Goal: Information Seeking & Learning: Learn about a topic

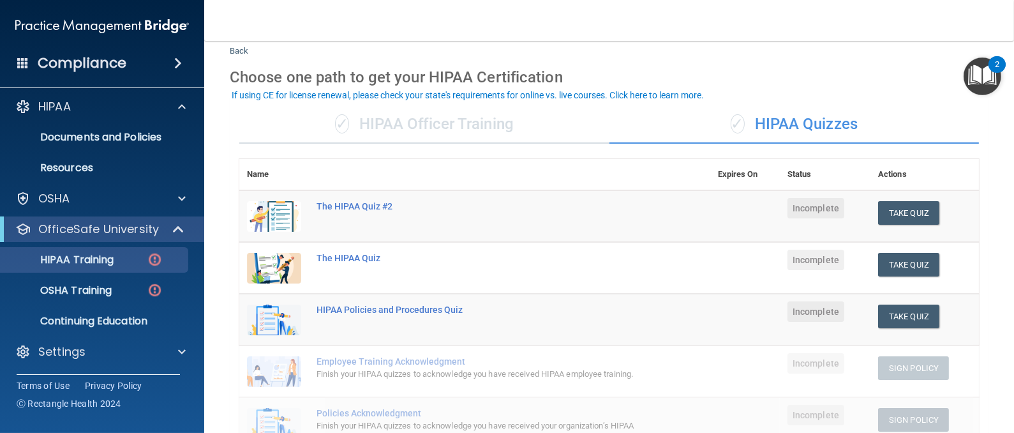
scroll to position [35, 0]
click at [107, 260] on p "HIPAA Training" at bounding box center [60, 259] width 105 height 13
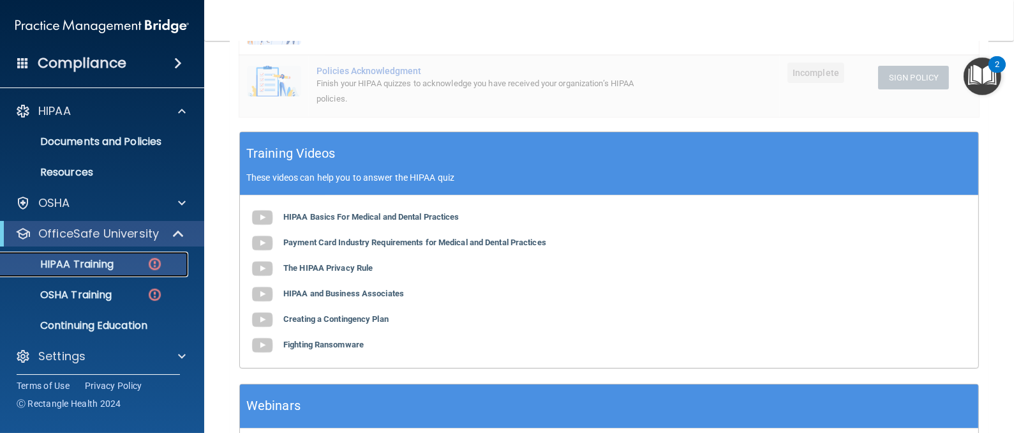
scroll to position [378, 0]
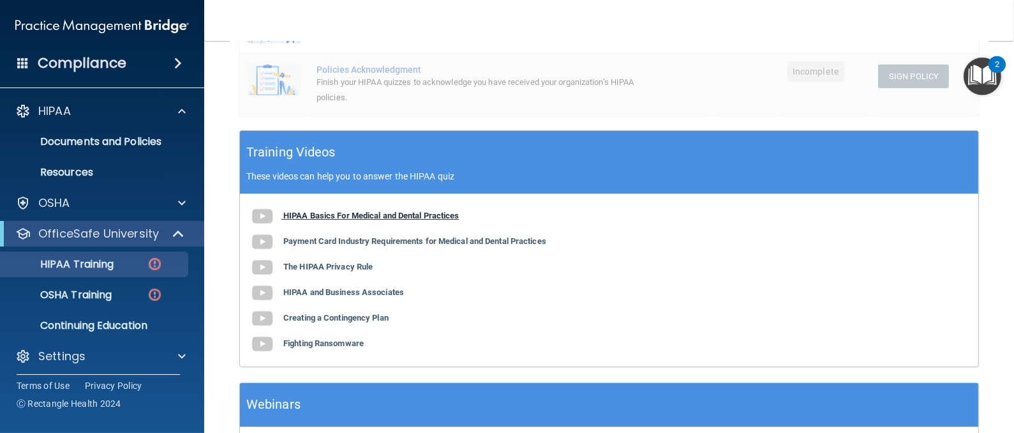
click at [377, 220] on b "HIPAA Basics For Medical and Dental Practices" at bounding box center [371, 216] width 176 height 10
click at [345, 271] on b "The HIPAA Privacy Rule" at bounding box center [327, 267] width 89 height 10
click at [361, 297] on b "HIPAA and Business Associates" at bounding box center [343, 292] width 121 height 10
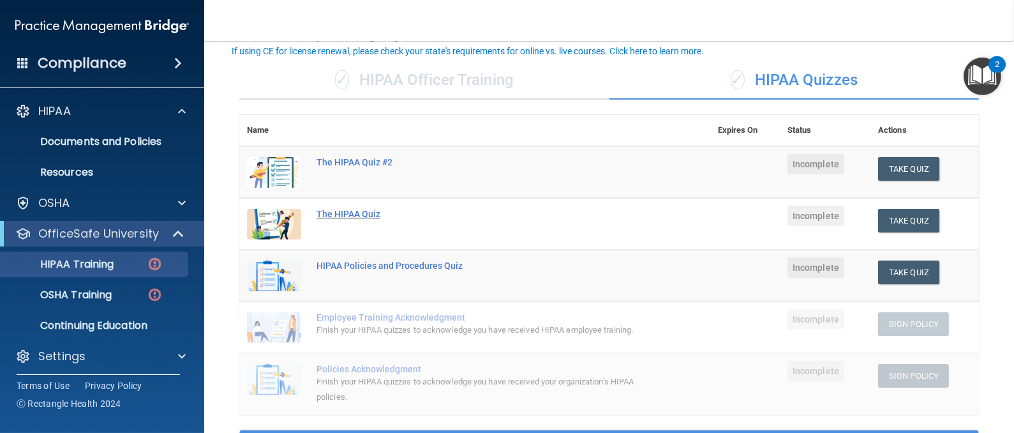
scroll to position [91, 0]
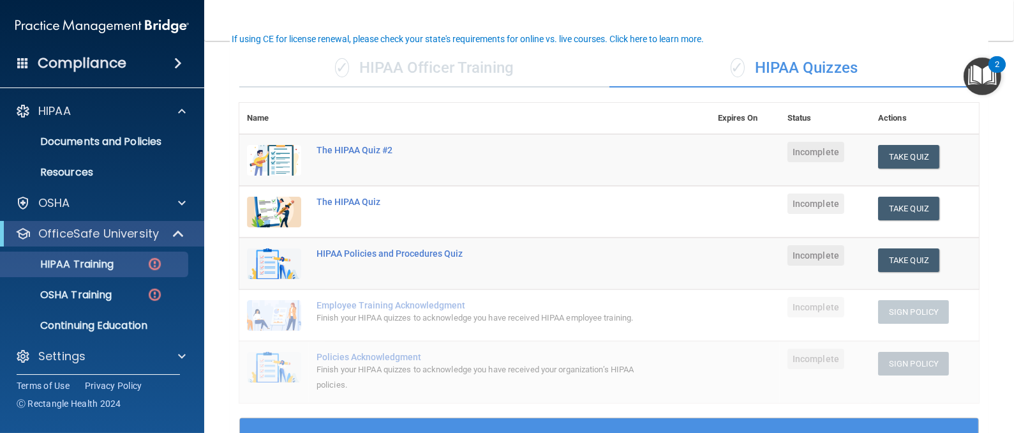
click at [415, 70] on div "✓ HIPAA Officer Training" at bounding box center [424, 68] width 370 height 38
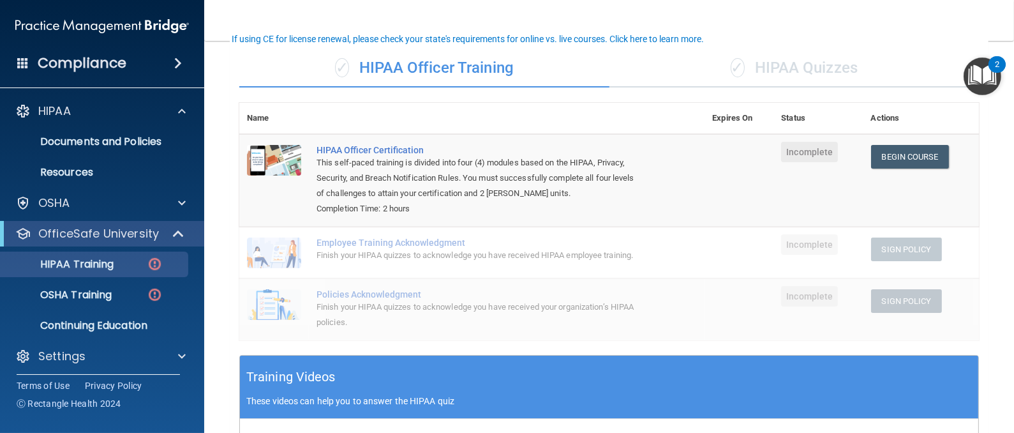
click at [764, 57] on div "✓ HIPAA Quizzes" at bounding box center [794, 68] width 370 height 38
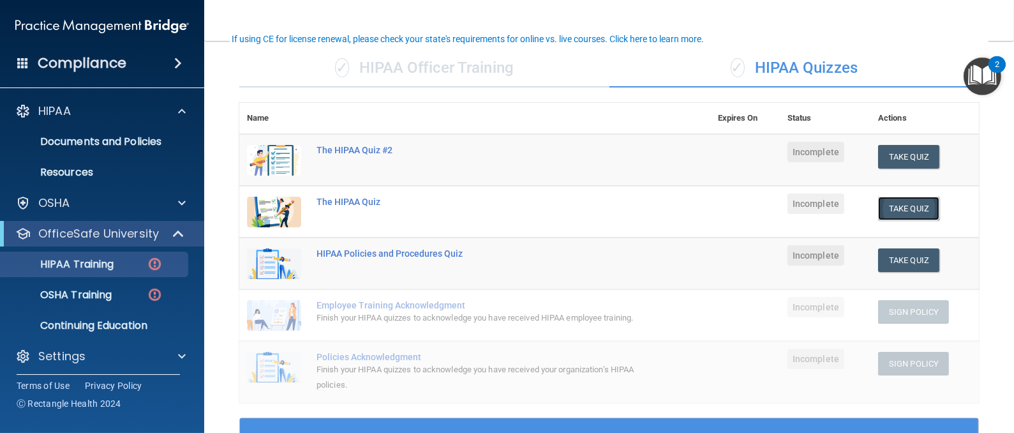
click at [902, 209] on button "Take Quiz" at bounding box center [908, 209] width 61 height 24
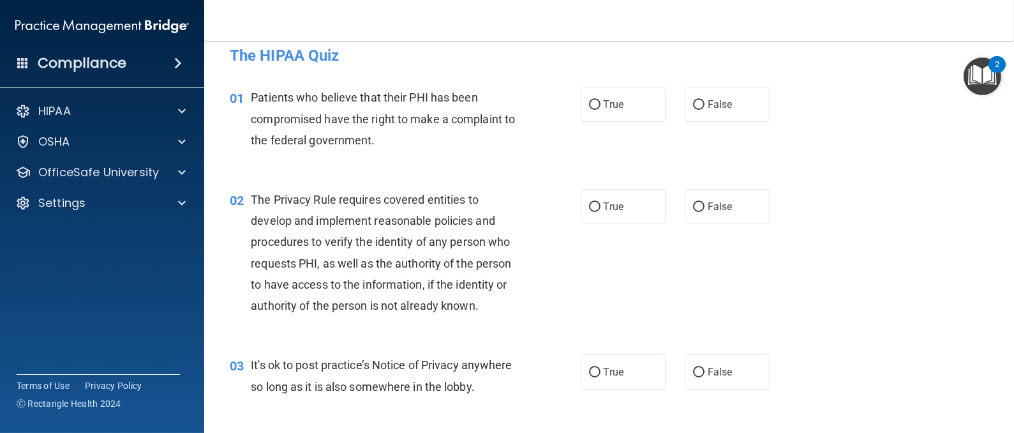
scroll to position [15, 0]
click at [592, 98] on label "True" at bounding box center [623, 103] width 85 height 35
click at [592, 99] on input "True" at bounding box center [594, 104] width 11 height 10
radio input "true"
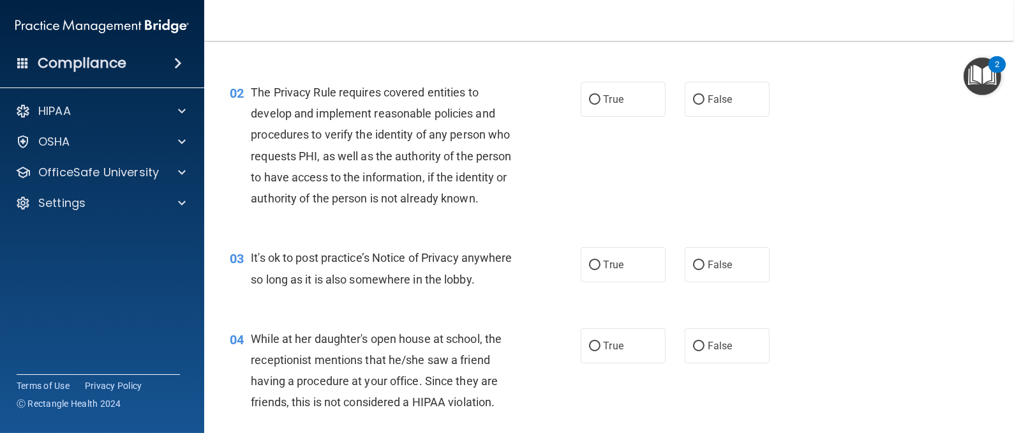
scroll to position [133, 0]
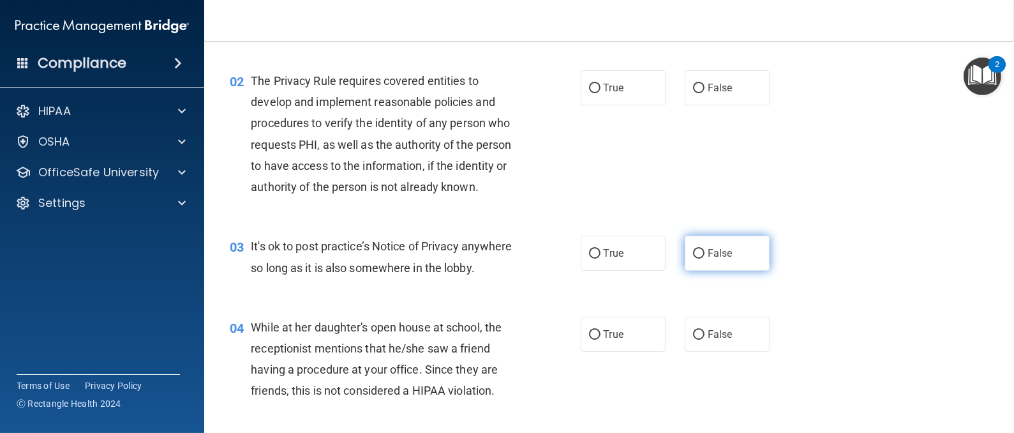
click at [709, 255] on span "False" at bounding box center [720, 253] width 25 height 12
click at [704, 255] on input "False" at bounding box center [698, 254] width 11 height 10
radio input "true"
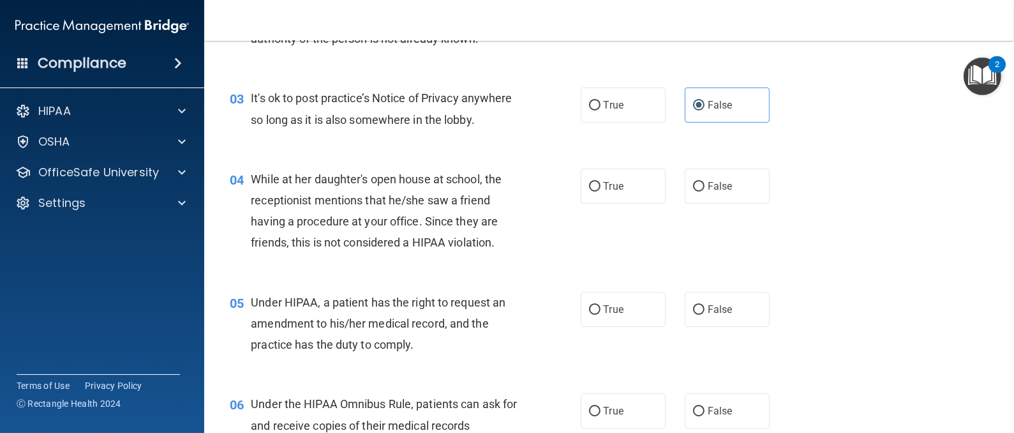
scroll to position [294, 0]
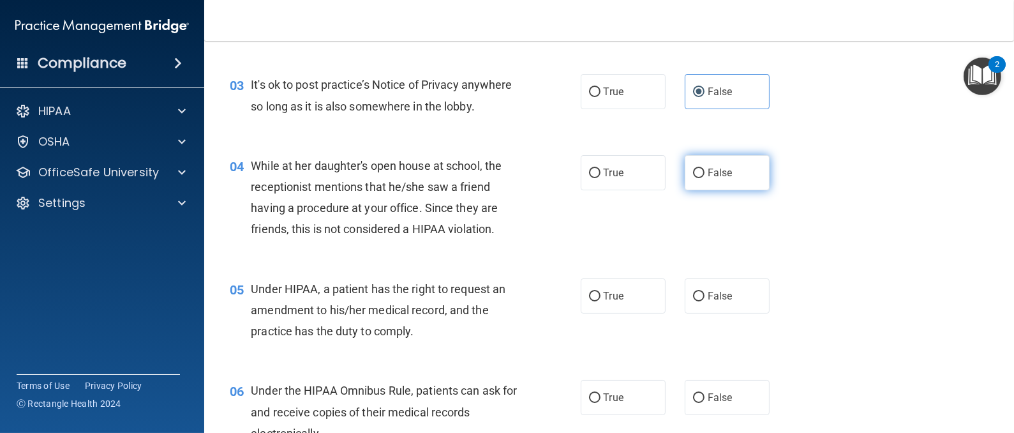
click at [709, 190] on label "False" at bounding box center [727, 172] width 85 height 35
click at [704, 178] on input "False" at bounding box center [698, 173] width 11 height 10
radio input "true"
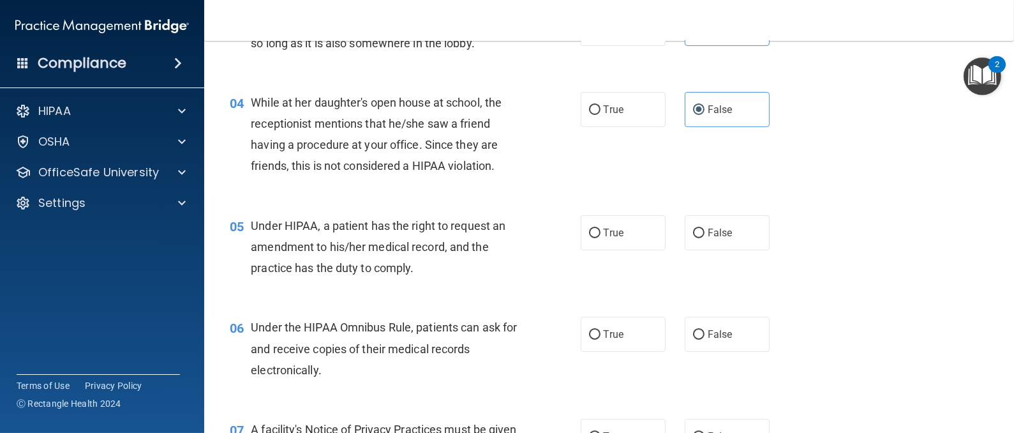
scroll to position [362, 0]
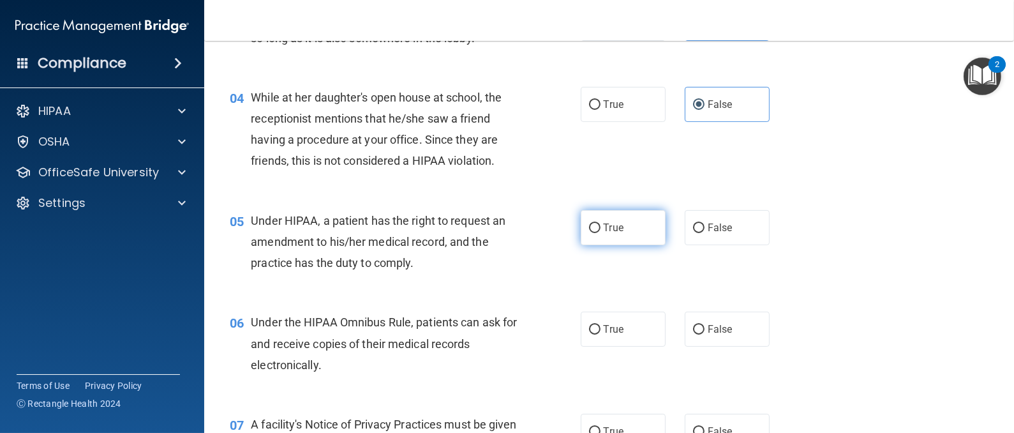
click at [604, 234] on span "True" at bounding box center [614, 227] width 20 height 12
click at [600, 233] on input "True" at bounding box center [594, 228] width 11 height 10
radio input "true"
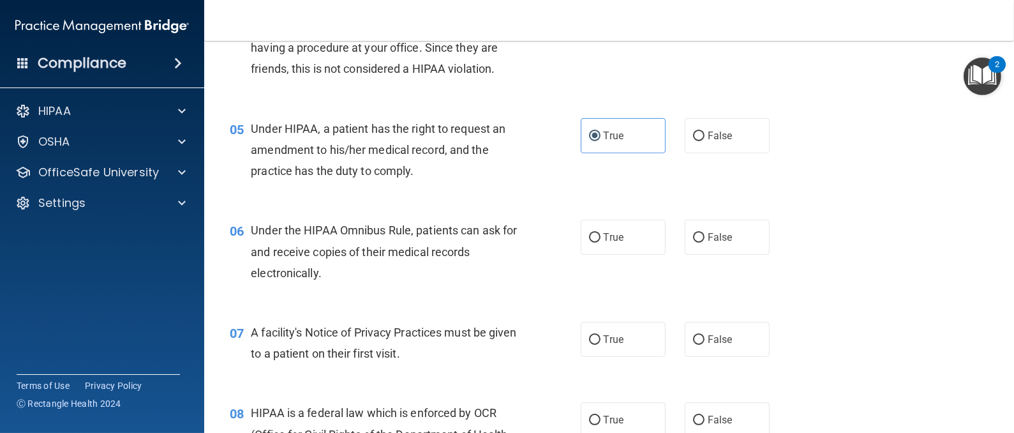
scroll to position [456, 0]
click at [594, 253] on label "True" at bounding box center [623, 235] width 85 height 35
click at [594, 241] on input "True" at bounding box center [594, 237] width 11 height 10
radio input "true"
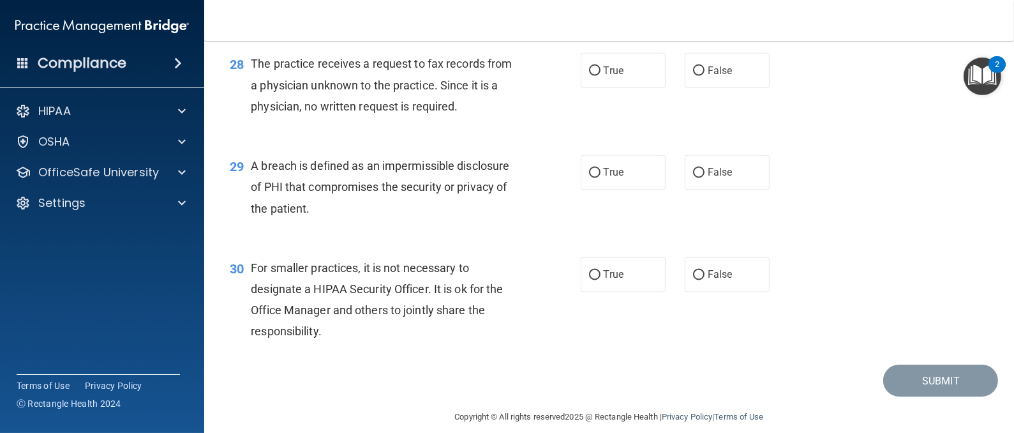
scroll to position [2924, 0]
click at [714, 294] on label "False" at bounding box center [727, 276] width 85 height 35
click at [704, 282] on input "False" at bounding box center [698, 277] width 11 height 10
radio input "true"
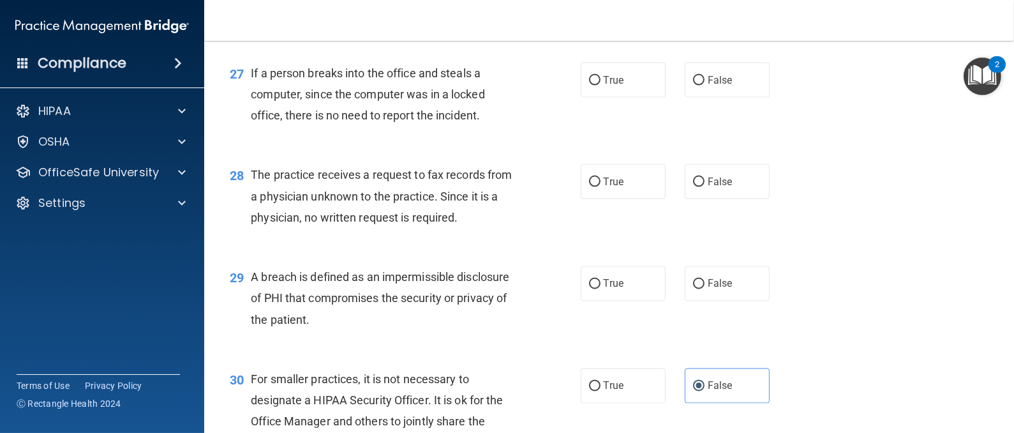
scroll to position [2814, 0]
click at [727, 98] on label "False" at bounding box center [727, 80] width 85 height 35
click at [704, 86] on input "False" at bounding box center [698, 82] width 11 height 10
radio input "true"
click at [708, 188] on span "False" at bounding box center [720, 182] width 25 height 12
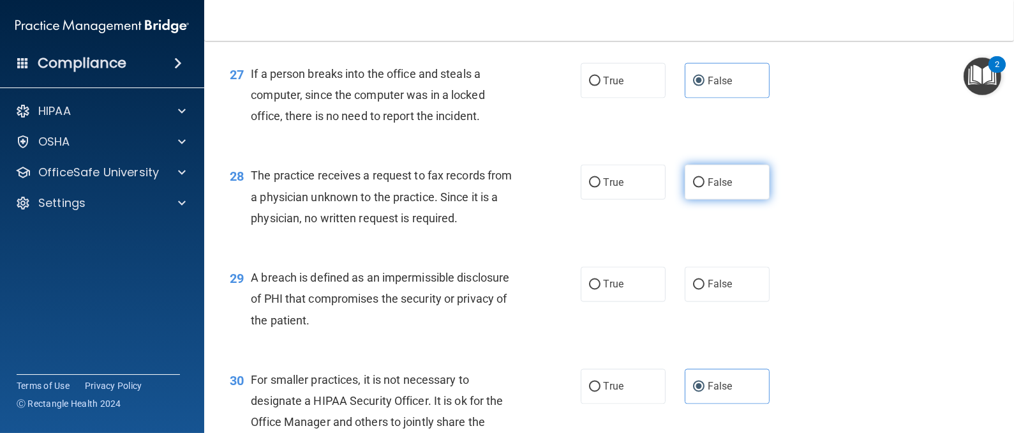
click at [704, 188] on input "False" at bounding box center [698, 183] width 11 height 10
radio input "true"
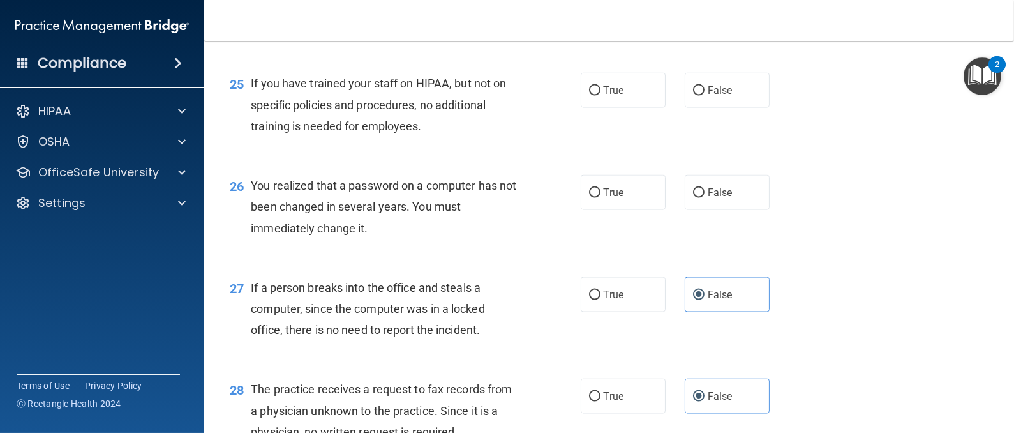
scroll to position [2601, 0]
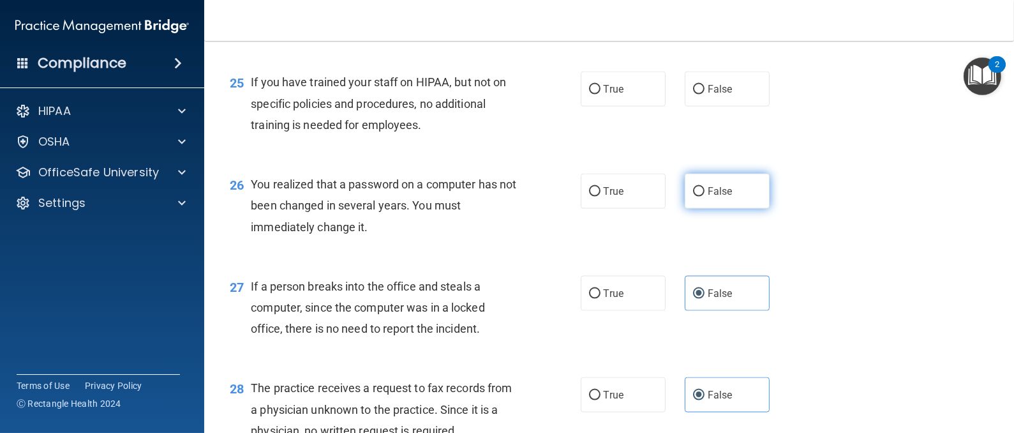
click at [693, 197] on input "False" at bounding box center [698, 192] width 11 height 10
radio input "true"
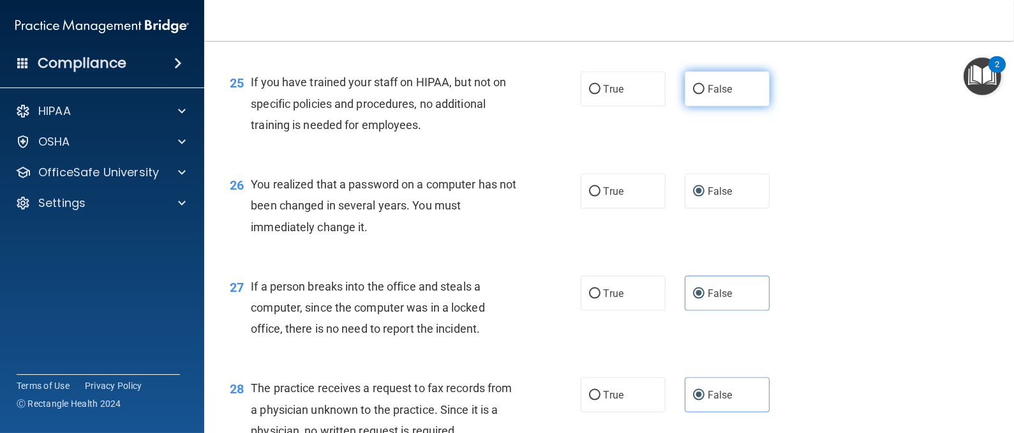
click at [693, 94] on input "False" at bounding box center [698, 90] width 11 height 10
radio input "true"
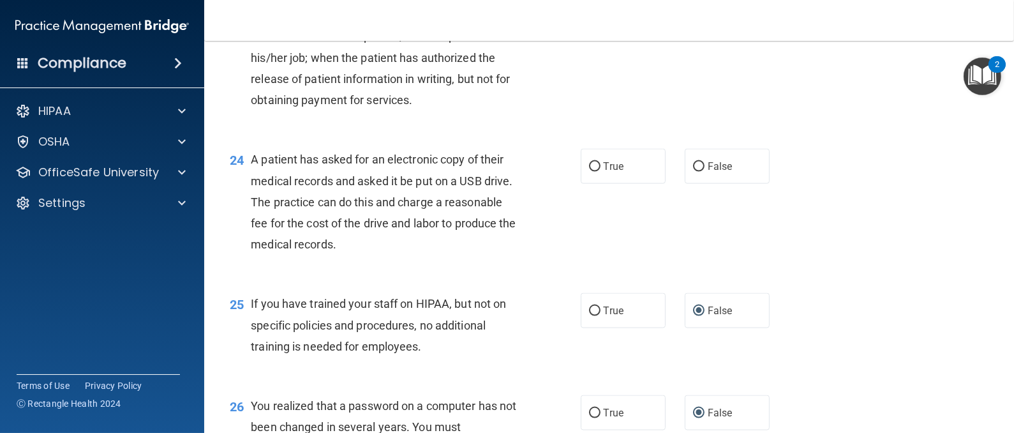
scroll to position [2378, 0]
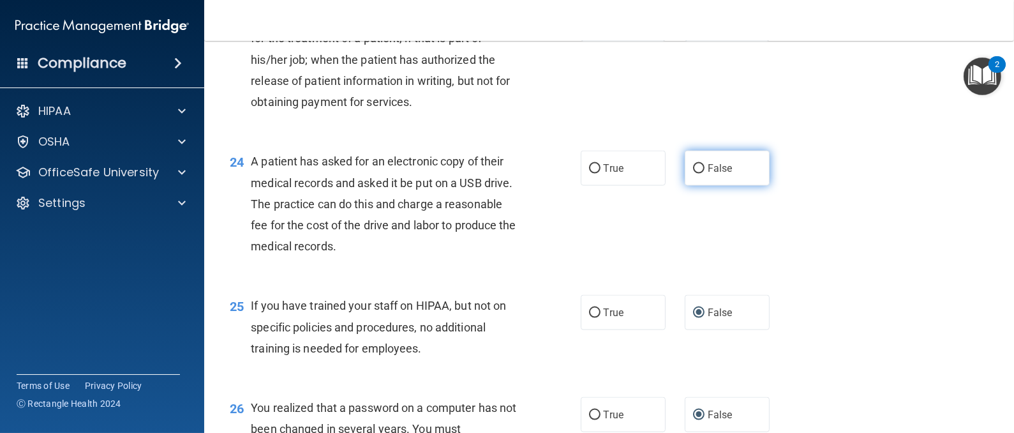
click at [693, 174] on input "False" at bounding box center [698, 169] width 11 height 10
radio input "true"
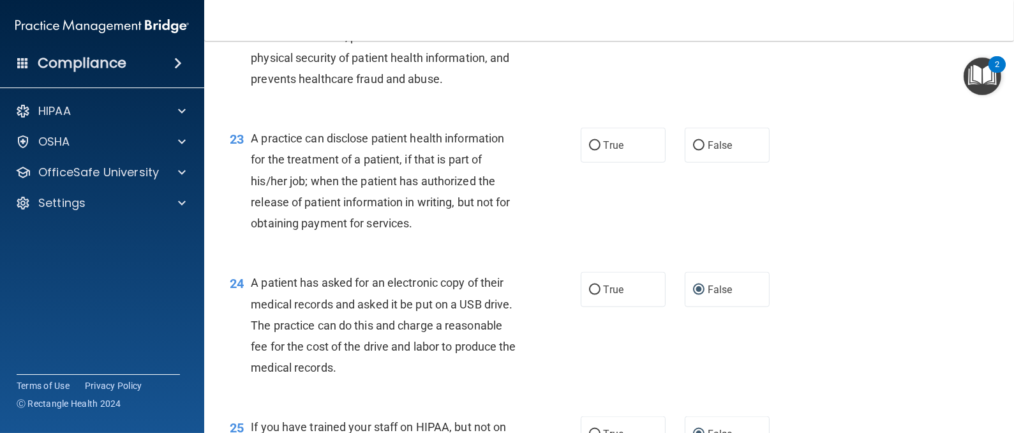
scroll to position [2251, 0]
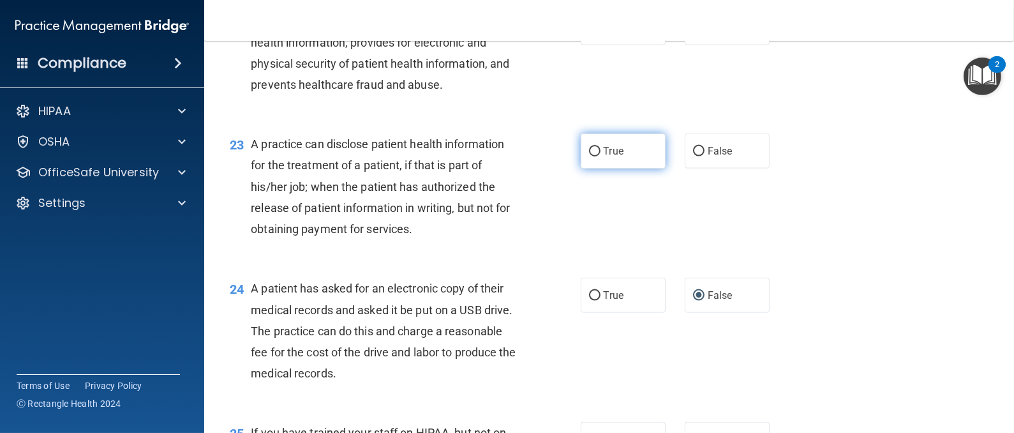
click at [595, 168] on label "True" at bounding box center [623, 150] width 85 height 35
click at [595, 156] on input "True" at bounding box center [594, 152] width 11 height 10
radio input "true"
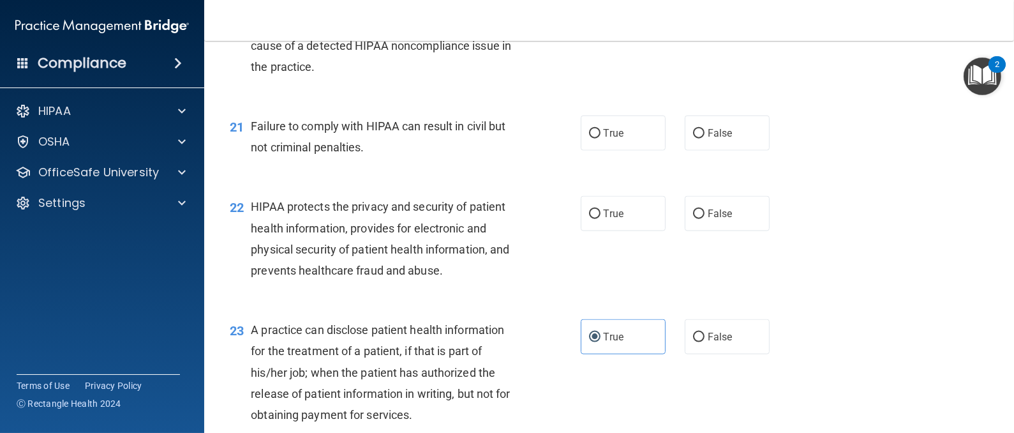
scroll to position [2060, 0]
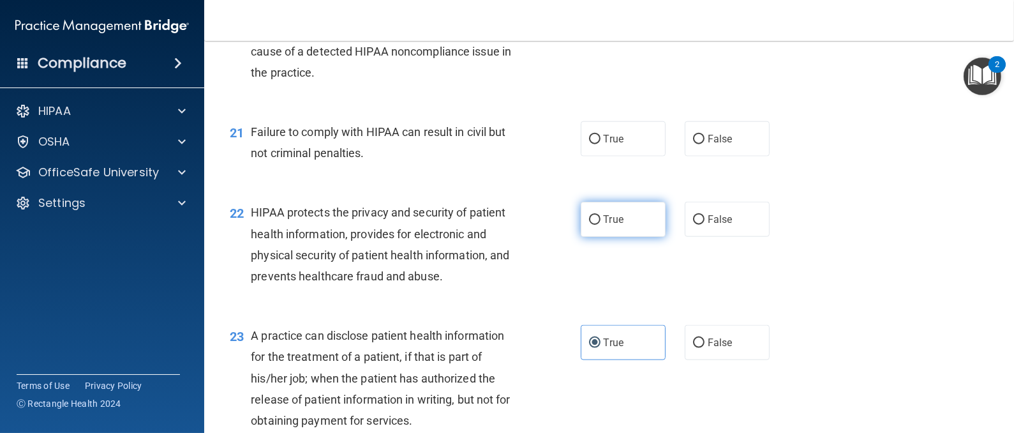
click at [612, 225] on span "True" at bounding box center [614, 219] width 20 height 12
click at [600, 225] on input "True" at bounding box center [594, 220] width 11 height 10
radio input "true"
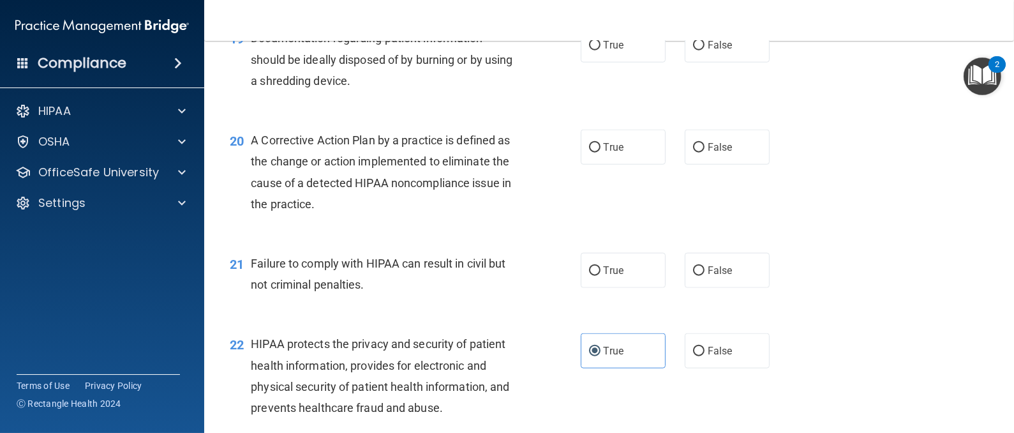
scroll to position [1917, 0]
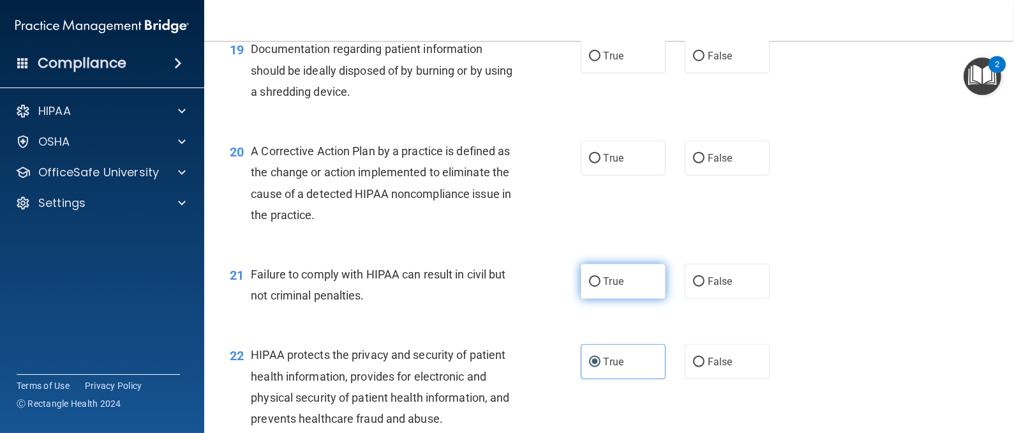
click at [618, 299] on label "True" at bounding box center [623, 281] width 85 height 35
click at [600, 287] on input "True" at bounding box center [594, 282] width 11 height 10
radio input "true"
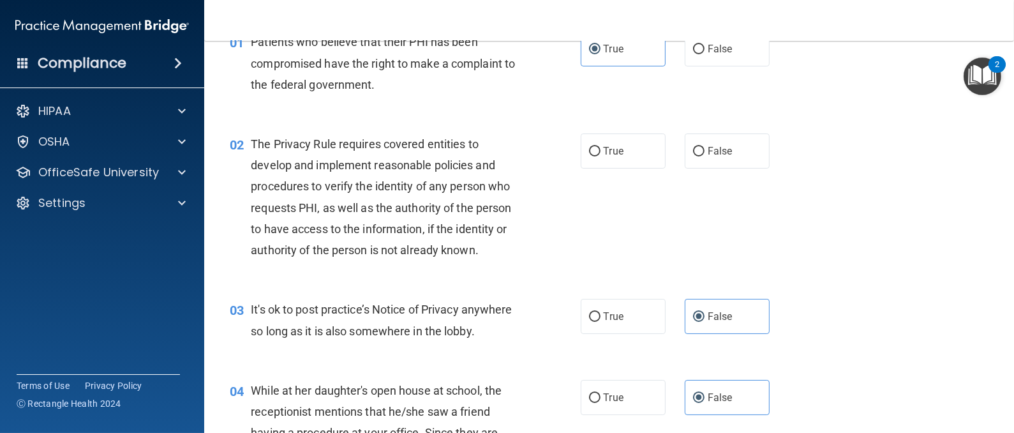
scroll to position [0, 0]
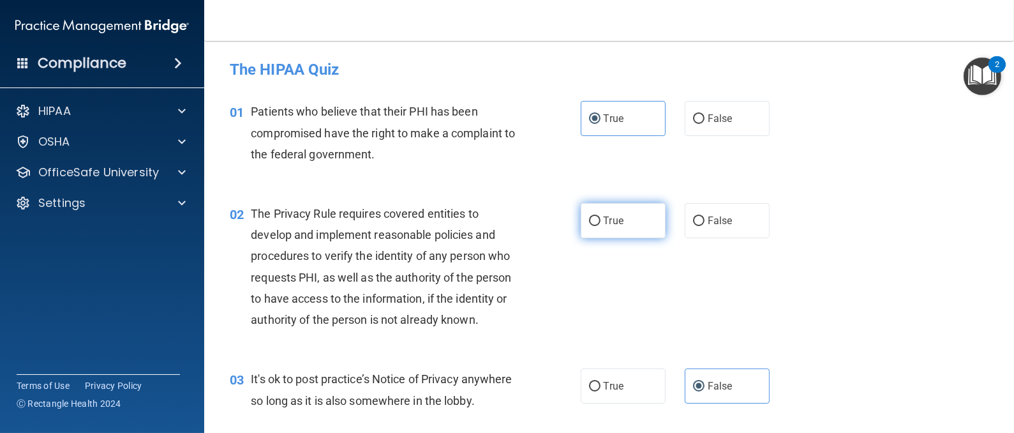
click at [623, 221] on label "True" at bounding box center [623, 220] width 85 height 35
click at [600, 221] on input "True" at bounding box center [594, 221] width 11 height 10
radio input "true"
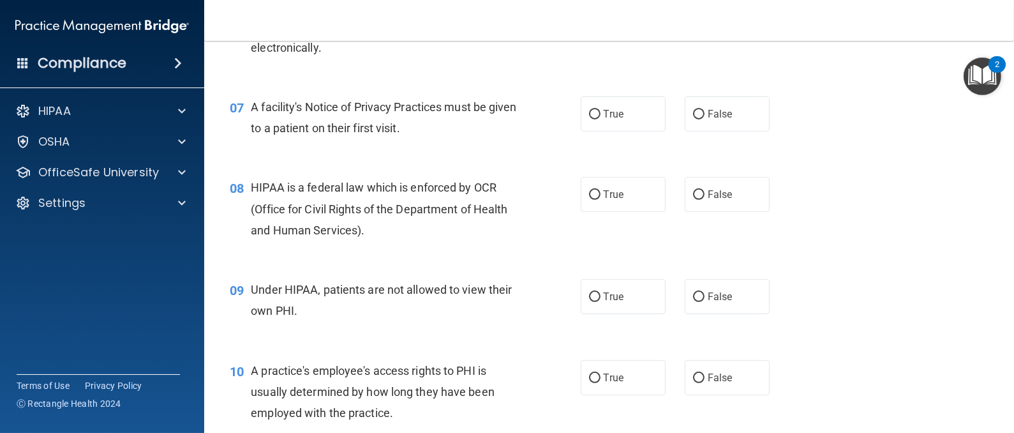
scroll to position [688, 0]
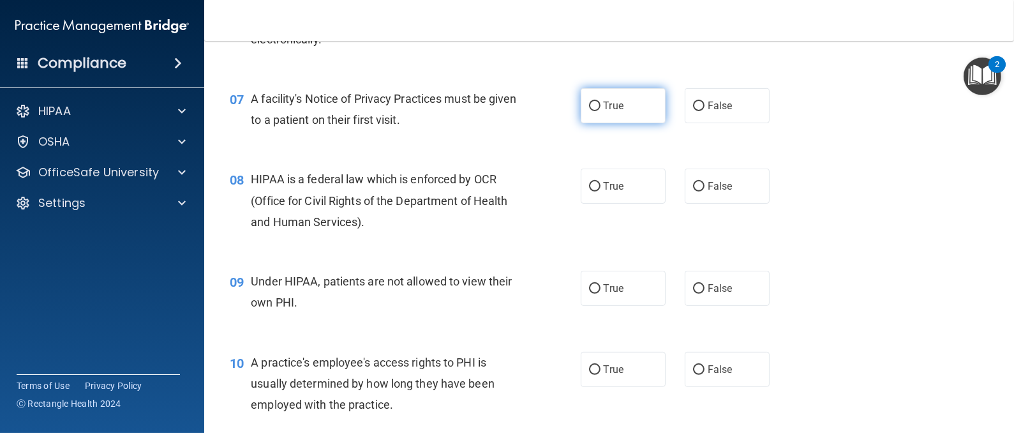
click at [606, 112] on span "True" at bounding box center [614, 106] width 20 height 12
click at [600, 111] on input "True" at bounding box center [594, 106] width 11 height 10
radio input "true"
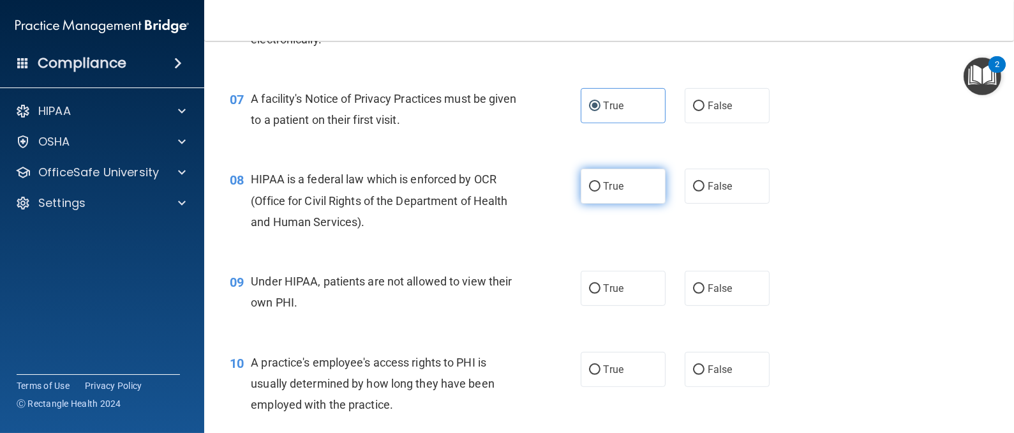
click at [608, 204] on label "True" at bounding box center [623, 185] width 85 height 35
click at [600, 191] on input "True" at bounding box center [594, 187] width 11 height 10
radio input "true"
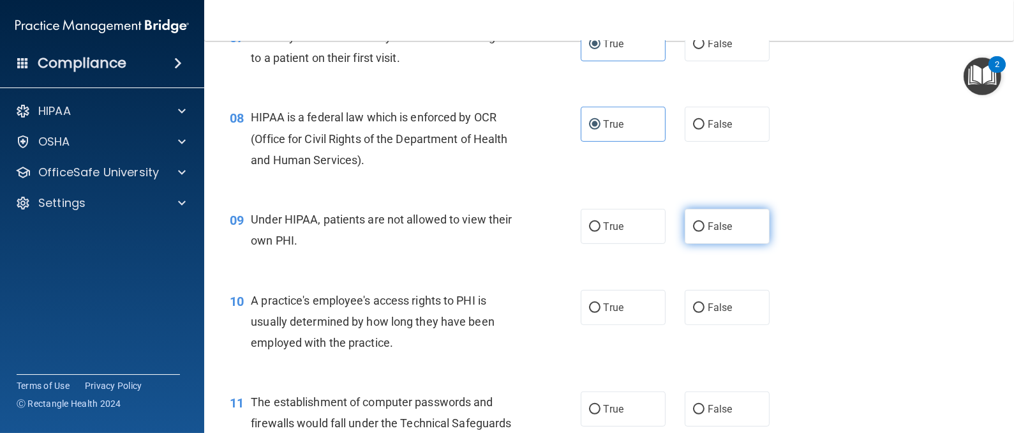
click at [697, 242] on label "False" at bounding box center [727, 226] width 85 height 35
click at [697, 232] on input "False" at bounding box center [698, 227] width 11 height 10
radio input "true"
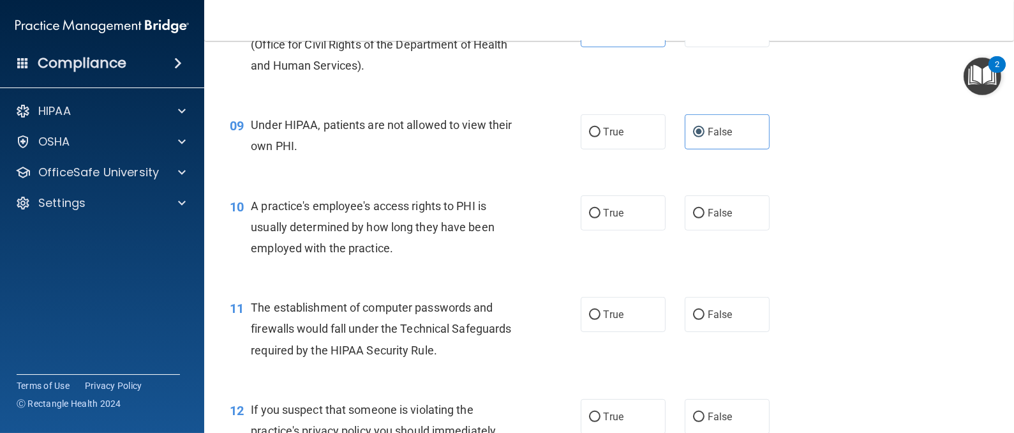
scroll to position [848, 0]
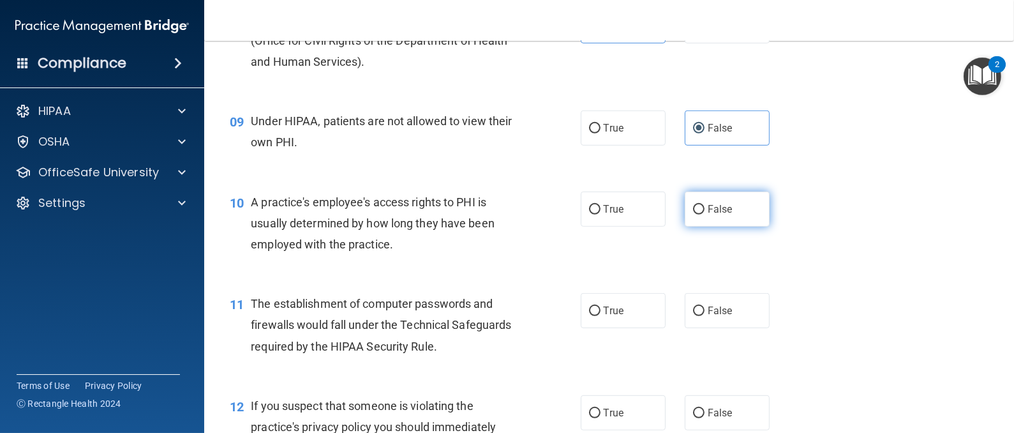
click at [708, 215] on span "False" at bounding box center [720, 209] width 25 height 12
click at [701, 214] on input "False" at bounding box center [698, 210] width 11 height 10
radio input "true"
click at [604, 316] on span "True" at bounding box center [614, 310] width 20 height 12
click at [598, 316] on input "True" at bounding box center [594, 311] width 11 height 10
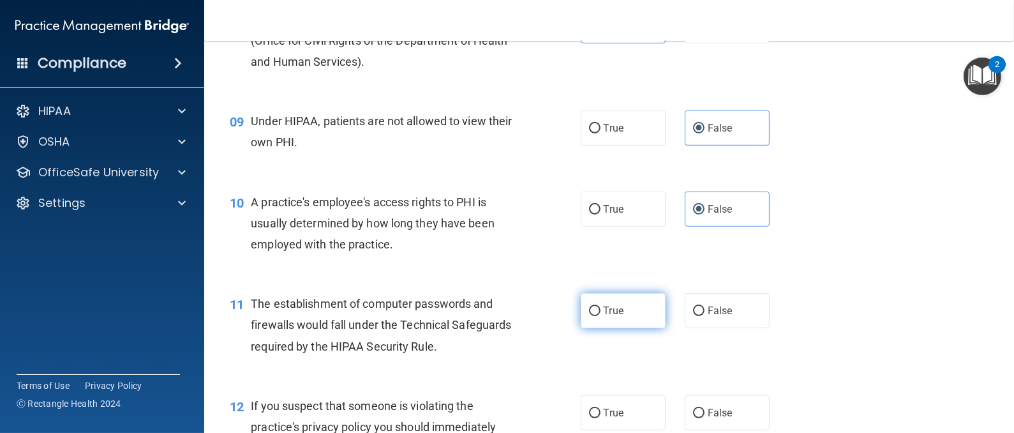
radio input "true"
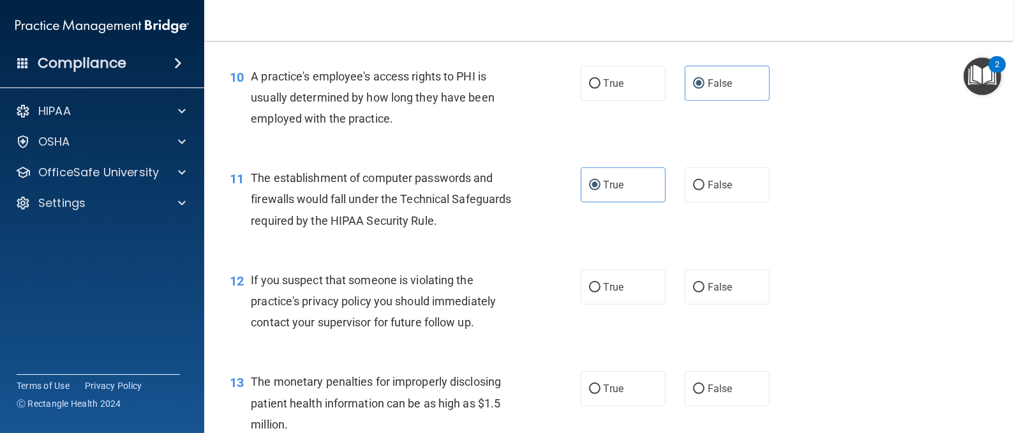
scroll to position [1004, 0]
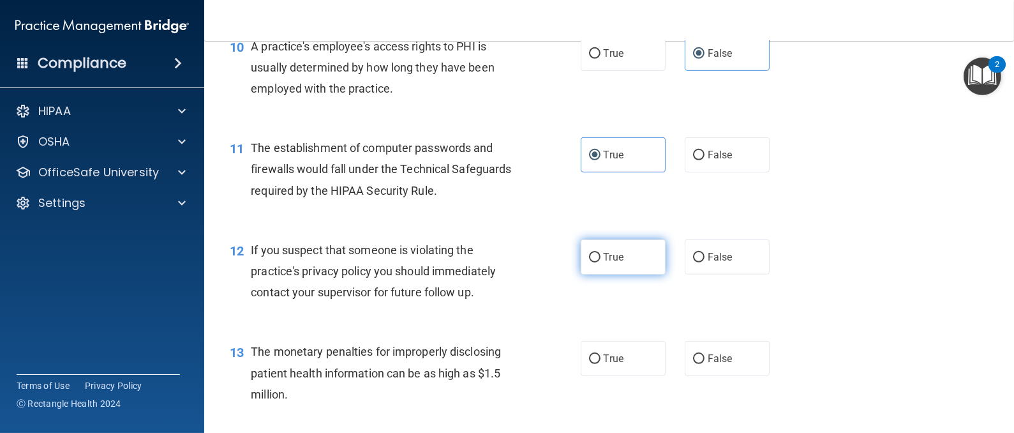
click at [605, 274] on label "True" at bounding box center [623, 256] width 85 height 35
click at [600, 262] on input "True" at bounding box center [594, 258] width 11 height 10
radio input "true"
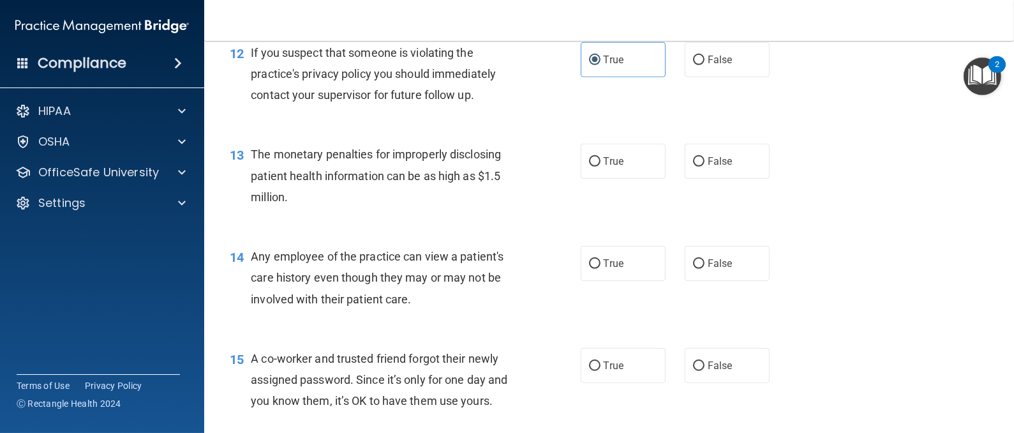
scroll to position [1203, 0]
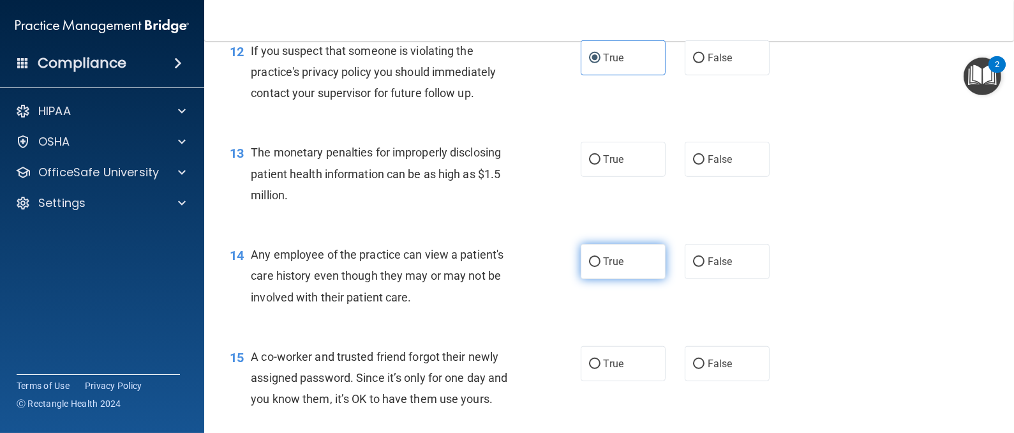
click at [633, 279] on label "True" at bounding box center [623, 261] width 85 height 35
click at [600, 267] on input "True" at bounding box center [594, 262] width 11 height 10
radio input "true"
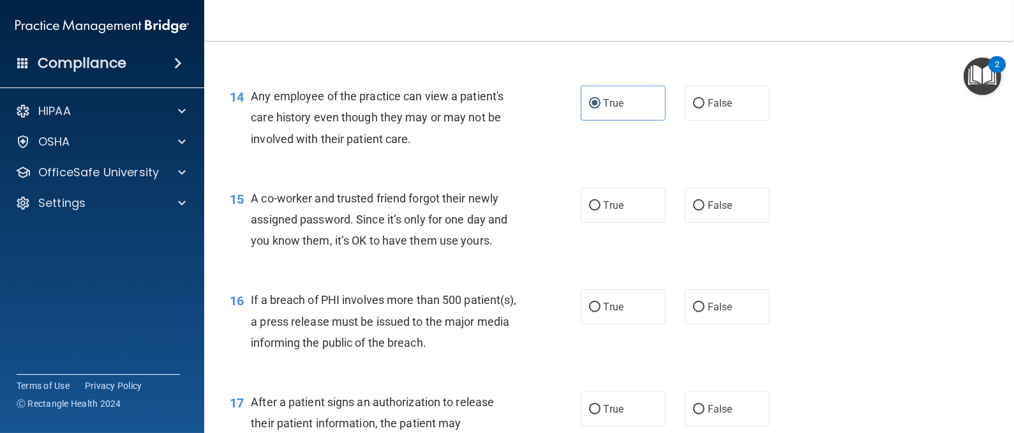
scroll to position [1362, 0]
click at [458, 248] on div "A co-worker and trusted friend forgot their newly assigned password. Since it’s…" at bounding box center [390, 219] width 278 height 64
click at [724, 222] on label "False" at bounding box center [727, 204] width 85 height 35
click at [704, 210] on input "False" at bounding box center [698, 205] width 11 height 10
radio input "true"
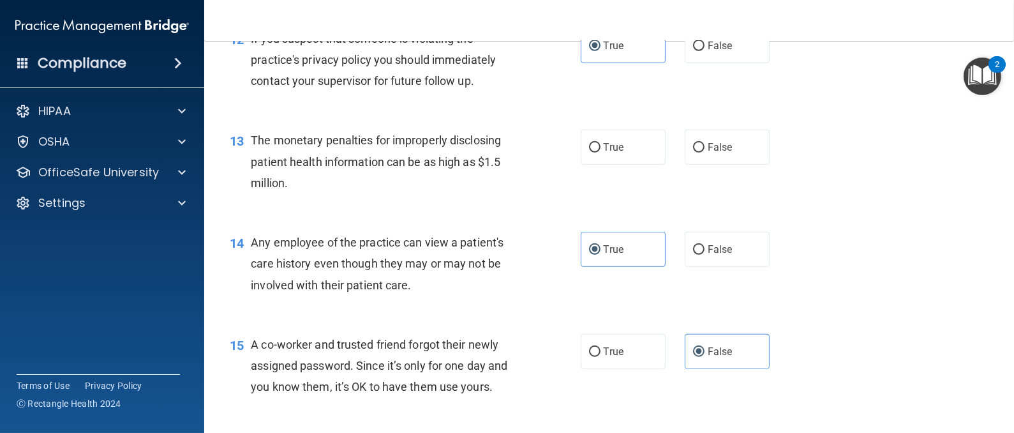
scroll to position [1212, 0]
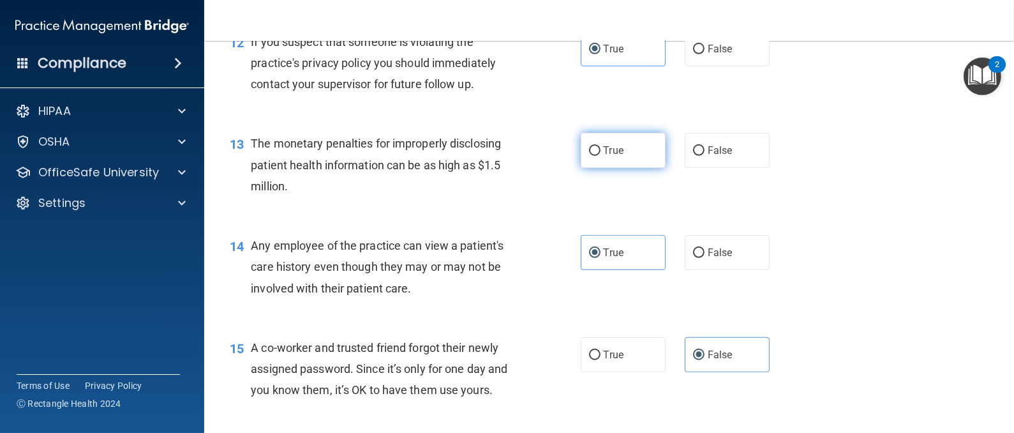
click at [597, 160] on label "True" at bounding box center [623, 150] width 85 height 35
click at [597, 156] on input "True" at bounding box center [594, 151] width 11 height 10
radio input "true"
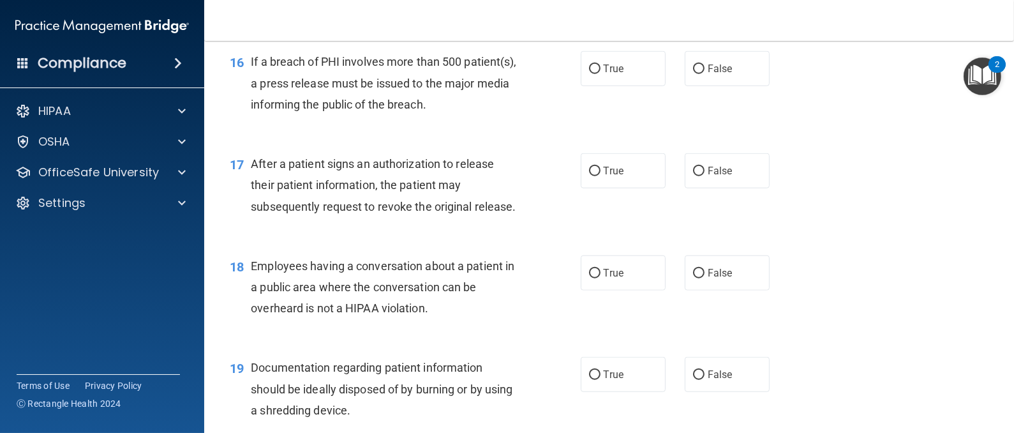
scroll to position [1600, 0]
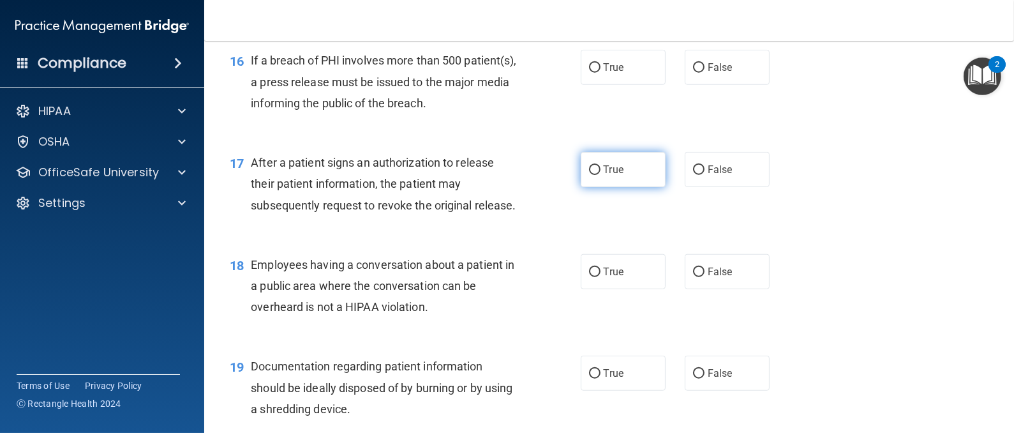
click at [604, 175] on span "True" at bounding box center [614, 169] width 20 height 12
click at [595, 175] on input "True" at bounding box center [594, 170] width 11 height 10
radio input "true"
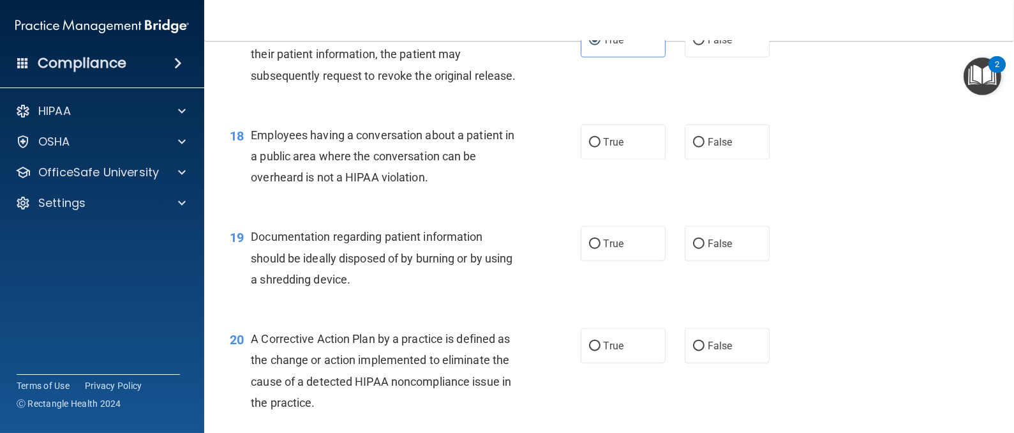
scroll to position [1732, 0]
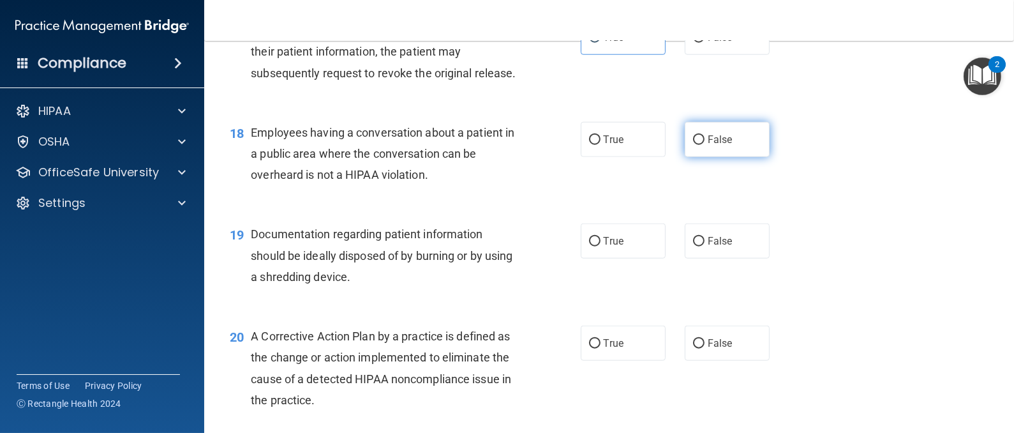
click at [722, 157] on label "False" at bounding box center [727, 139] width 85 height 35
click at [704, 145] on input "False" at bounding box center [698, 140] width 11 height 10
radio input "true"
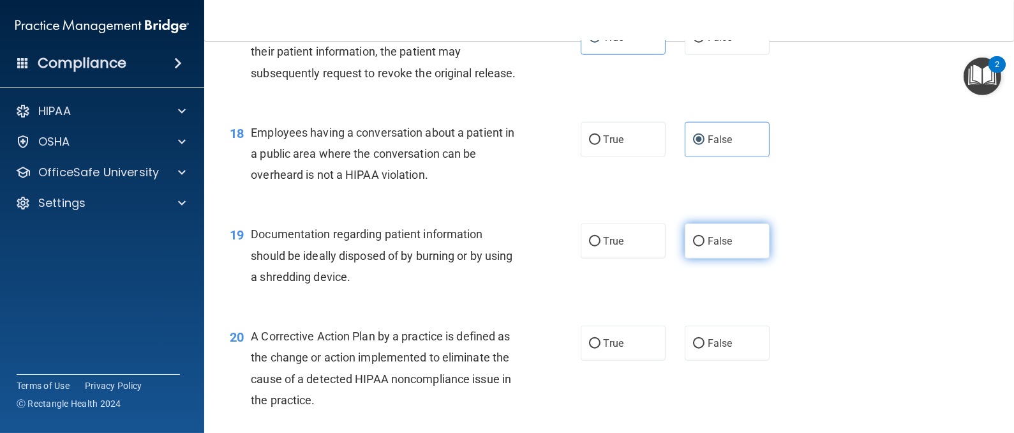
click at [708, 247] on span "False" at bounding box center [720, 241] width 25 height 12
click at [701, 246] on input "False" at bounding box center [698, 242] width 11 height 10
radio input "true"
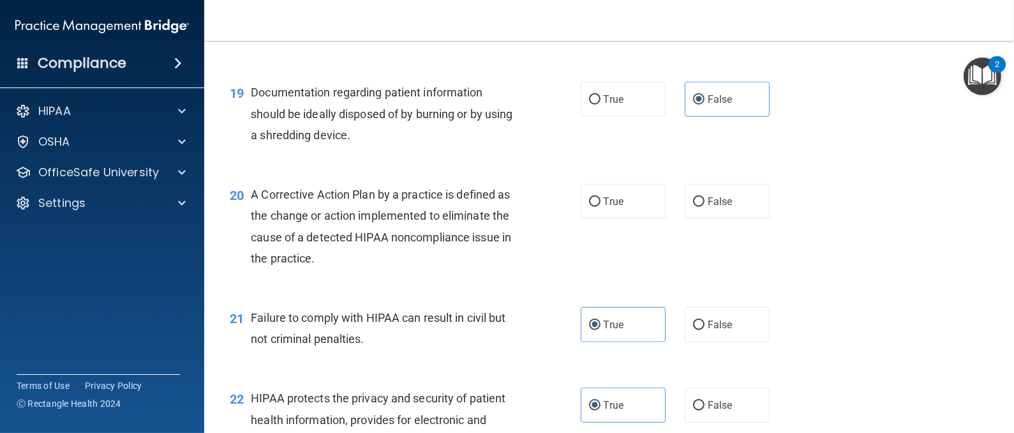
scroll to position [1817, 0]
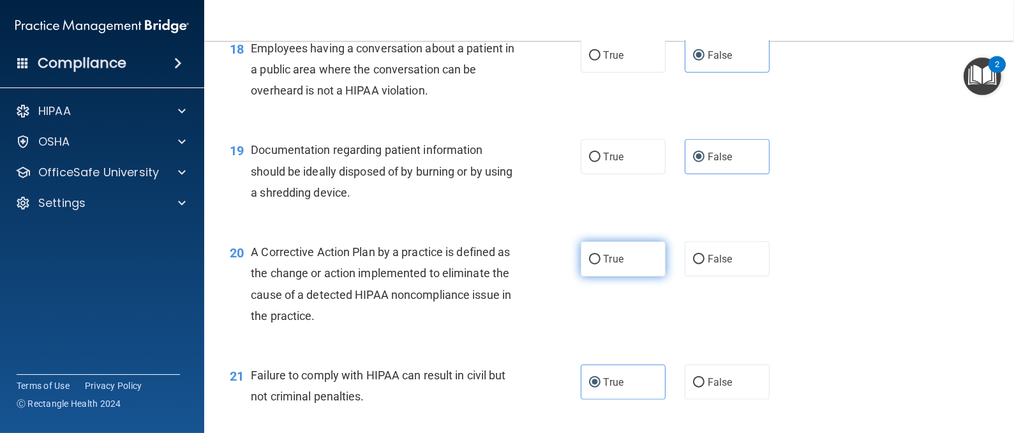
click at [611, 265] on span "True" at bounding box center [614, 259] width 20 height 12
click at [600, 264] on input "True" at bounding box center [594, 260] width 11 height 10
radio input "true"
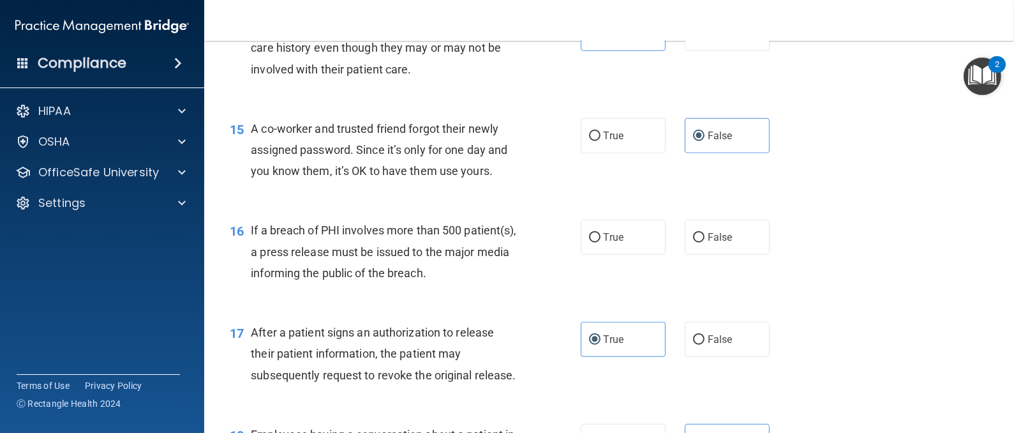
scroll to position [1427, 0]
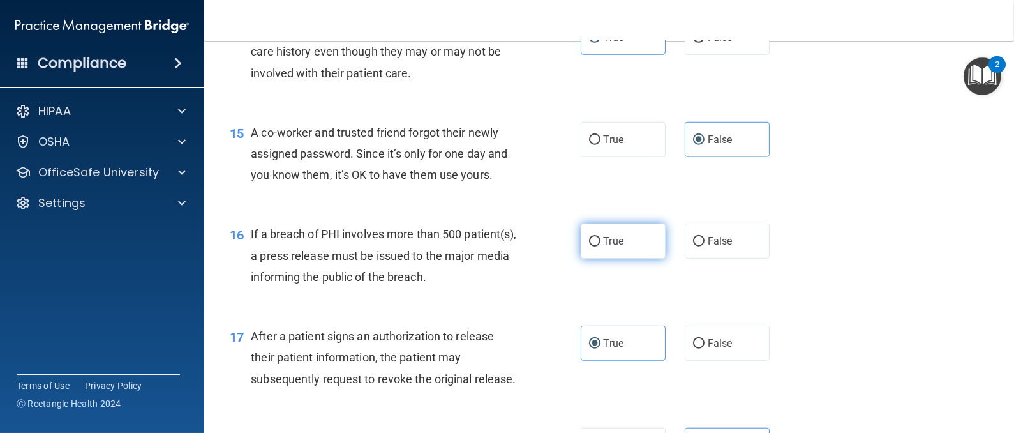
click at [627, 258] on label "True" at bounding box center [623, 240] width 85 height 35
click at [600, 246] on input "True" at bounding box center [594, 242] width 11 height 10
radio input "true"
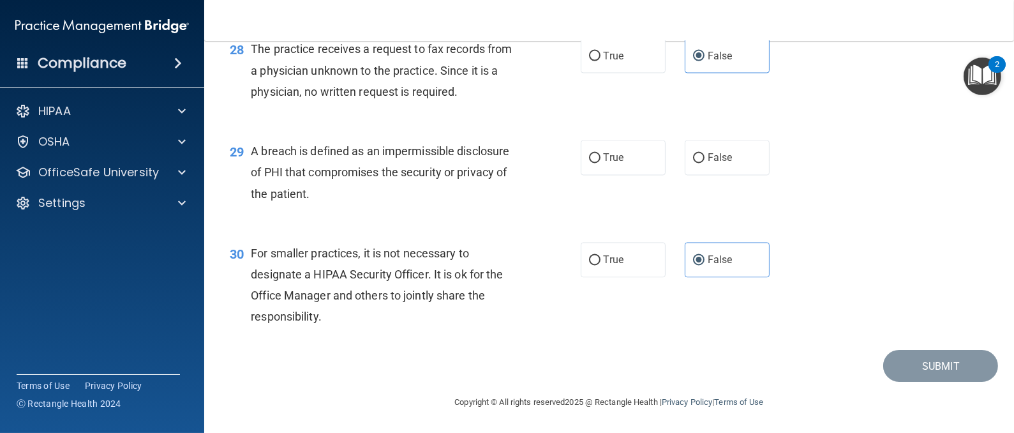
scroll to position [2970, 0]
click at [626, 168] on label "True" at bounding box center [623, 157] width 85 height 35
click at [600, 163] on input "True" at bounding box center [594, 159] width 11 height 10
radio input "true"
click at [899, 375] on button "Submit" at bounding box center [940, 366] width 115 height 33
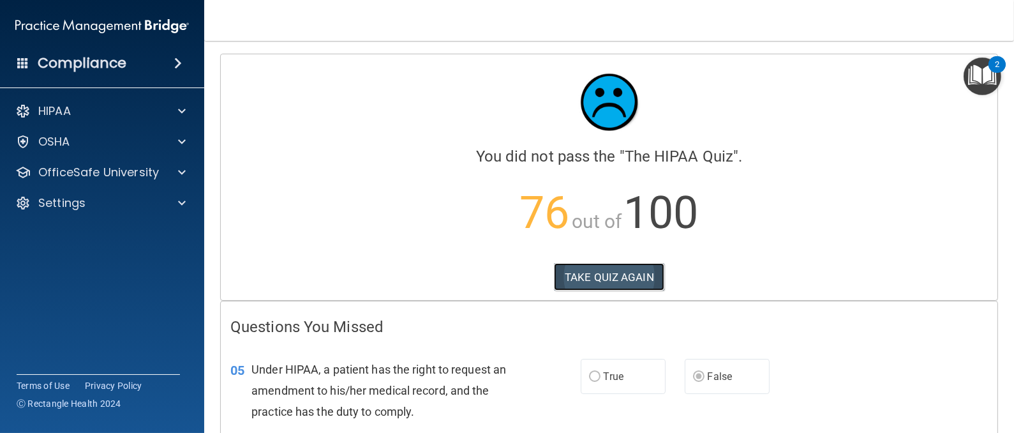
click at [616, 278] on button "TAKE QUIZ AGAIN" at bounding box center [609, 277] width 110 height 28
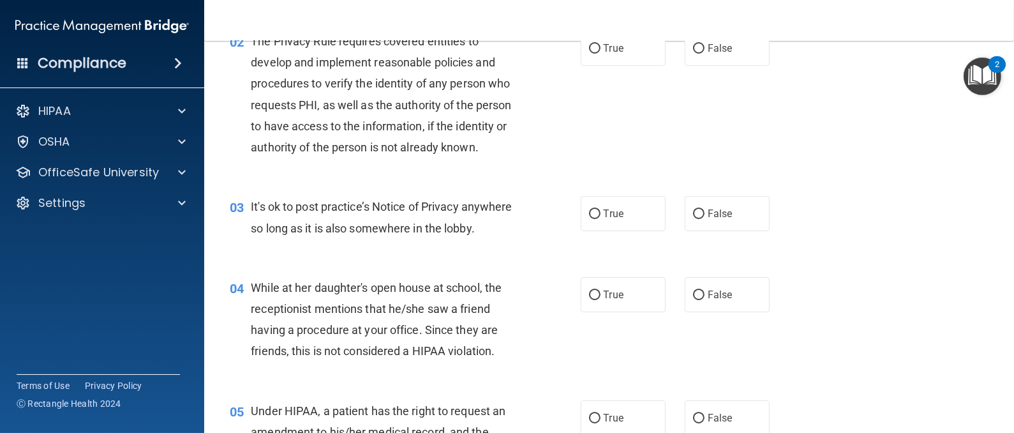
scroll to position [175, 0]
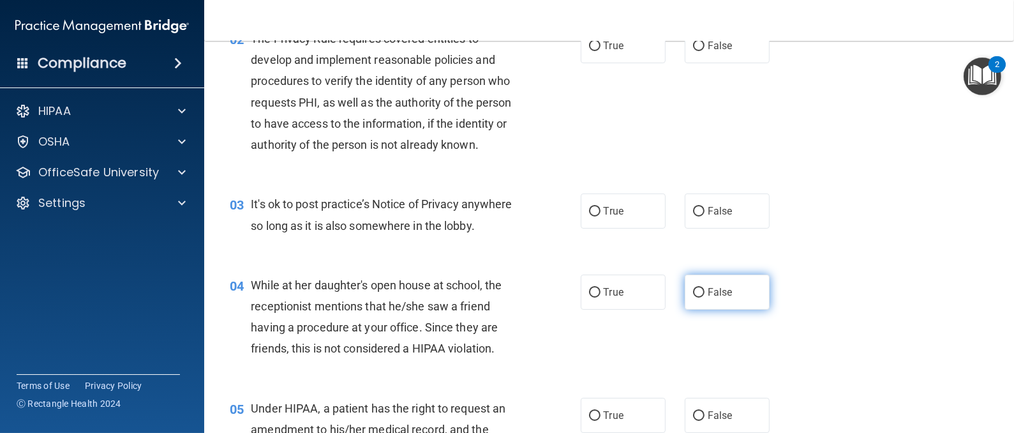
click at [708, 298] on span "False" at bounding box center [720, 292] width 25 height 12
click at [704, 297] on input "False" at bounding box center [698, 293] width 11 height 10
radio input "true"
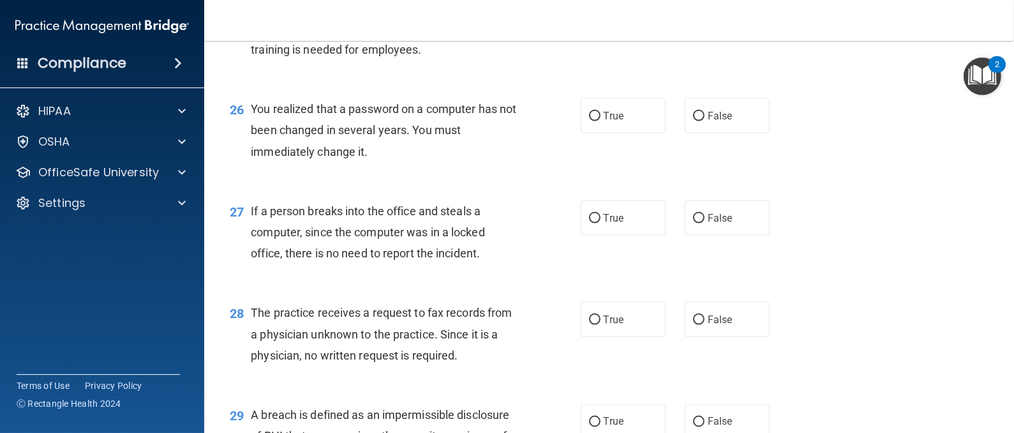
scroll to position [2676, 0]
click at [609, 123] on span "True" at bounding box center [614, 116] width 20 height 12
click at [600, 122] on input "True" at bounding box center [594, 117] width 11 height 10
radio input "true"
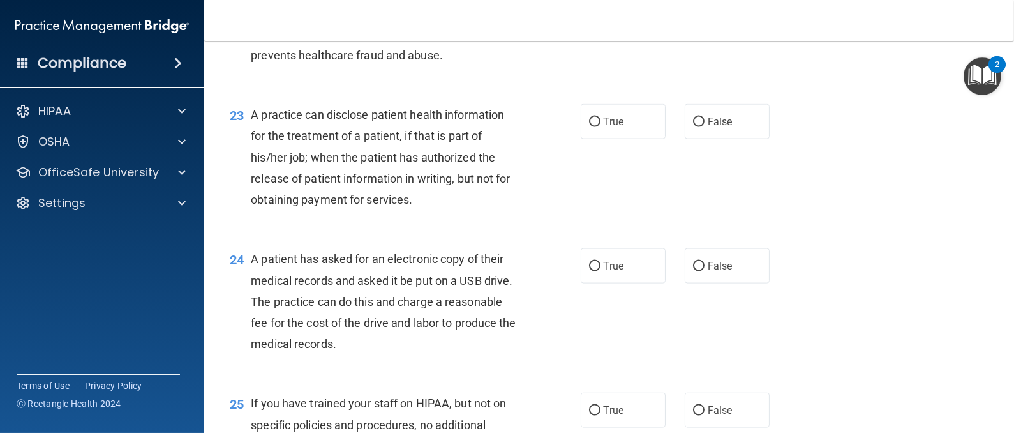
scroll to position [2281, 0]
click at [606, 271] on span "True" at bounding box center [614, 265] width 20 height 12
click at [600, 271] on input "True" at bounding box center [594, 266] width 11 height 10
radio input "true"
click at [697, 138] on label "False" at bounding box center [727, 120] width 85 height 35
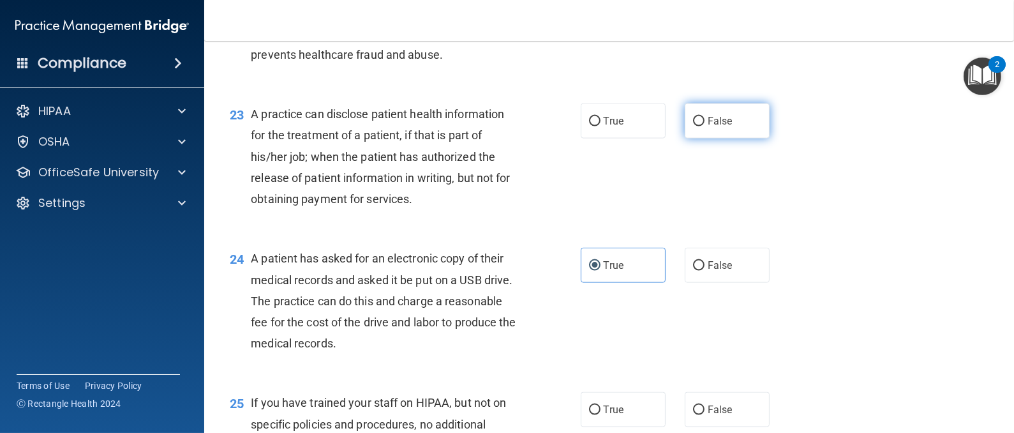
click at [697, 126] on input "False" at bounding box center [698, 122] width 11 height 10
radio input "true"
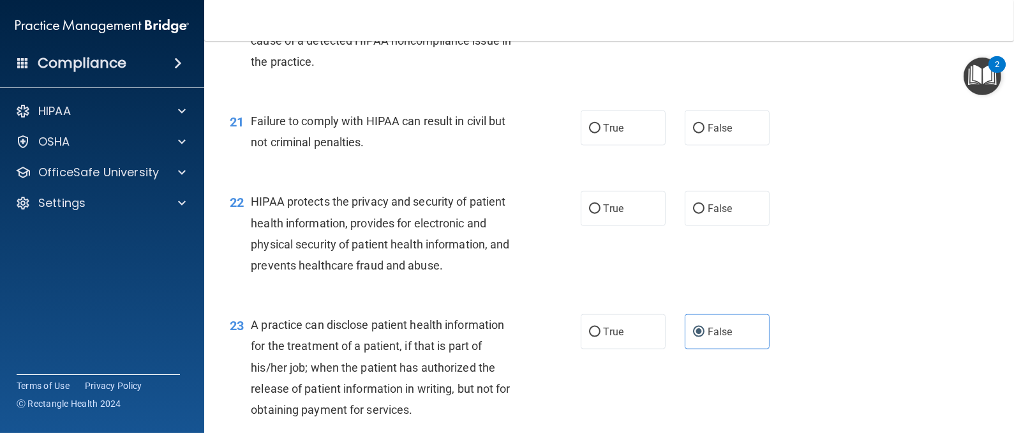
scroll to position [2037, 0]
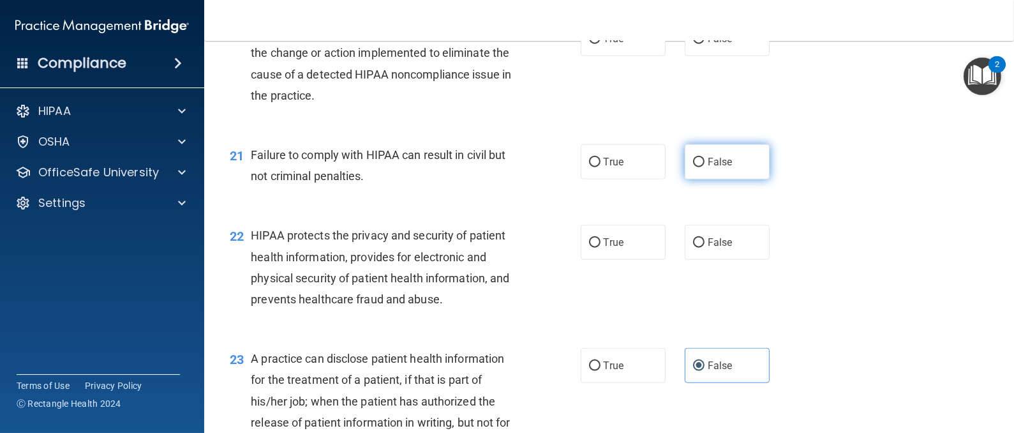
click at [710, 168] on span "False" at bounding box center [720, 162] width 25 height 12
click at [704, 167] on input "False" at bounding box center [698, 163] width 11 height 10
radio input "true"
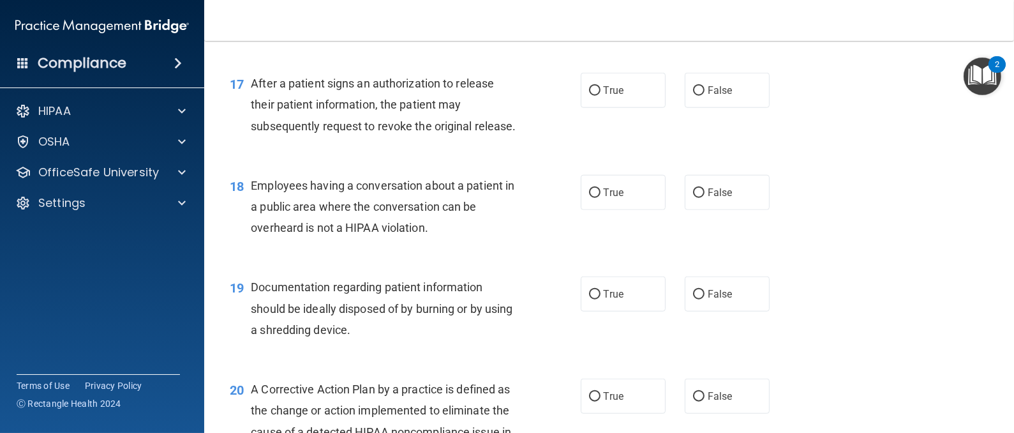
scroll to position [1681, 0]
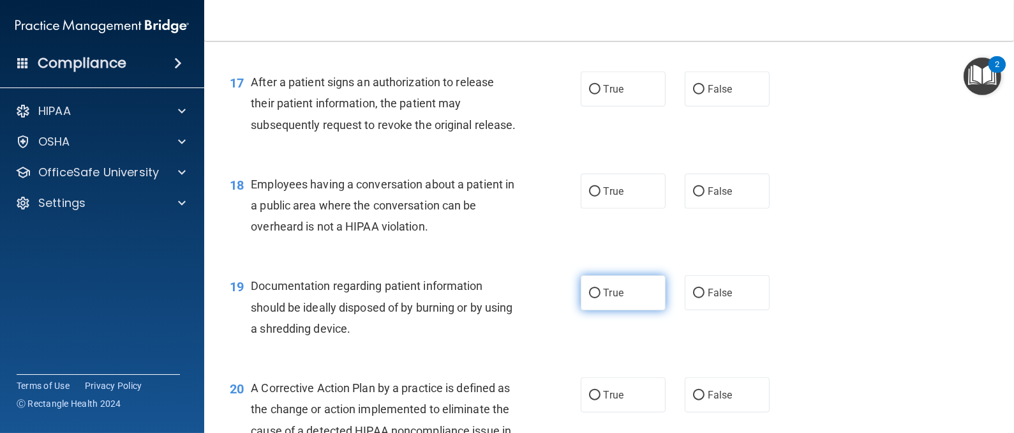
click at [623, 310] on label "True" at bounding box center [623, 292] width 85 height 35
click at [600, 298] on input "True" at bounding box center [594, 293] width 11 height 10
radio input "true"
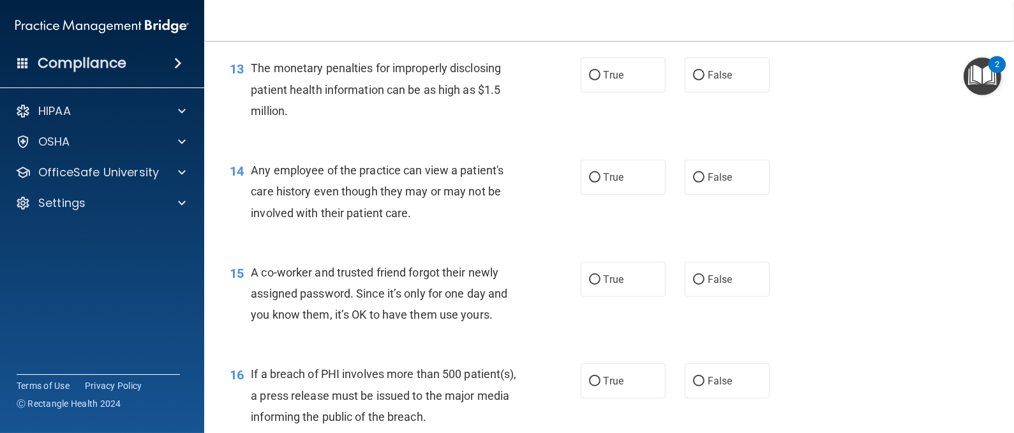
scroll to position [1283, 0]
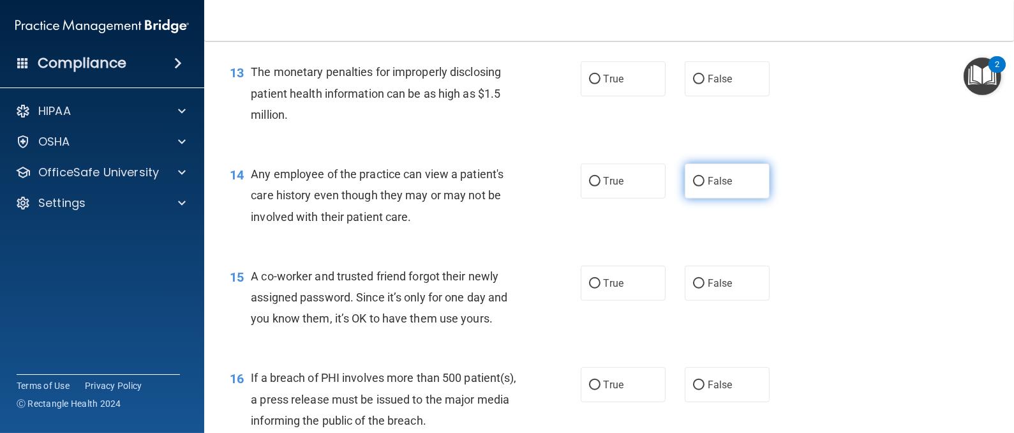
click at [721, 198] on label "False" at bounding box center [727, 180] width 85 height 35
click at [704, 186] on input "False" at bounding box center [698, 182] width 11 height 10
radio input "true"
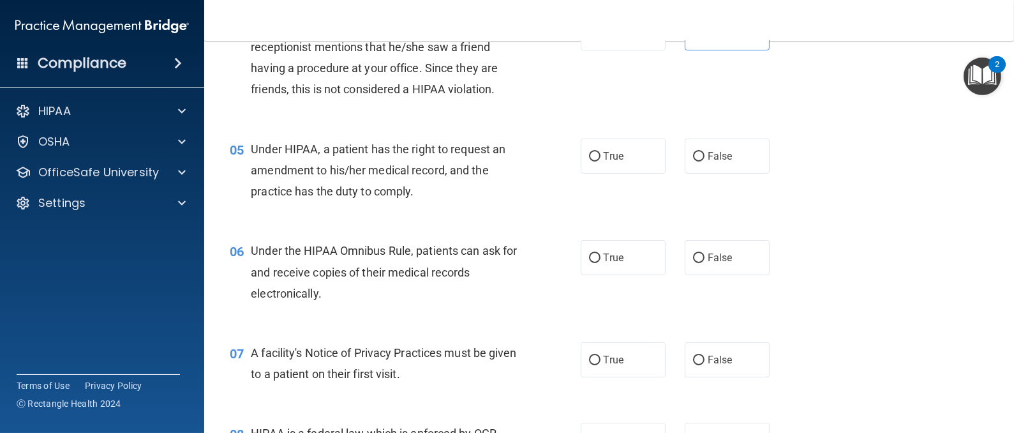
scroll to position [434, 0]
click at [697, 174] on label "False" at bounding box center [727, 155] width 85 height 35
click at [697, 161] on input "False" at bounding box center [698, 157] width 11 height 10
radio input "true"
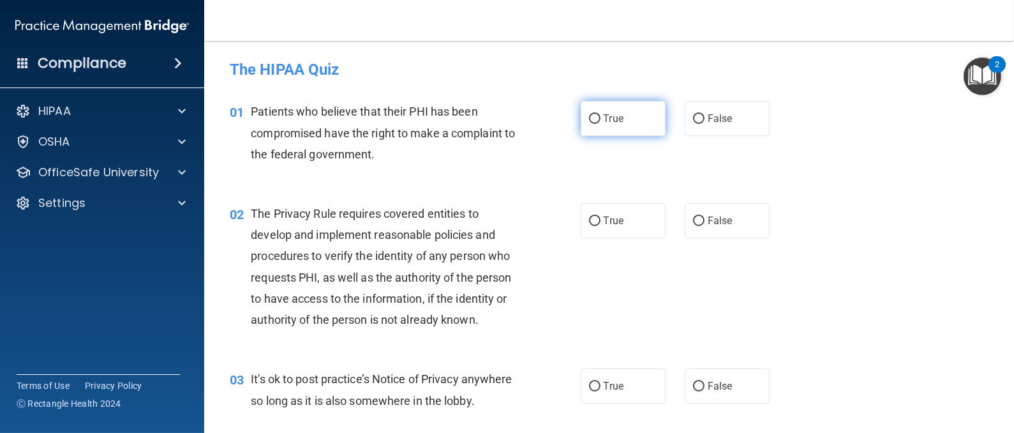
click at [591, 117] on input "True" at bounding box center [594, 119] width 11 height 10
radio input "true"
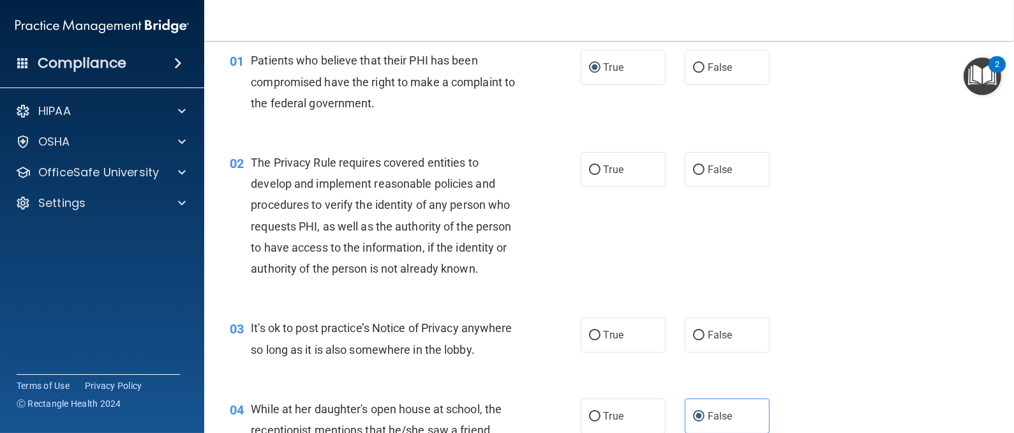
scroll to position [76, 0]
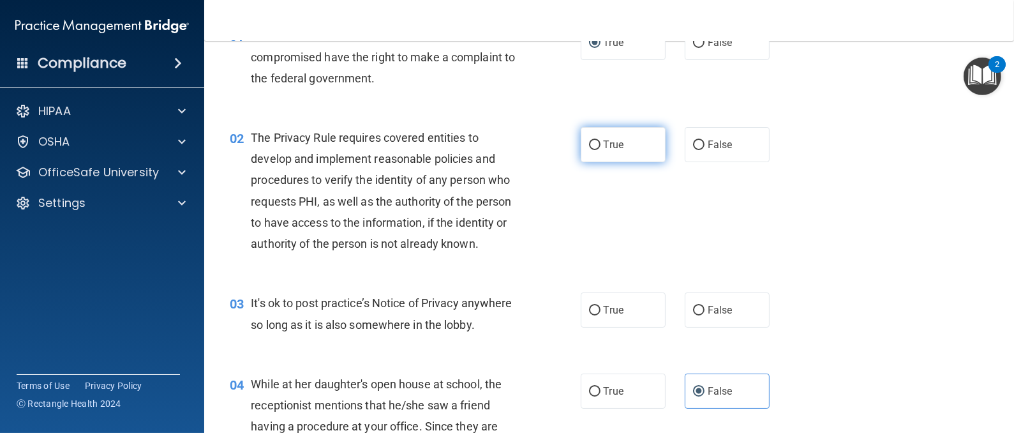
click at [623, 146] on label "True" at bounding box center [623, 144] width 85 height 35
click at [600, 146] on input "True" at bounding box center [594, 145] width 11 height 10
radio input "true"
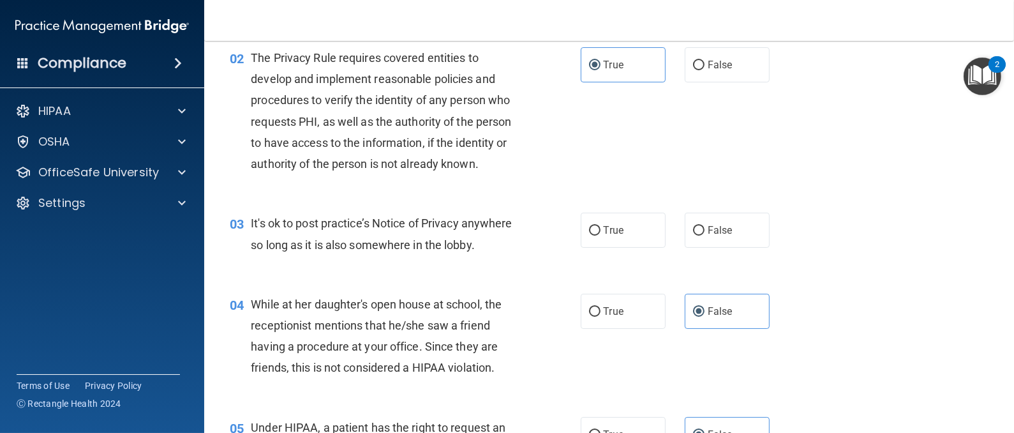
scroll to position [156, 0]
click at [729, 229] on label "False" at bounding box center [727, 229] width 85 height 35
click at [704, 229] on input "False" at bounding box center [698, 230] width 11 height 10
radio input "true"
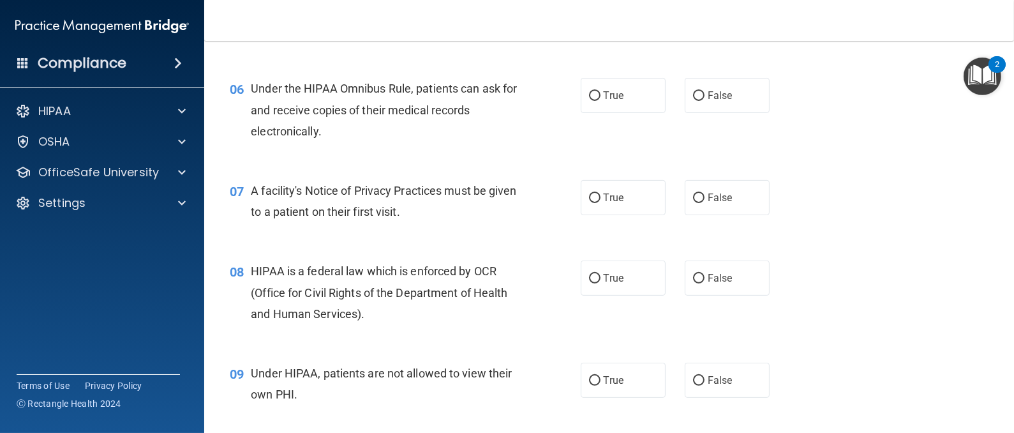
scroll to position [615, 0]
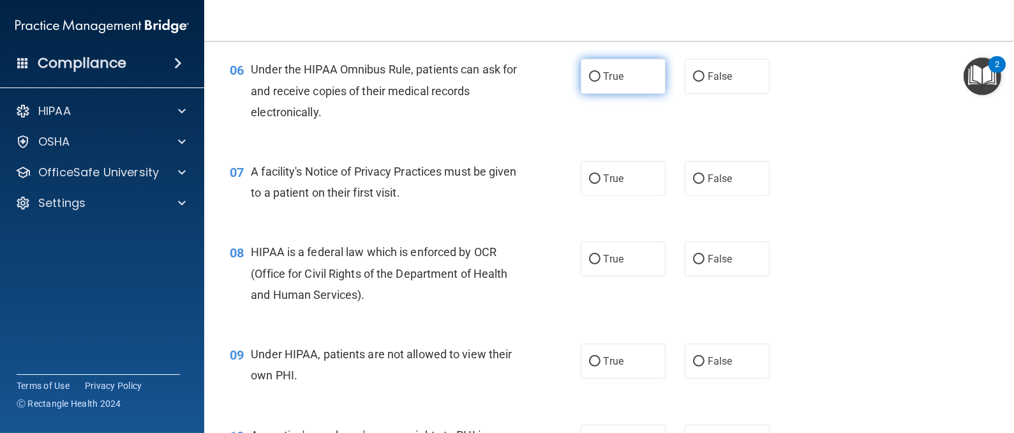
click at [589, 82] on input "True" at bounding box center [594, 77] width 11 height 10
radio input "true"
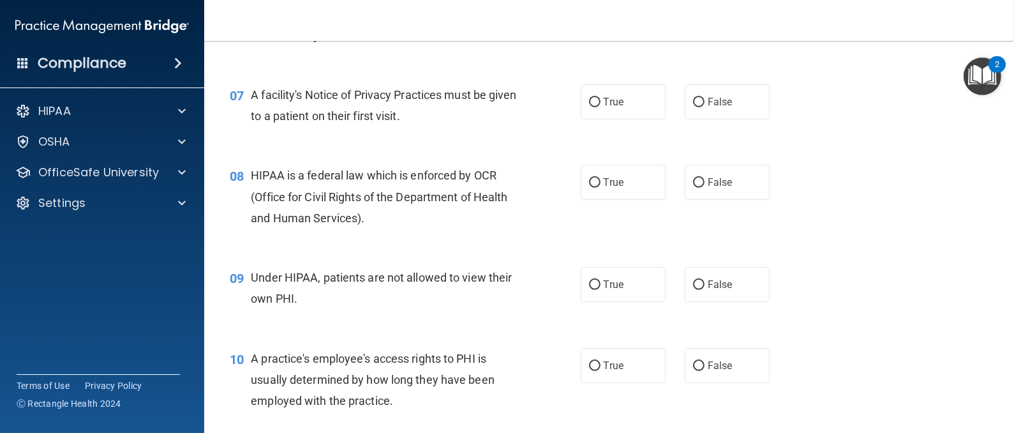
scroll to position [692, 0]
click at [604, 107] on span "True" at bounding box center [614, 101] width 20 height 12
click at [599, 107] on input "True" at bounding box center [594, 102] width 11 height 10
radio input "true"
click at [604, 188] on span "True" at bounding box center [614, 181] width 20 height 12
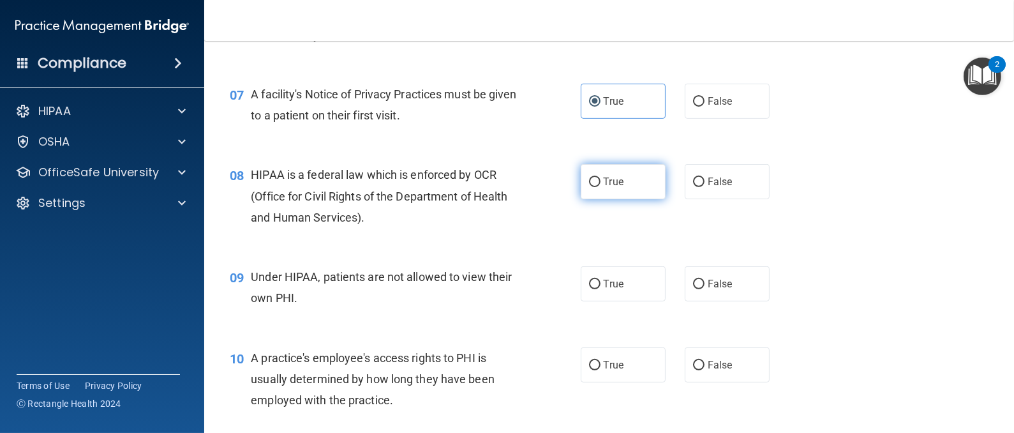
click at [598, 187] on input "True" at bounding box center [594, 182] width 11 height 10
radio input "true"
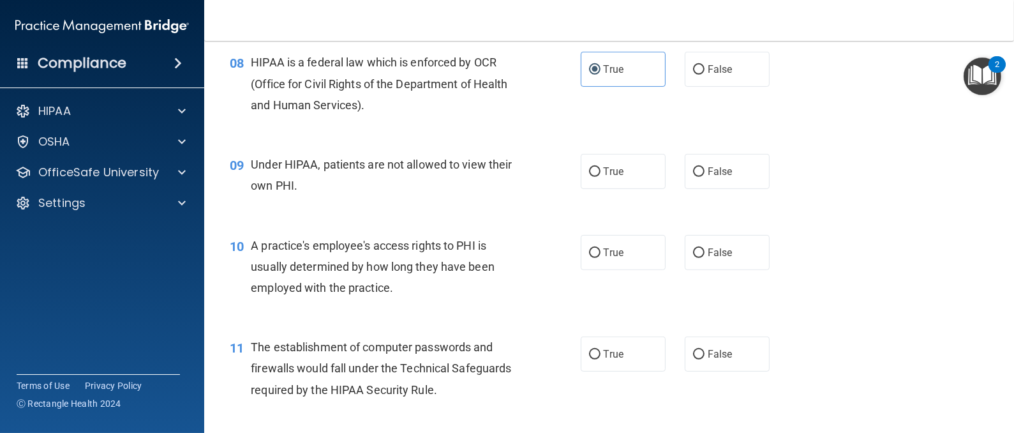
scroll to position [806, 0]
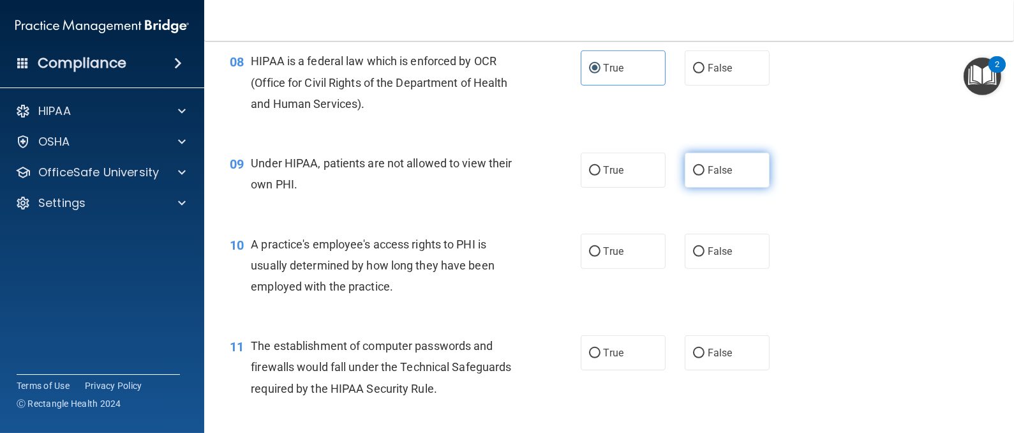
click at [697, 188] on label "False" at bounding box center [727, 170] width 85 height 35
click at [697, 175] on input "False" at bounding box center [698, 171] width 11 height 10
radio input "true"
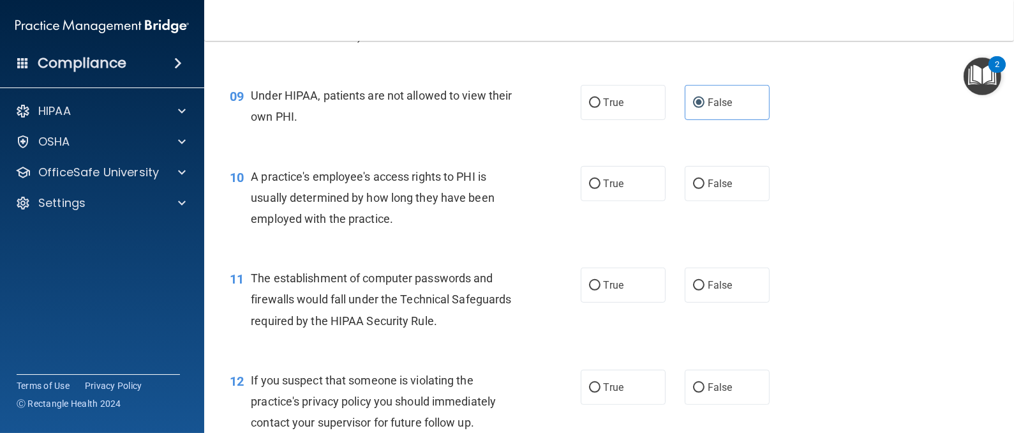
scroll to position [874, 0]
click at [725, 200] on label "False" at bounding box center [727, 182] width 85 height 35
click at [704, 188] on input "False" at bounding box center [698, 184] width 11 height 10
radio input "true"
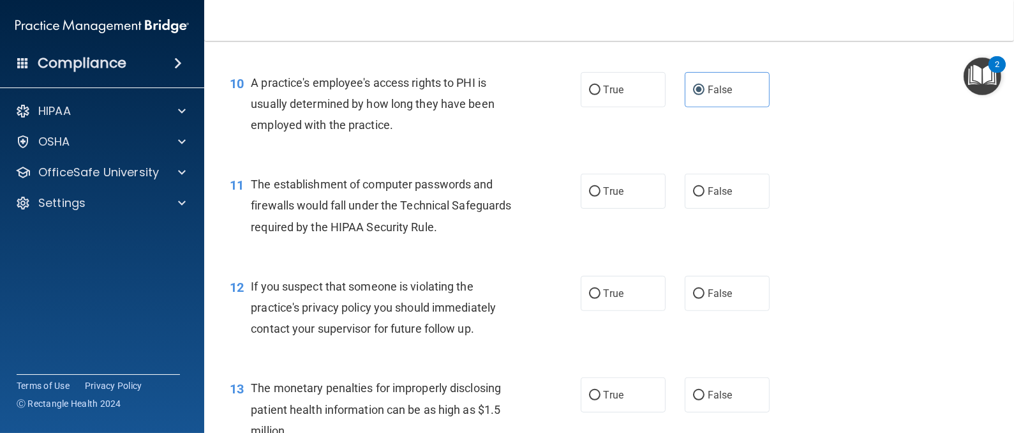
scroll to position [969, 0]
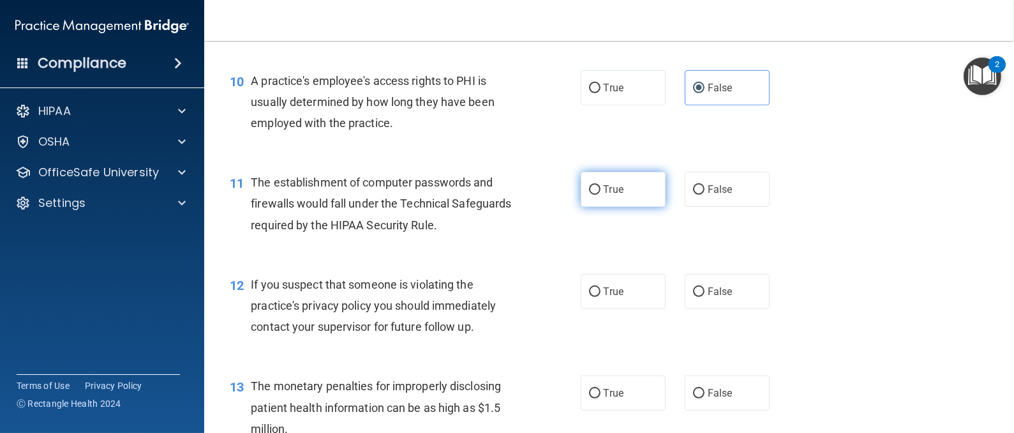
click at [592, 207] on label "True" at bounding box center [623, 189] width 85 height 35
click at [592, 195] on input "True" at bounding box center [594, 190] width 11 height 10
radio input "true"
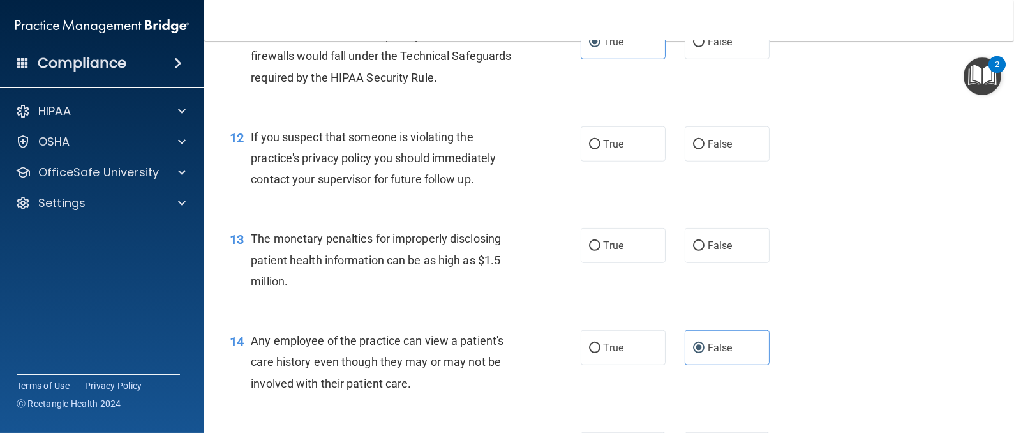
scroll to position [1123, 0]
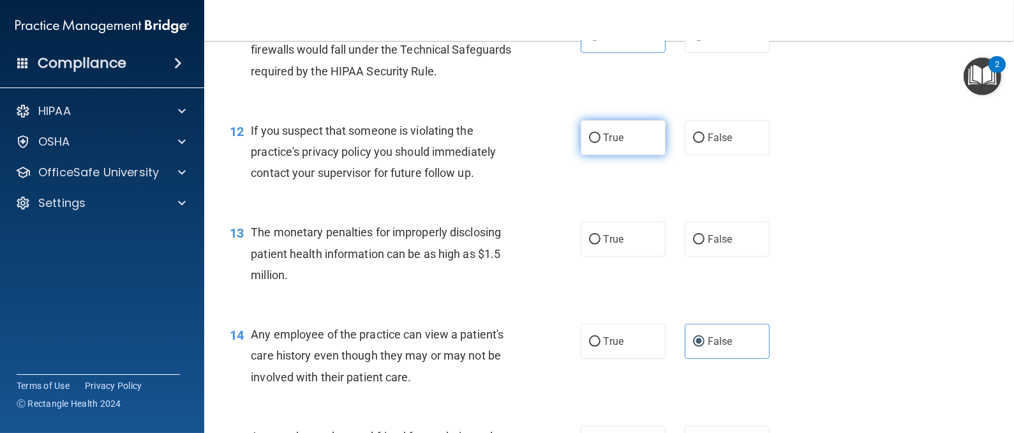
click at [607, 144] on span "True" at bounding box center [614, 137] width 20 height 12
click at [600, 143] on input "True" at bounding box center [594, 138] width 11 height 10
radio input "true"
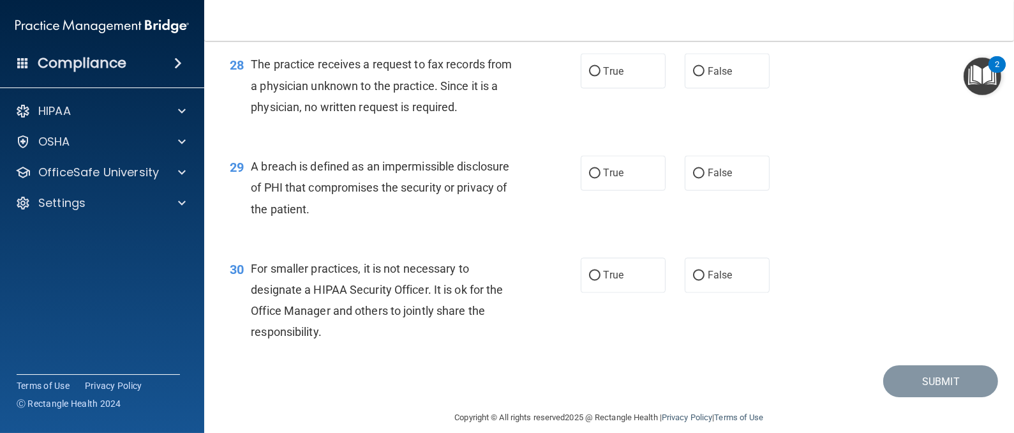
scroll to position [2982, 0]
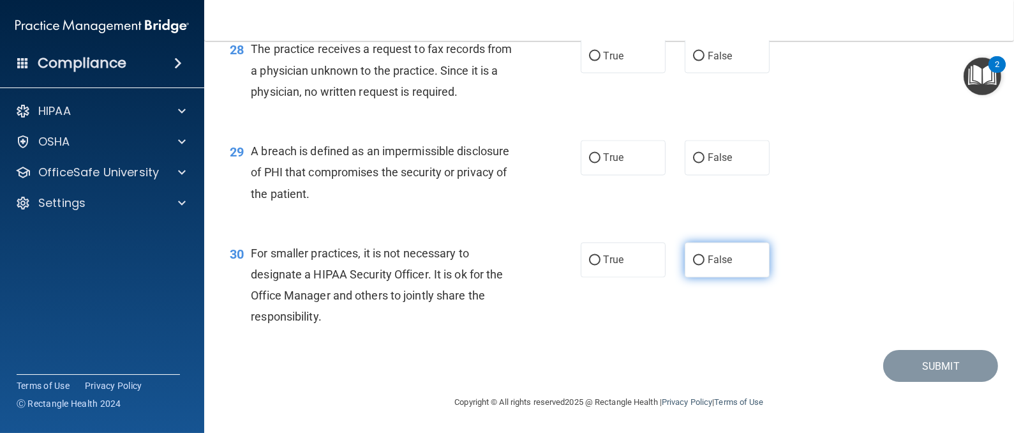
click at [708, 258] on span "False" at bounding box center [720, 260] width 25 height 12
click at [704, 258] on input "False" at bounding box center [698, 261] width 11 height 10
radio input "true"
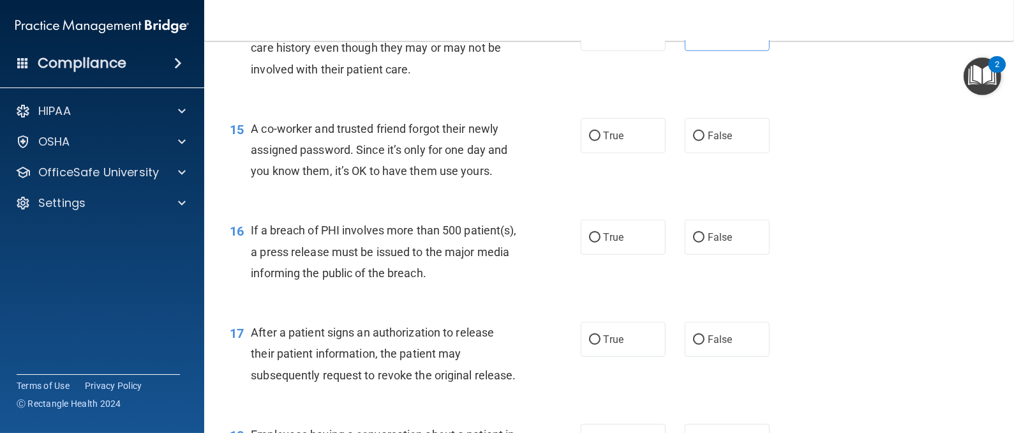
scroll to position [1429, 0]
click at [708, 143] on span "False" at bounding box center [720, 137] width 25 height 12
click at [703, 142] on input "False" at bounding box center [698, 138] width 11 height 10
radio input "true"
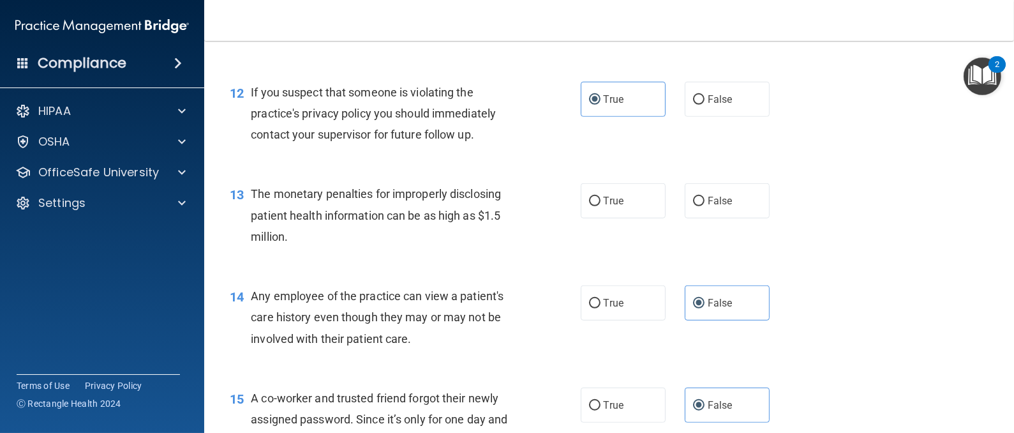
scroll to position [1163, 0]
click at [622, 217] on label "True" at bounding box center [623, 199] width 85 height 35
click at [600, 205] on input "True" at bounding box center [594, 200] width 11 height 10
radio input "true"
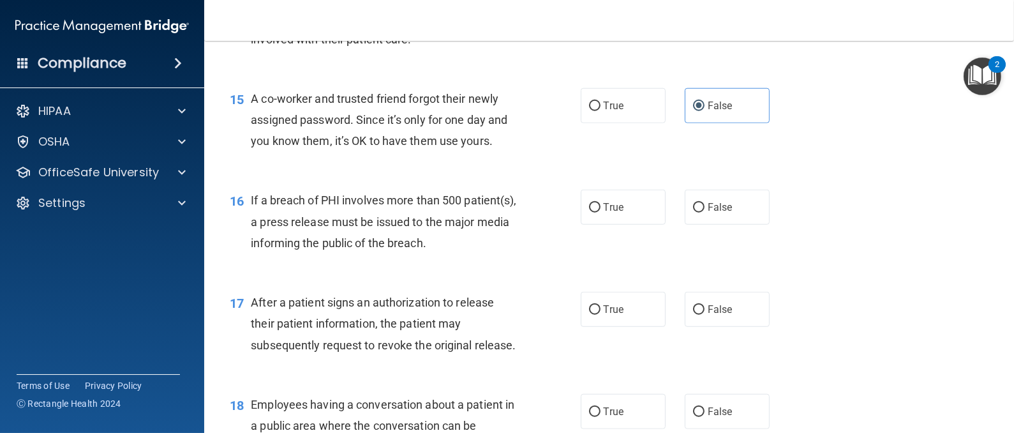
scroll to position [1490, 0]
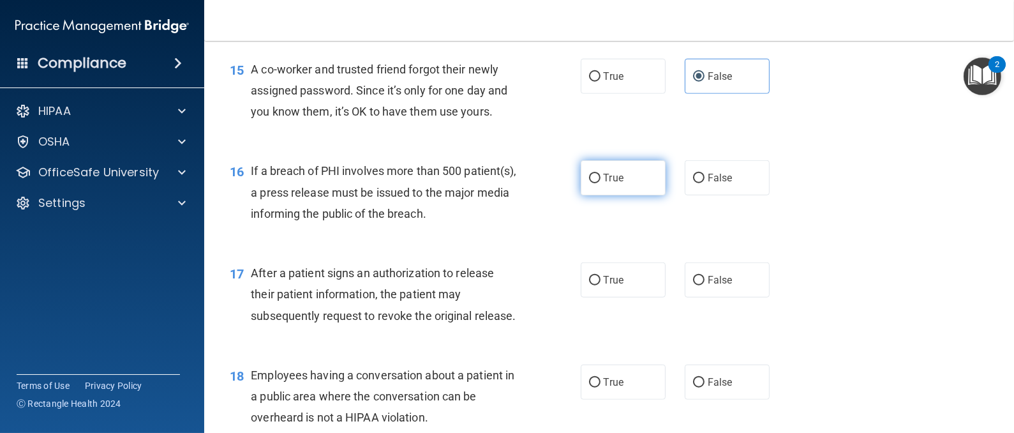
click at [614, 184] on span "True" at bounding box center [614, 178] width 20 height 12
click at [600, 183] on input "True" at bounding box center [594, 179] width 11 height 10
radio input "true"
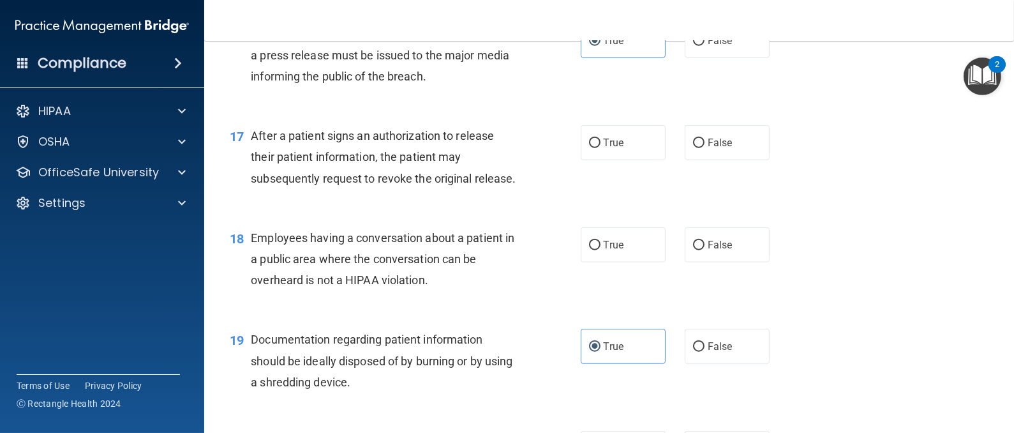
scroll to position [1627, 0]
click at [613, 149] on span "True" at bounding box center [614, 143] width 20 height 12
click at [600, 148] on input "True" at bounding box center [594, 143] width 11 height 10
radio input "true"
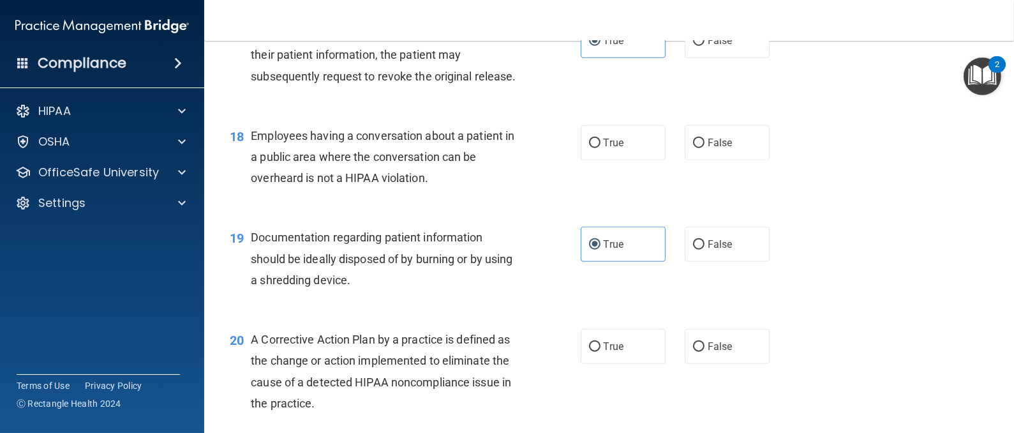
scroll to position [1741, 0]
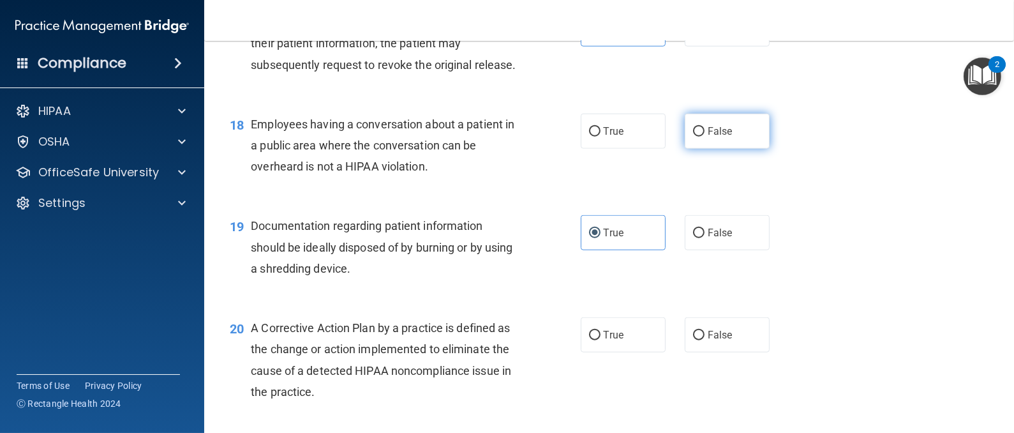
click at [717, 149] on label "False" at bounding box center [727, 131] width 85 height 35
click at [704, 137] on input "False" at bounding box center [698, 132] width 11 height 10
radio input "true"
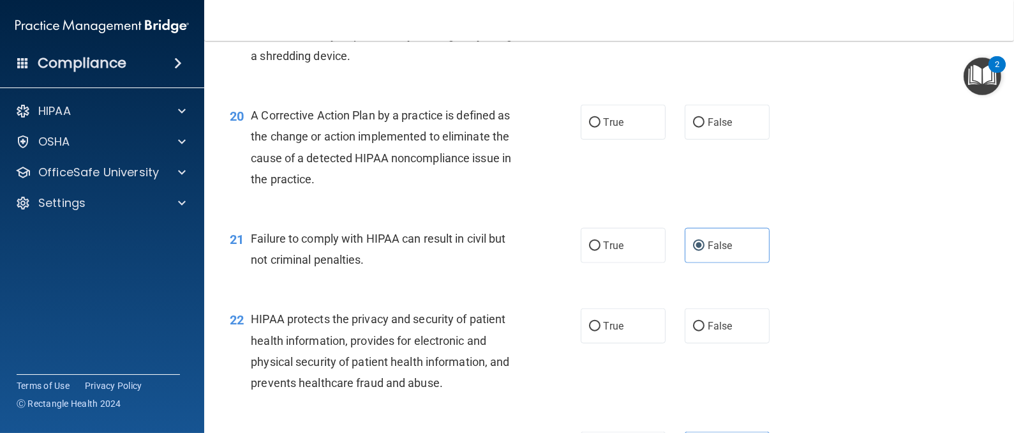
scroll to position [1955, 0]
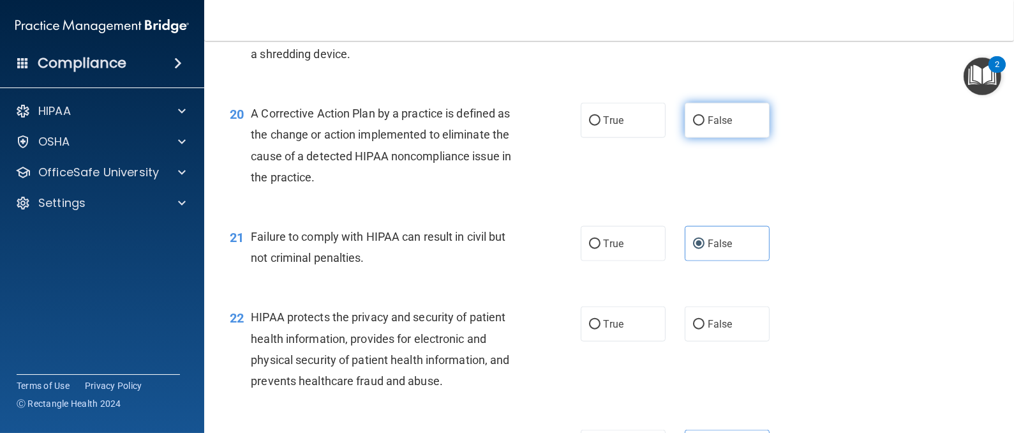
click at [713, 138] on label "False" at bounding box center [727, 120] width 85 height 35
click at [704, 126] on input "False" at bounding box center [698, 121] width 11 height 10
radio input "true"
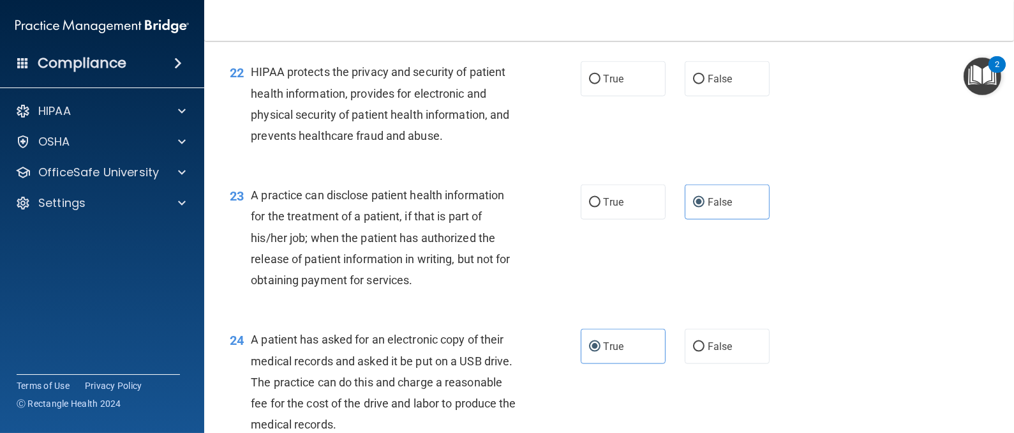
scroll to position [2201, 0]
click at [634, 96] on label "True" at bounding box center [623, 78] width 85 height 35
click at [600, 84] on input "True" at bounding box center [594, 79] width 11 height 10
radio input "true"
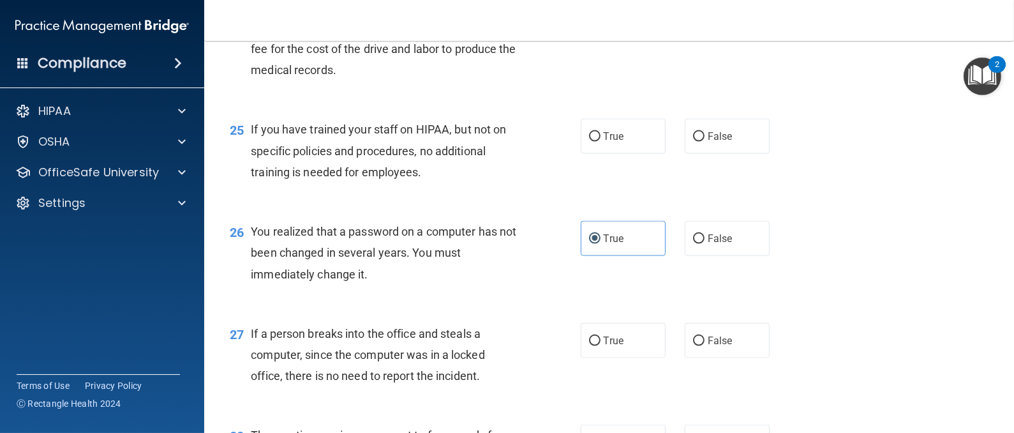
scroll to position [2575, 0]
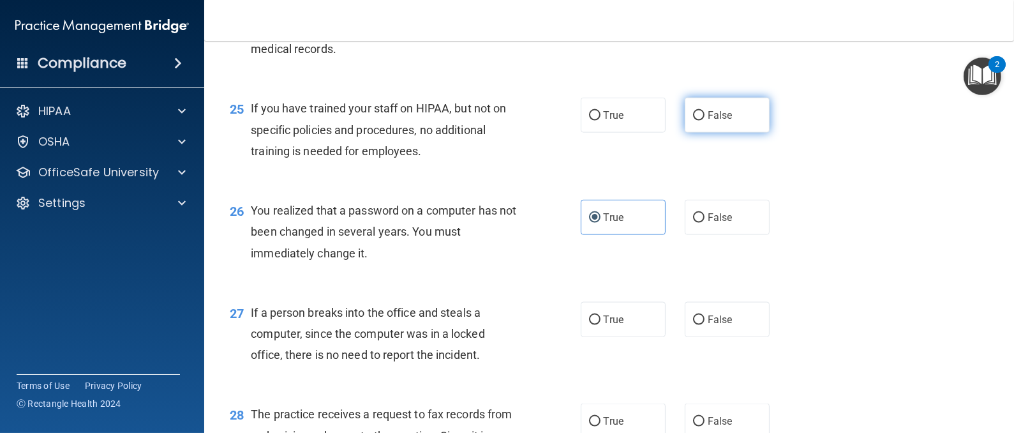
click at [729, 133] on label "False" at bounding box center [727, 115] width 85 height 35
click at [704, 121] on input "False" at bounding box center [698, 116] width 11 height 10
radio input "true"
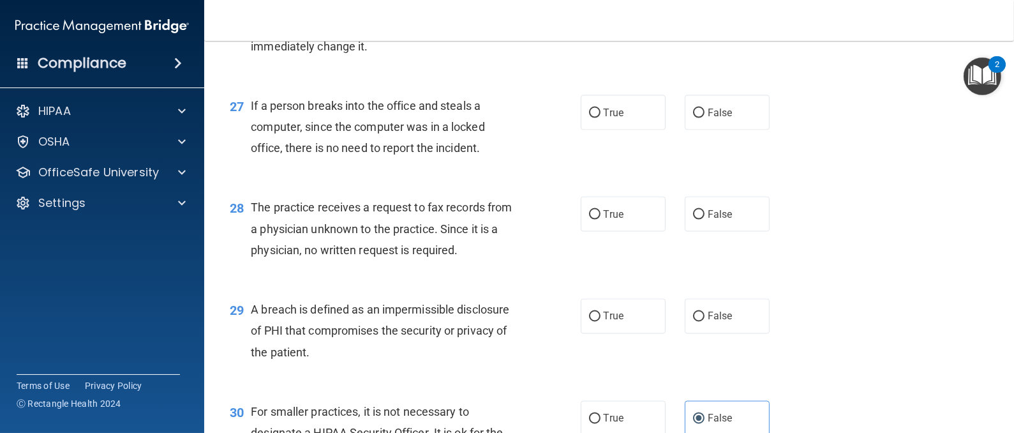
scroll to position [2787, 0]
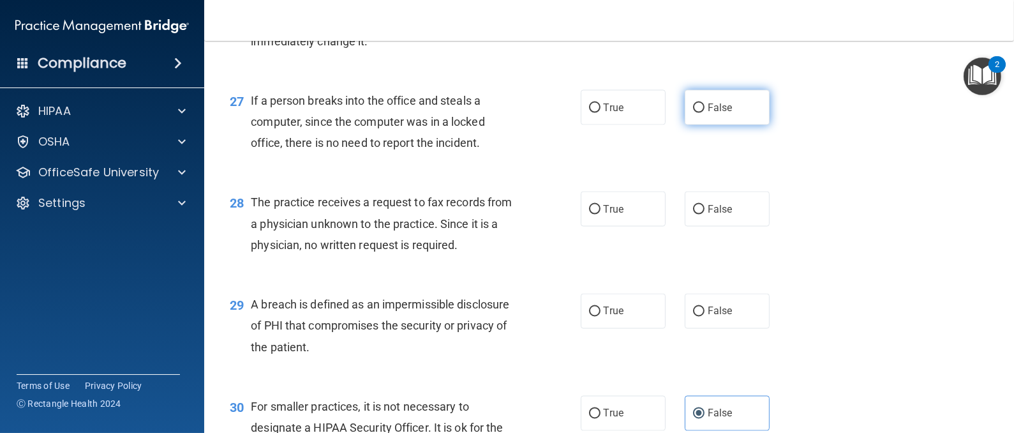
click at [688, 125] on label "False" at bounding box center [727, 107] width 85 height 35
click at [693, 113] on input "False" at bounding box center [698, 108] width 11 height 10
radio input "true"
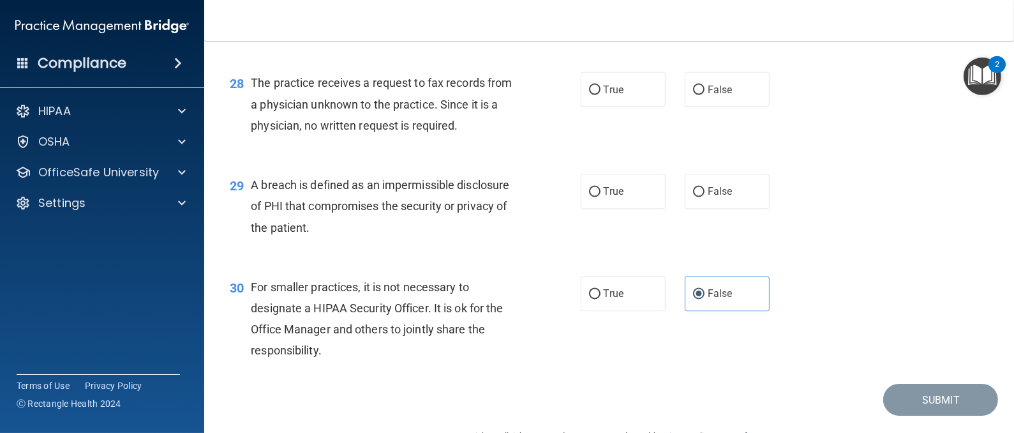
scroll to position [2907, 0]
click at [708, 95] on span "False" at bounding box center [720, 89] width 25 height 12
click at [701, 94] on input "False" at bounding box center [698, 90] width 11 height 10
radio input "true"
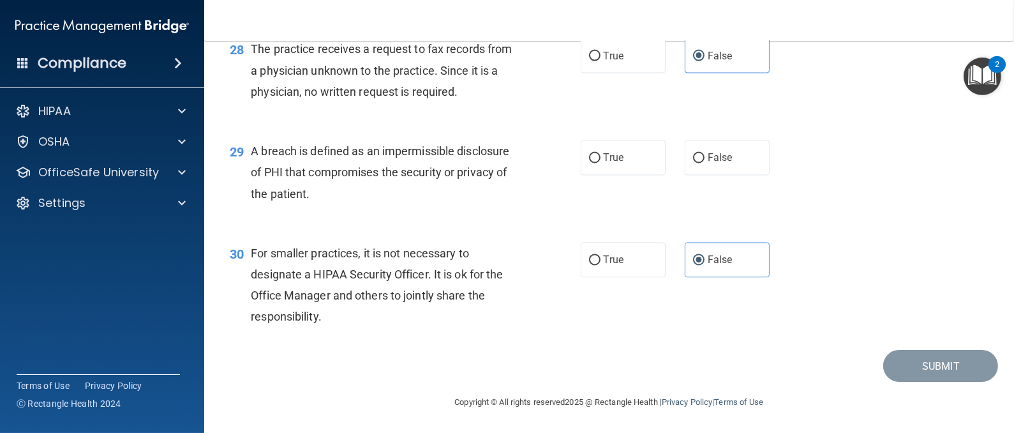
scroll to position [2979, 0]
click at [625, 154] on label "True" at bounding box center [623, 157] width 85 height 35
click at [600, 154] on input "True" at bounding box center [594, 159] width 11 height 10
radio input "true"
click at [895, 364] on button "Submit" at bounding box center [940, 366] width 115 height 33
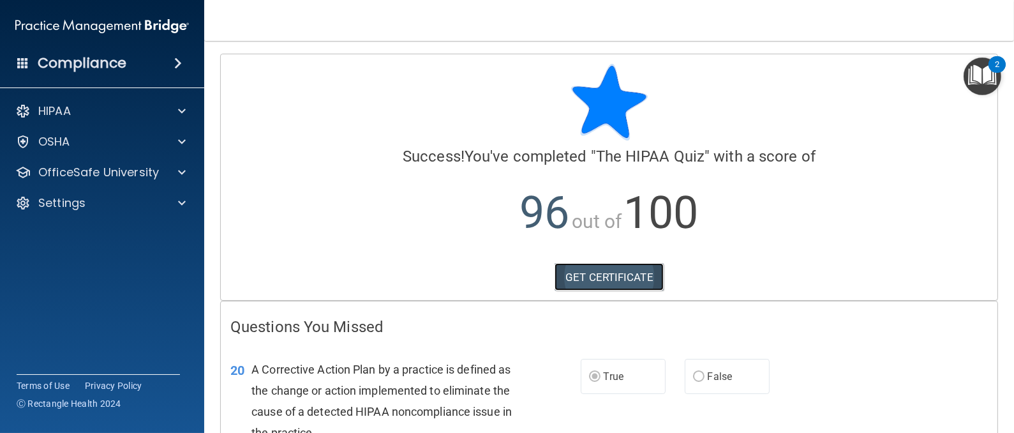
click at [608, 278] on link "GET CERTIFICATE" at bounding box center [608, 277] width 109 height 28
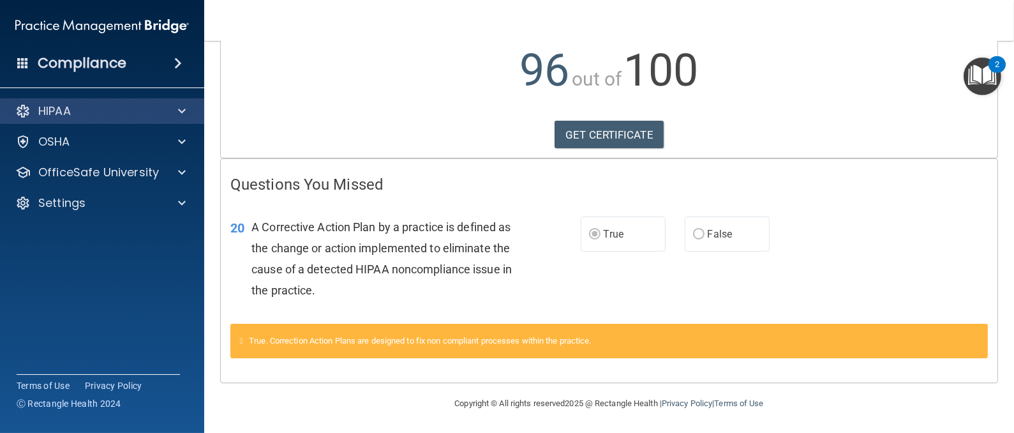
click at [89, 123] on div "HIPAA" at bounding box center [102, 111] width 205 height 26
click at [178, 111] on span at bounding box center [182, 110] width 8 height 15
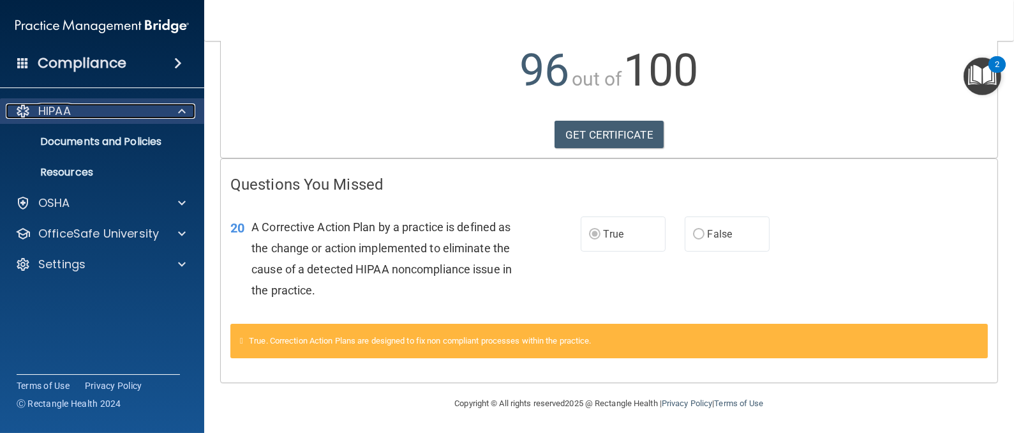
click at [61, 110] on p "HIPAA" at bounding box center [54, 110] width 33 height 15
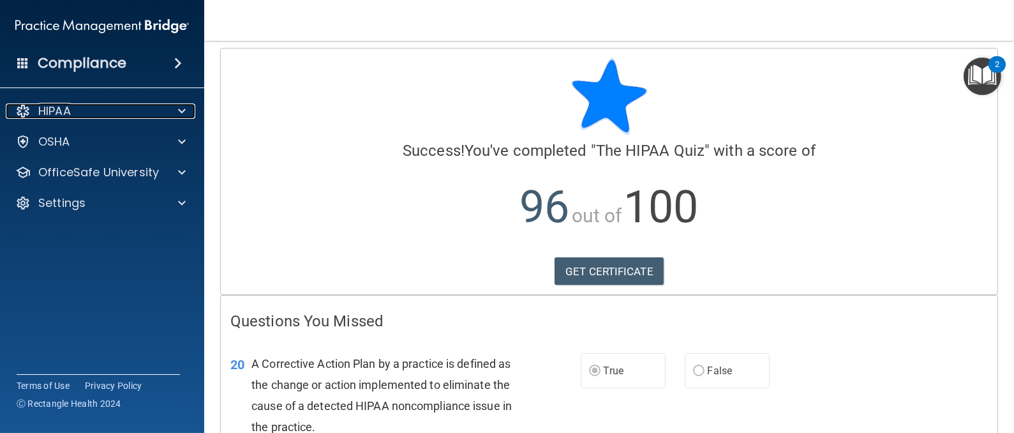
scroll to position [0, 0]
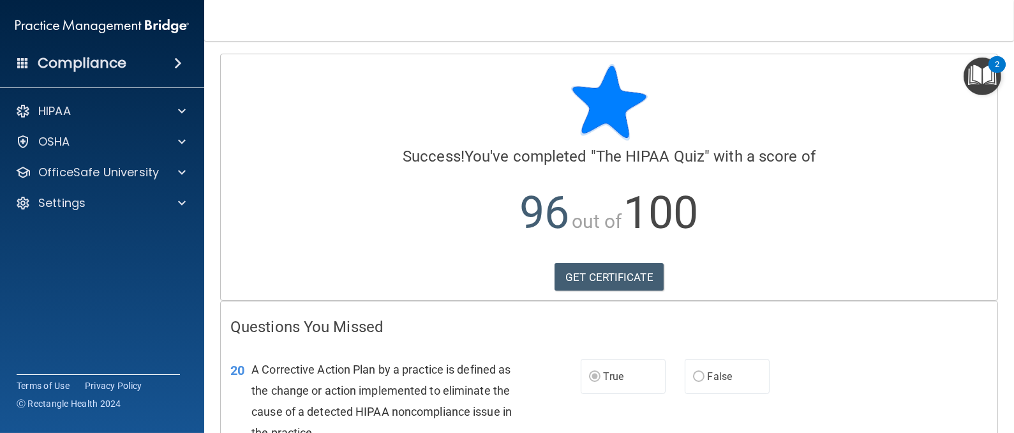
click at [974, 79] on img "Open Resource Center, 2 new notifications" at bounding box center [983, 76] width 38 height 38
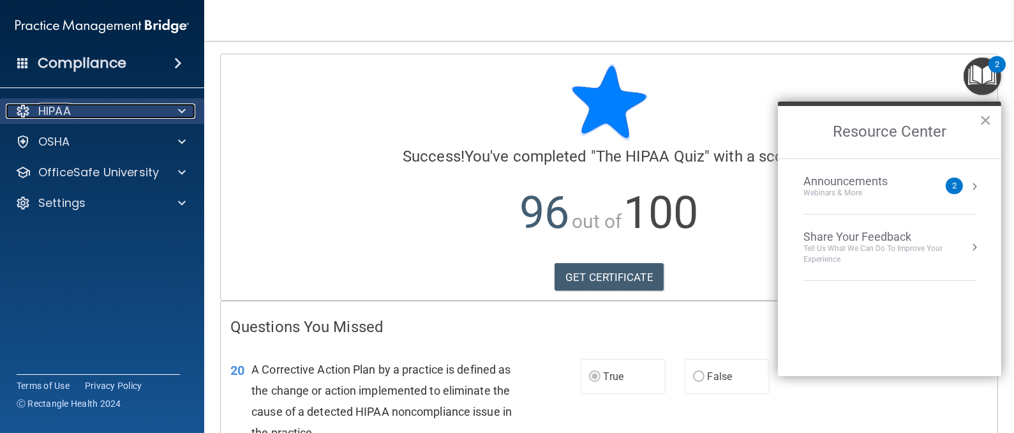
click at [43, 116] on p "HIPAA" at bounding box center [54, 110] width 33 height 15
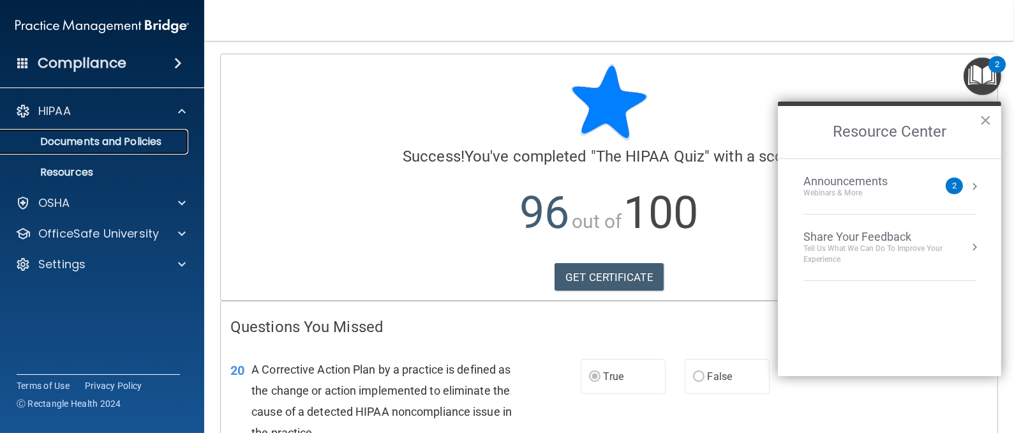
click at [86, 136] on p "Documents and Policies" at bounding box center [95, 141] width 174 height 13
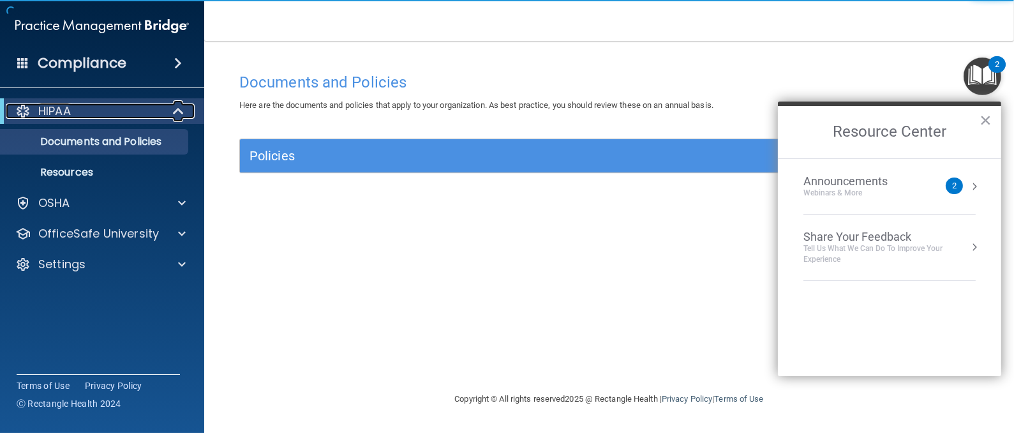
click at [91, 107] on div "HIPAA" at bounding box center [85, 110] width 158 height 15
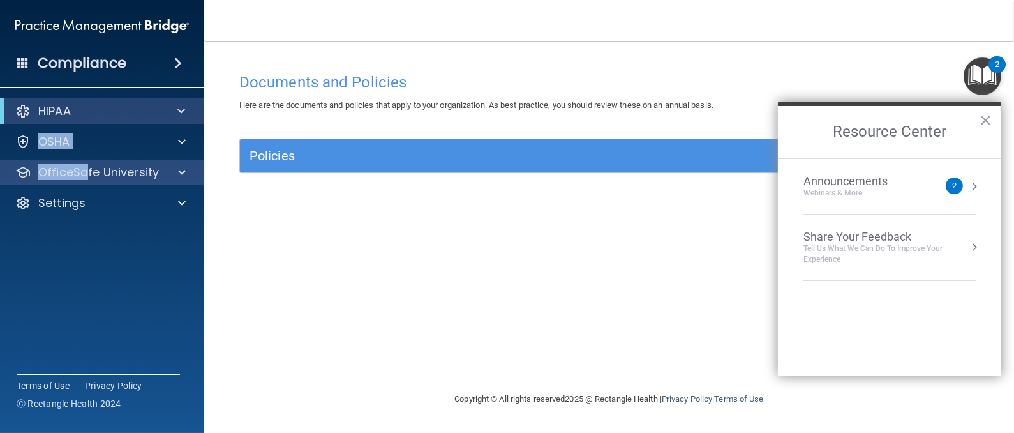
drag, startPoint x: 101, startPoint y: 95, endPoint x: 84, endPoint y: 172, distance: 79.0
click at [84, 172] on div "HIPAA Documents and Policies Report an Incident Business Associates Emergency P…" at bounding box center [102, 159] width 205 height 133
click at [84, 172] on p "OfficeSafe University" at bounding box center [98, 172] width 121 height 15
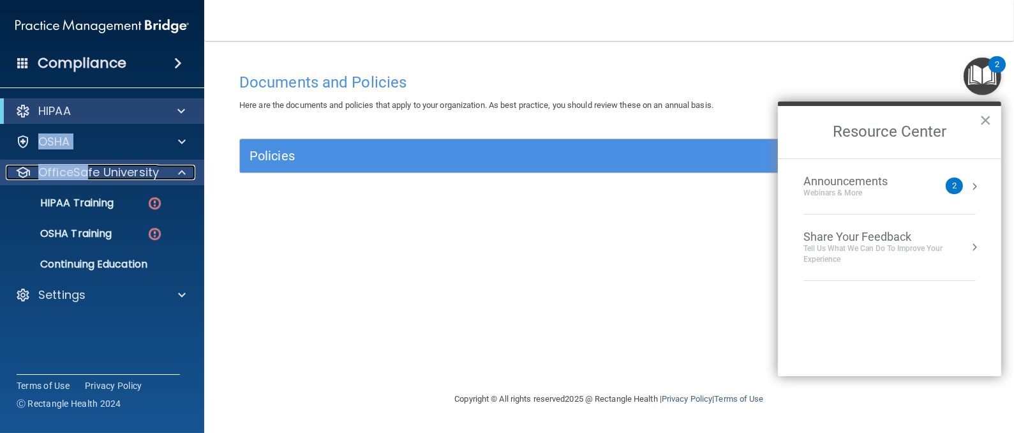
click at [109, 174] on p "OfficeSafe University" at bounding box center [98, 172] width 121 height 15
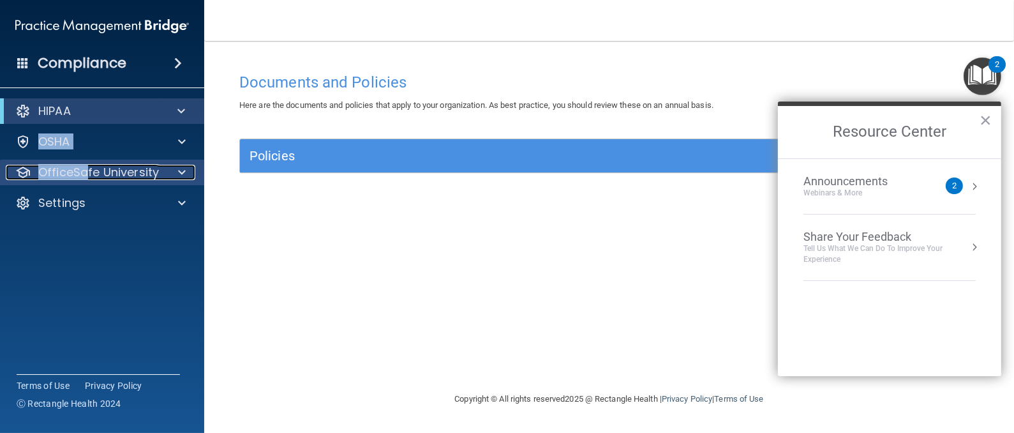
click at [109, 174] on p "OfficeSafe University" at bounding box center [98, 172] width 121 height 15
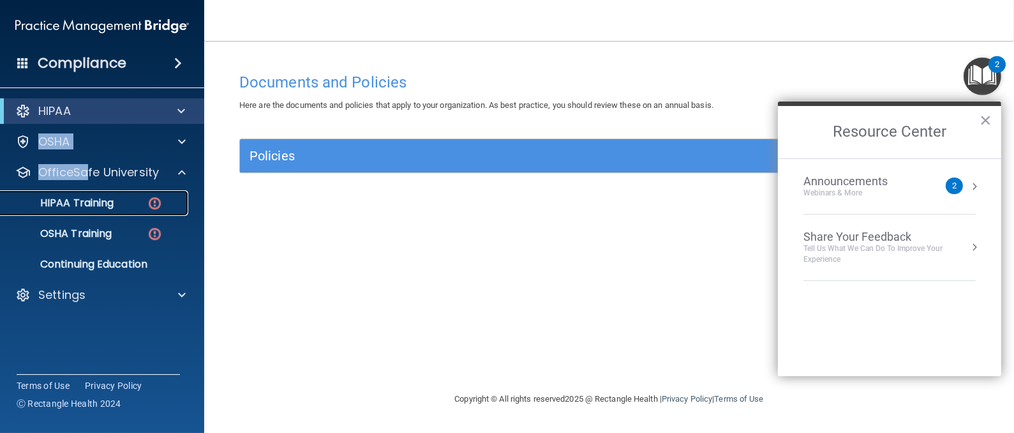
click at [115, 211] on link "HIPAA Training" at bounding box center [87, 203] width 201 height 26
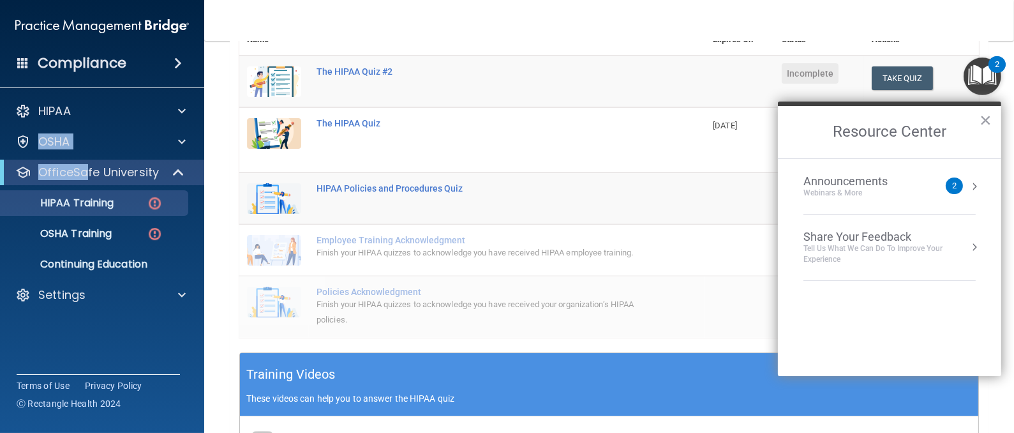
scroll to position [145, 0]
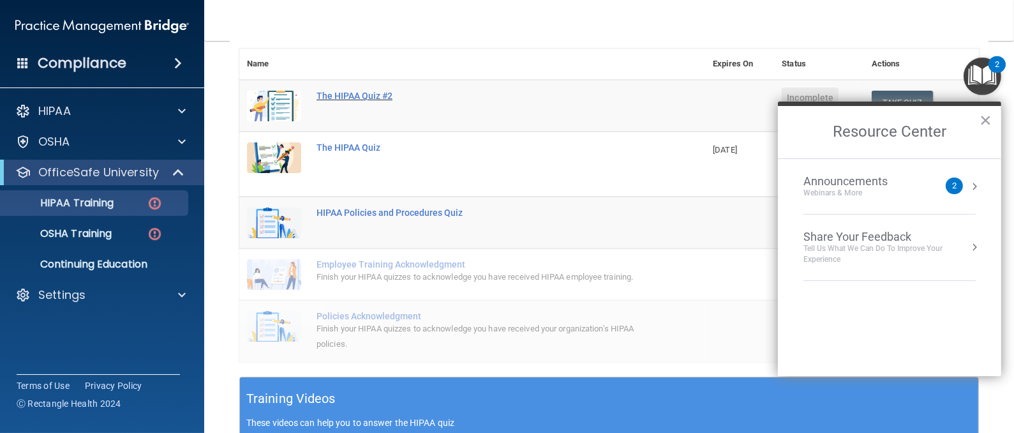
click at [352, 91] on div "The HIPAA Quiz #2" at bounding box center [478, 96] width 325 height 10
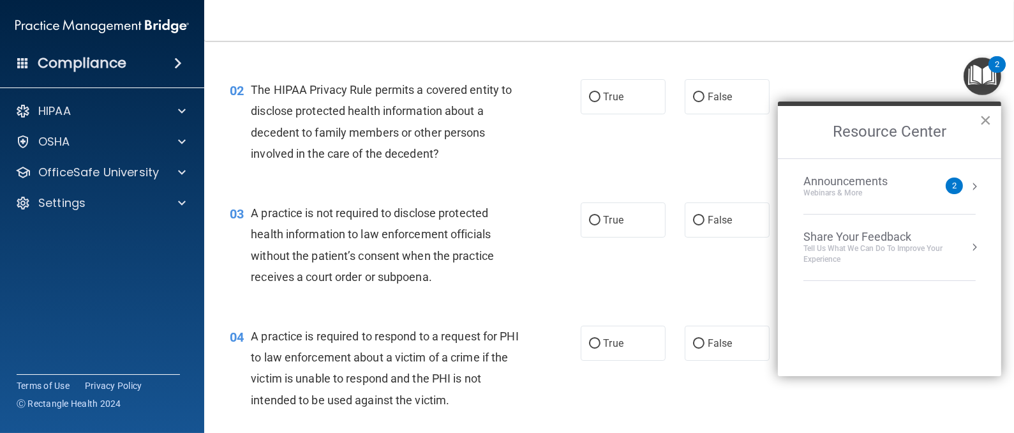
click at [985, 116] on button "×" at bounding box center [985, 120] width 12 height 20
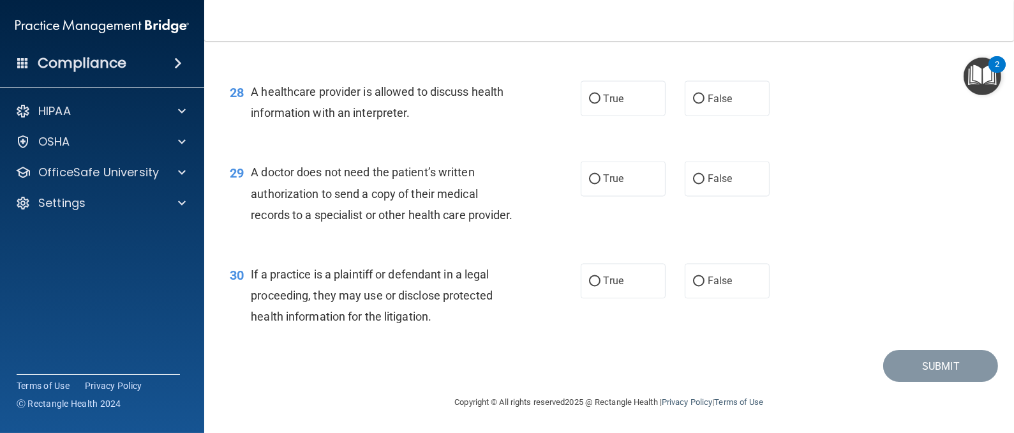
scroll to position [3025, 0]
click at [616, 272] on label "True" at bounding box center [623, 281] width 85 height 35
click at [600, 277] on input "True" at bounding box center [594, 282] width 11 height 10
radio input "true"
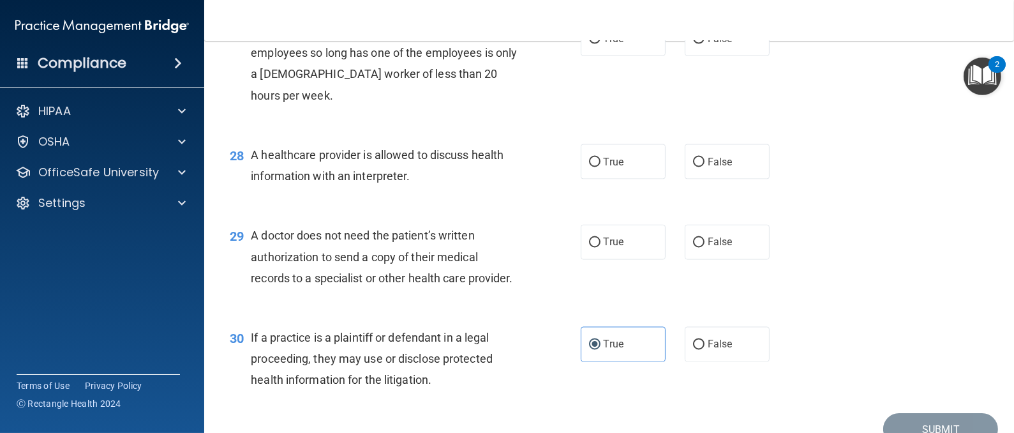
scroll to position [2872, 0]
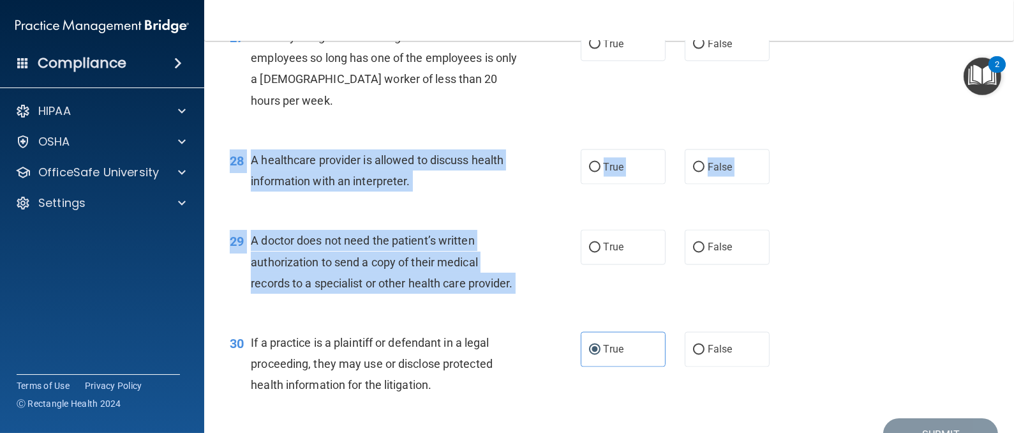
drag, startPoint x: 593, startPoint y: 303, endPoint x: 452, endPoint y: 267, distance: 146.3
drag, startPoint x: 452, startPoint y: 267, endPoint x: 523, endPoint y: 308, distance: 82.6
click at [523, 300] on div "29 A doctor does not need the patient’s written authorization to send a copy of…" at bounding box center [405, 265] width 389 height 70
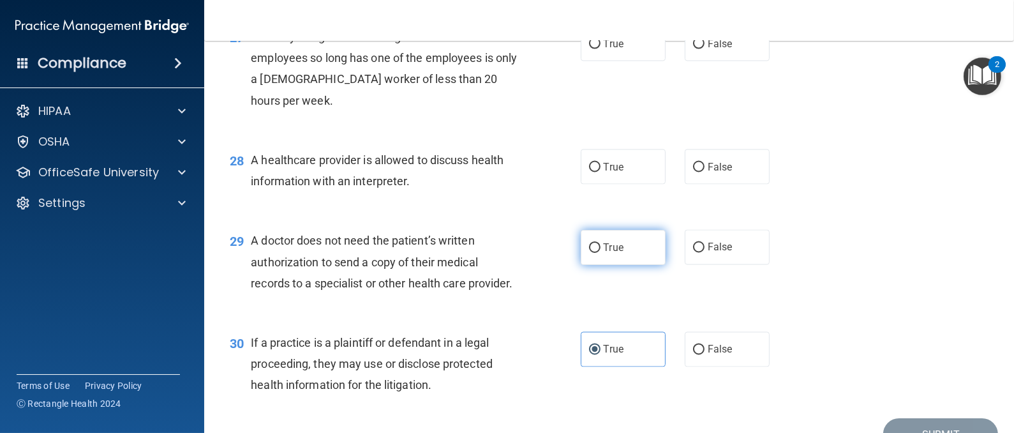
click at [608, 253] on span "True" at bounding box center [614, 247] width 20 height 12
click at [600, 253] on input "True" at bounding box center [594, 248] width 11 height 10
radio input "true"
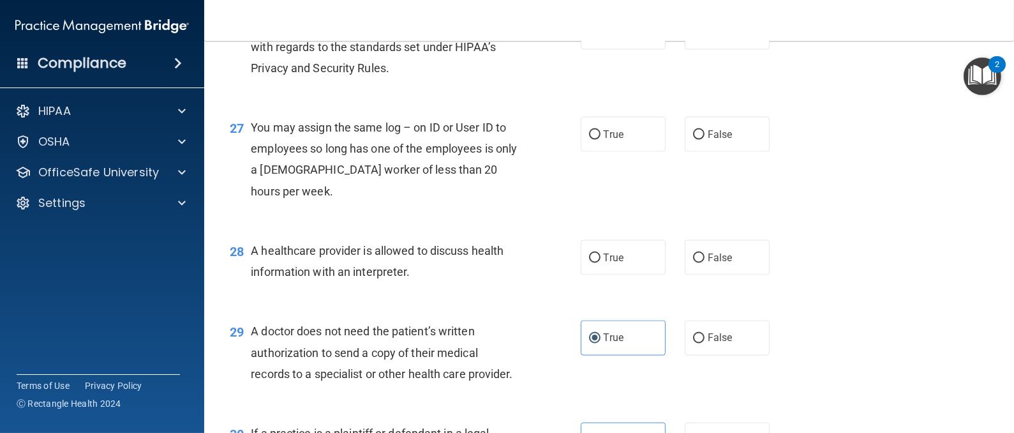
scroll to position [2780, 0]
click at [693, 264] on input "False" at bounding box center [698, 260] width 11 height 10
radio input "true"
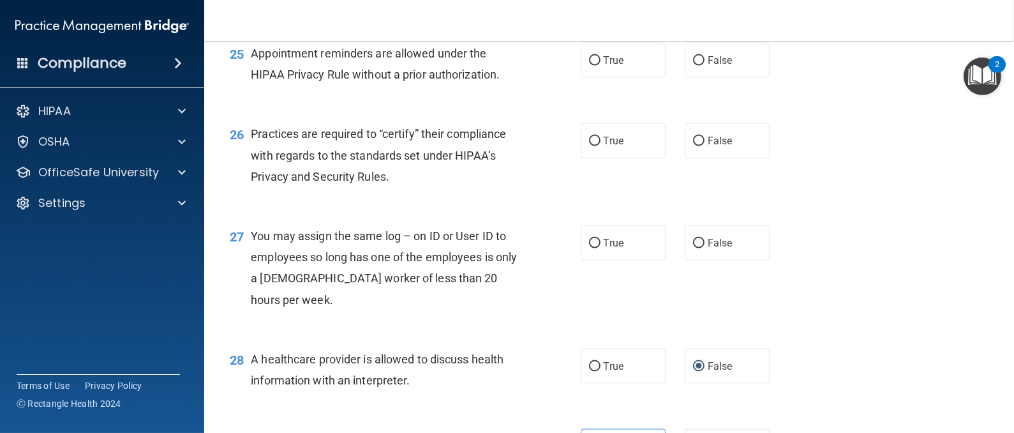
scroll to position [2672, 0]
click at [727, 261] on label "False" at bounding box center [727, 243] width 85 height 35
click at [704, 249] on input "False" at bounding box center [698, 244] width 11 height 10
radio input "true"
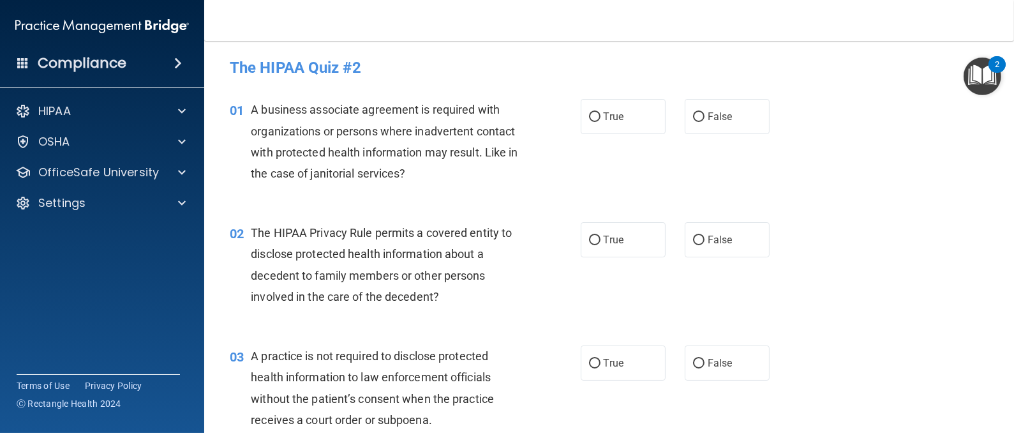
scroll to position [0, 0]
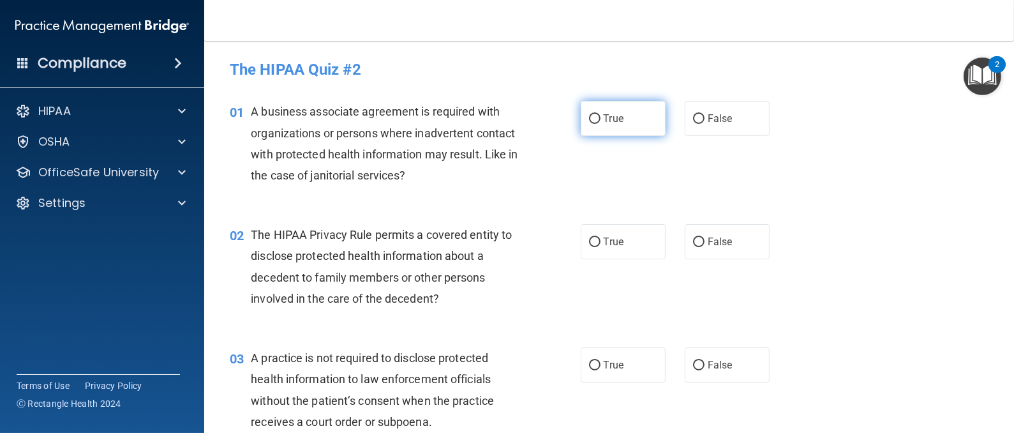
click at [618, 119] on label "True" at bounding box center [623, 118] width 85 height 35
click at [600, 119] on input "True" at bounding box center [594, 119] width 11 height 10
radio input "true"
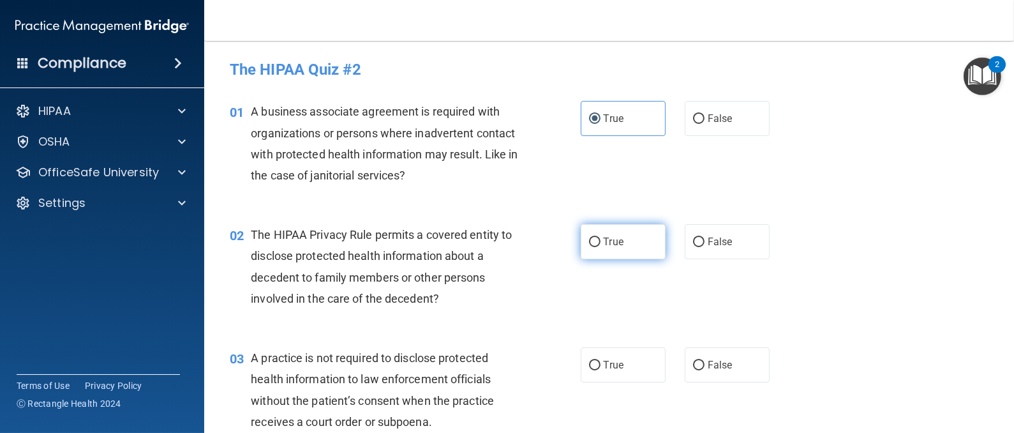
click at [618, 244] on label "True" at bounding box center [623, 241] width 85 height 35
click at [600, 244] on input "True" at bounding box center [594, 242] width 11 height 10
radio input "true"
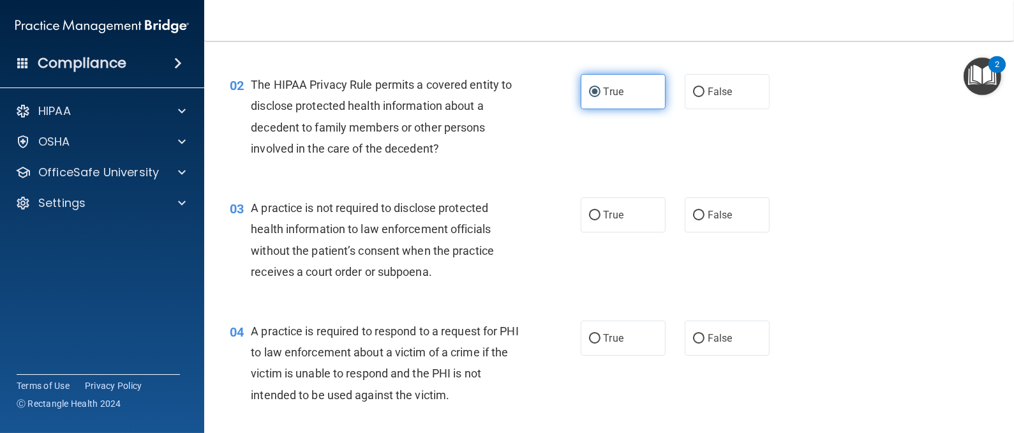
scroll to position [249, 0]
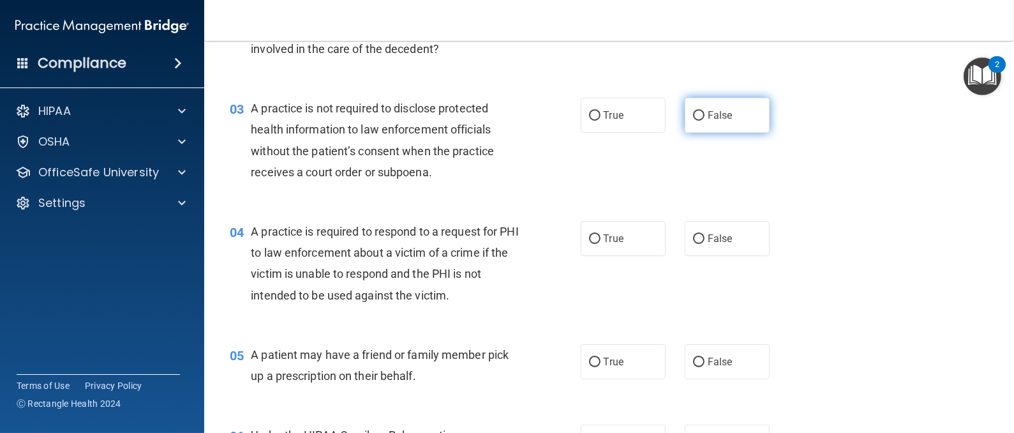
click at [717, 105] on label "False" at bounding box center [727, 115] width 85 height 35
click at [704, 111] on input "False" at bounding box center [698, 116] width 11 height 10
radio input "true"
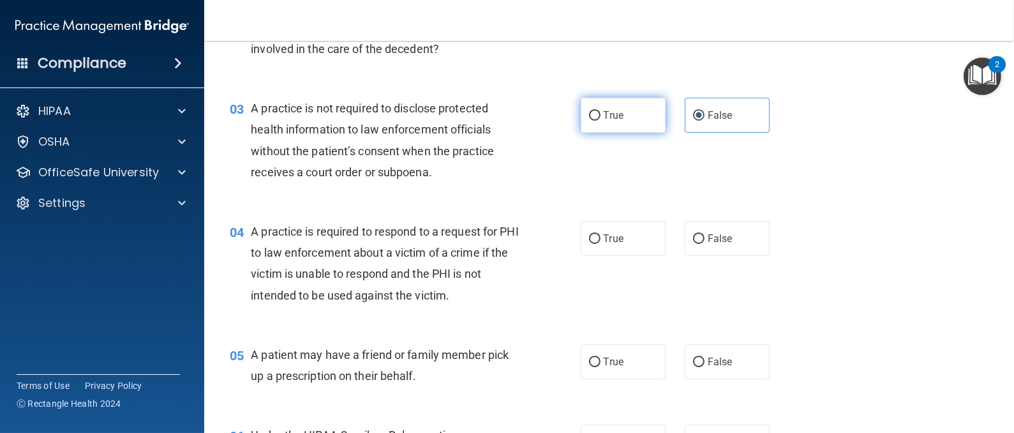
click at [617, 117] on label "True" at bounding box center [623, 115] width 85 height 35
click at [600, 117] on input "True" at bounding box center [594, 116] width 11 height 10
radio input "true"
radio input "false"
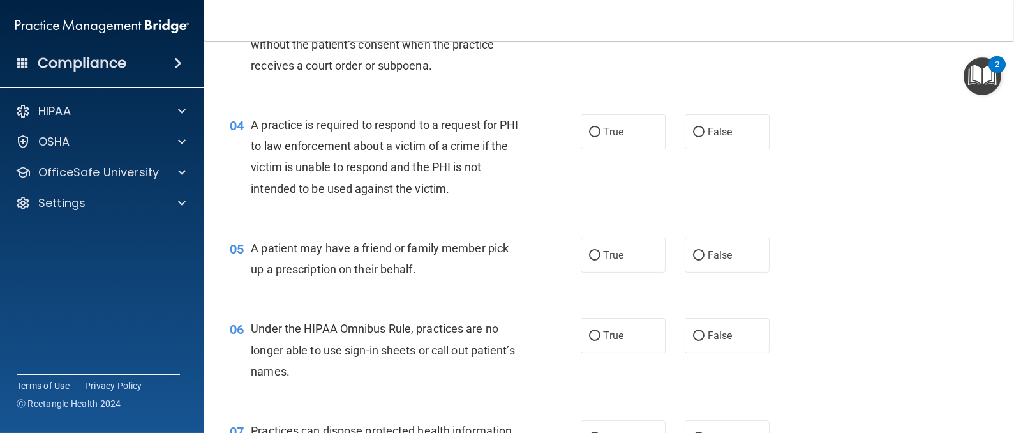
scroll to position [366, 0]
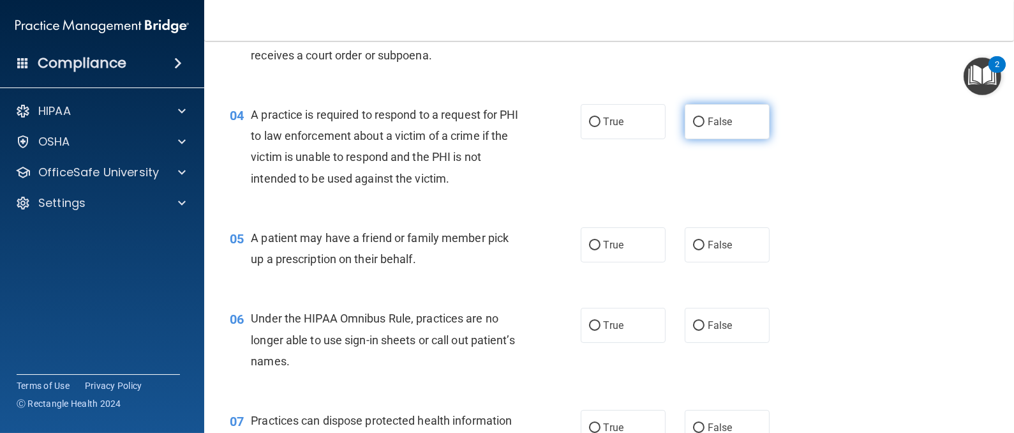
click at [708, 126] on span "False" at bounding box center [720, 121] width 25 height 12
click at [704, 126] on input "False" at bounding box center [698, 122] width 11 height 10
radio input "true"
click at [600, 252] on label "True" at bounding box center [623, 244] width 85 height 35
click at [600, 250] on input "True" at bounding box center [594, 246] width 11 height 10
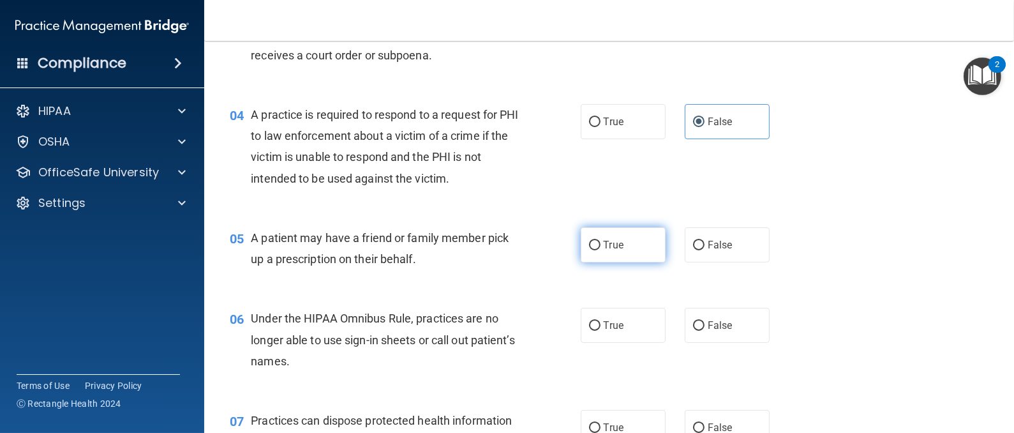
radio input "true"
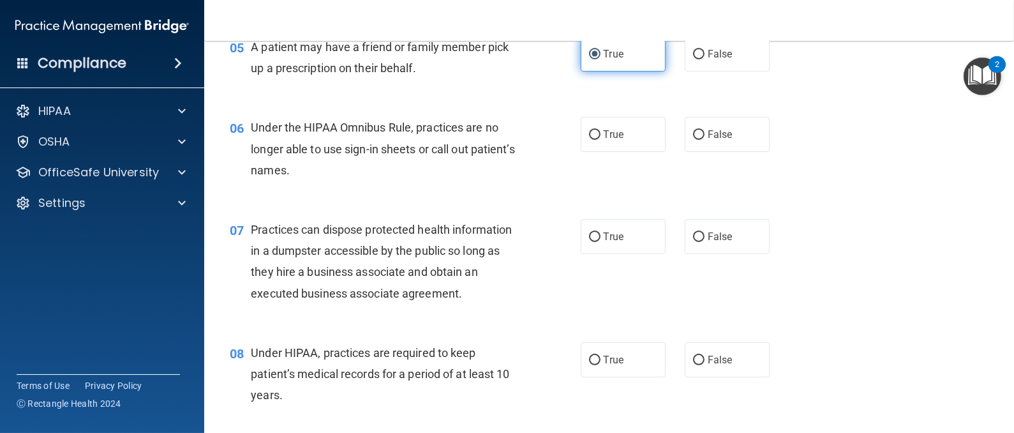
scroll to position [560, 0]
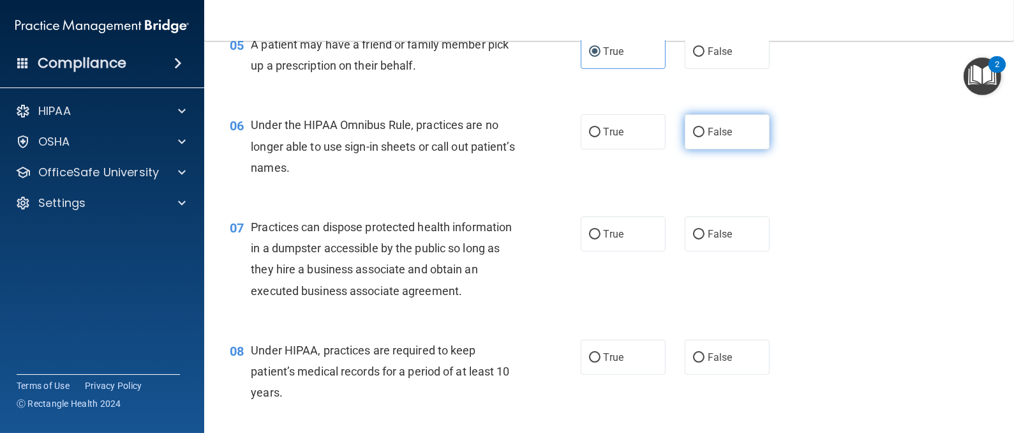
click at [708, 133] on span "False" at bounding box center [720, 132] width 25 height 12
click at [699, 133] on input "False" at bounding box center [698, 133] width 11 height 10
radio input "true"
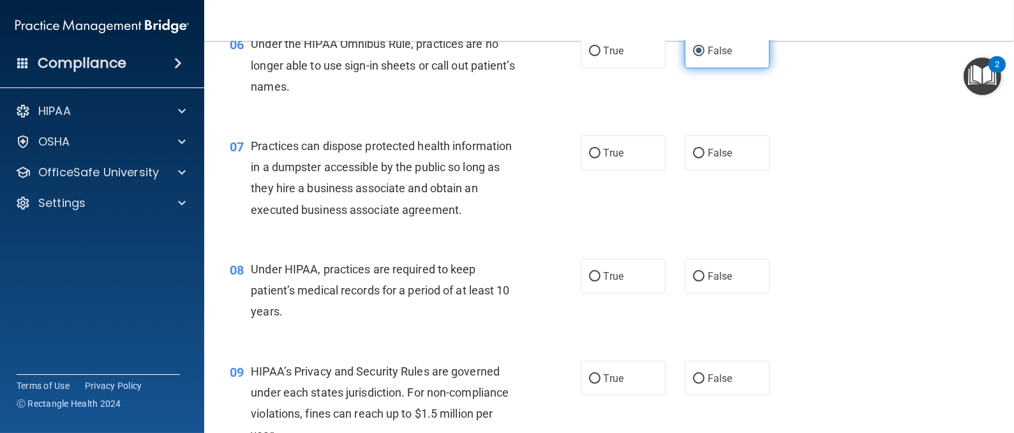
scroll to position [667, 0]
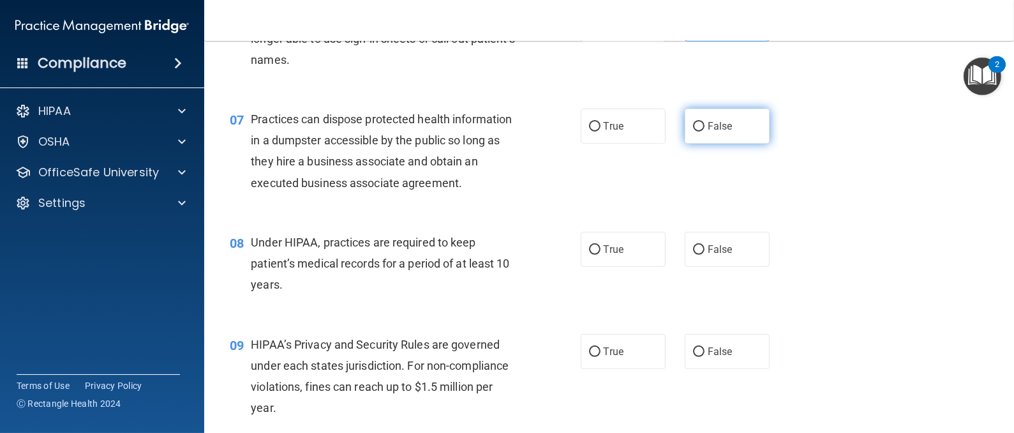
click at [708, 130] on span "False" at bounding box center [720, 126] width 25 height 12
click at [699, 130] on input "False" at bounding box center [698, 127] width 11 height 10
radio input "true"
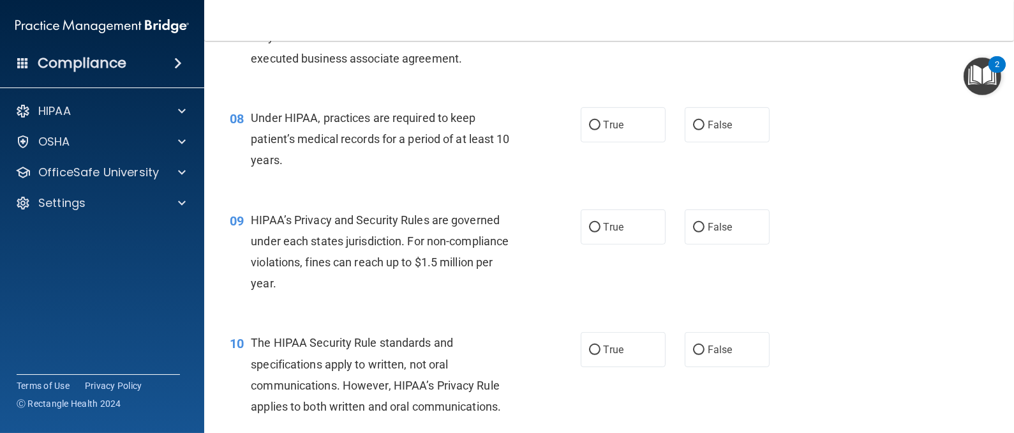
scroll to position [794, 0]
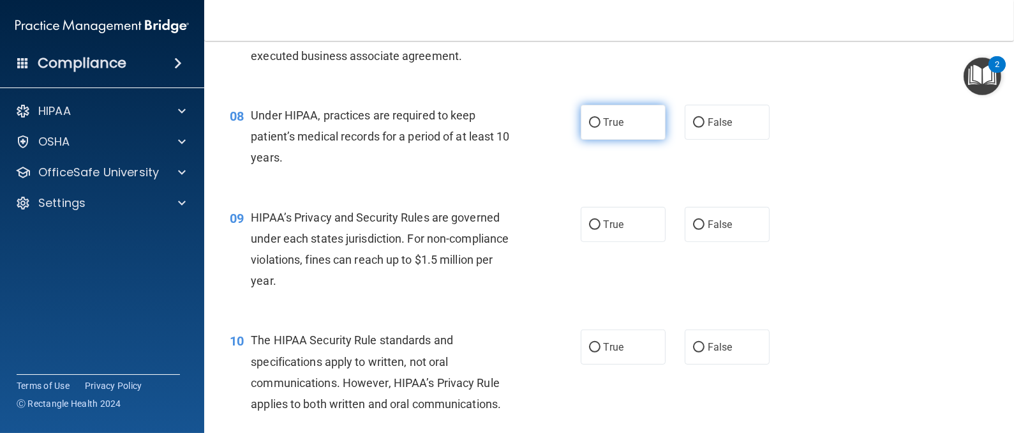
click at [627, 122] on label "True" at bounding box center [623, 122] width 85 height 35
click at [600, 122] on input "True" at bounding box center [594, 123] width 11 height 10
radio input "true"
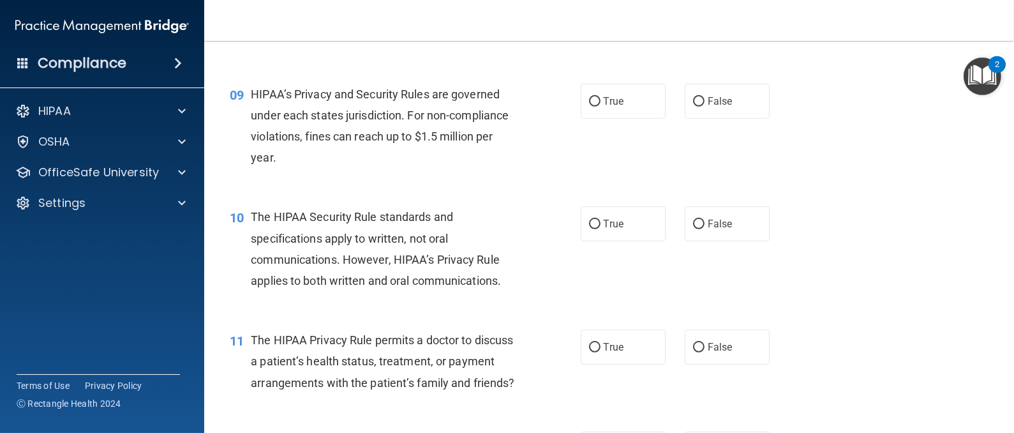
scroll to position [921, 0]
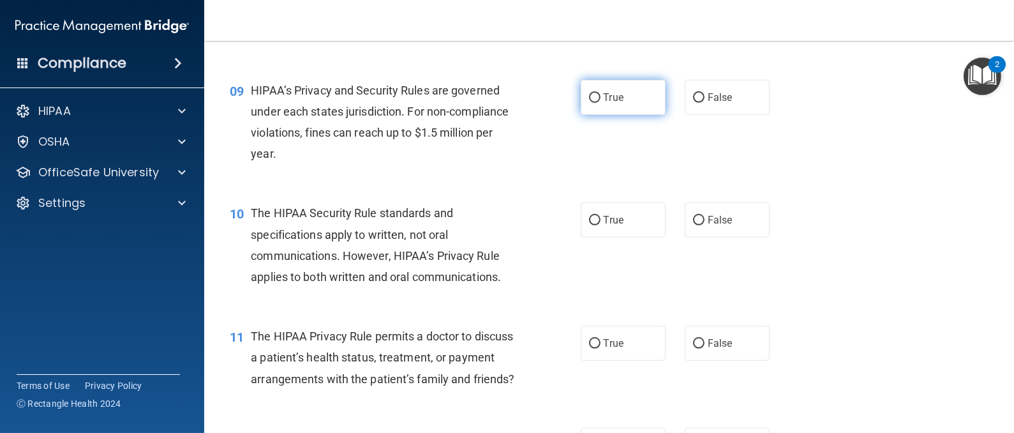
click at [599, 104] on label "True" at bounding box center [623, 97] width 85 height 35
click at [599, 103] on input "True" at bounding box center [594, 98] width 11 height 10
radio input "true"
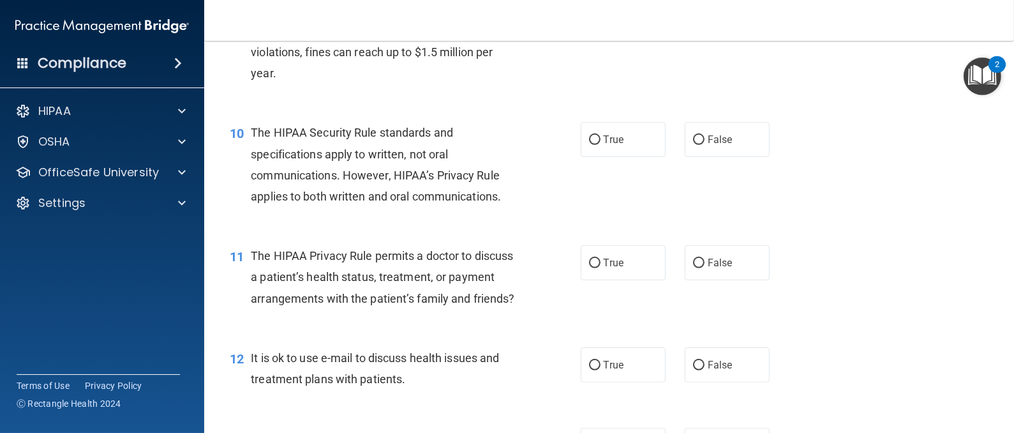
scroll to position [1006, 0]
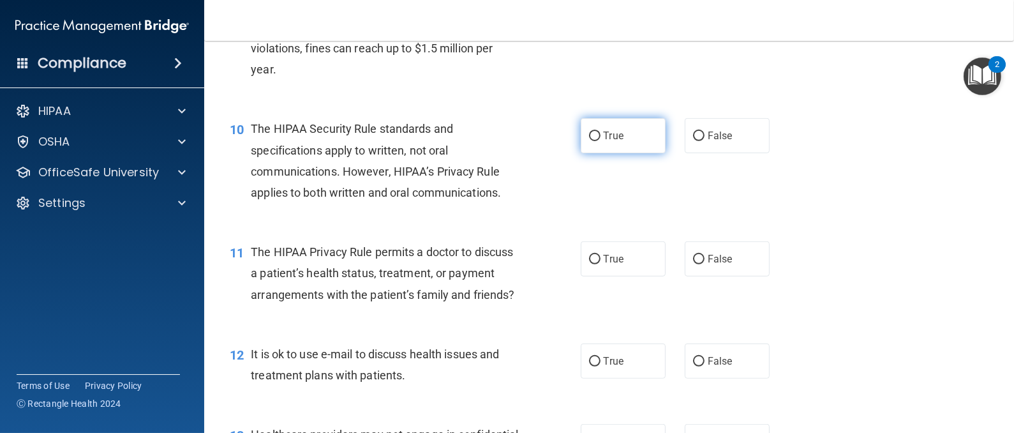
click at [636, 144] on label "True" at bounding box center [623, 135] width 85 height 35
click at [600, 141] on input "True" at bounding box center [594, 136] width 11 height 10
radio input "true"
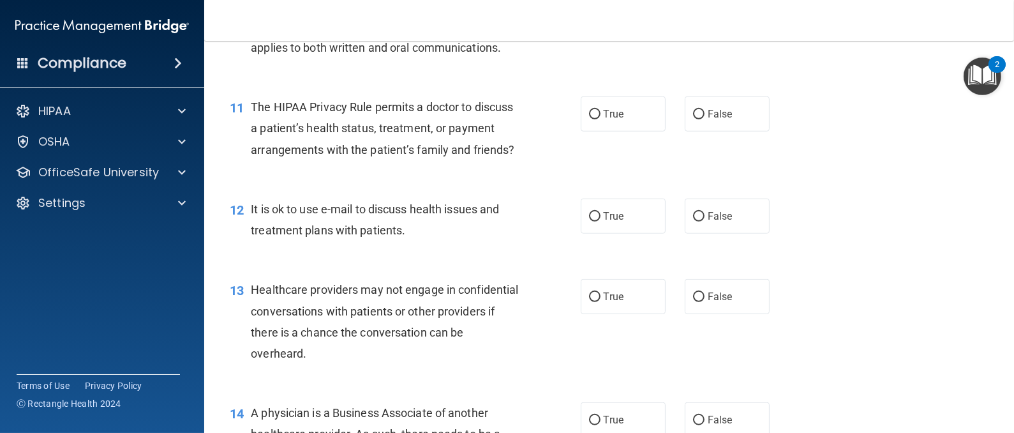
scroll to position [1180, 0]
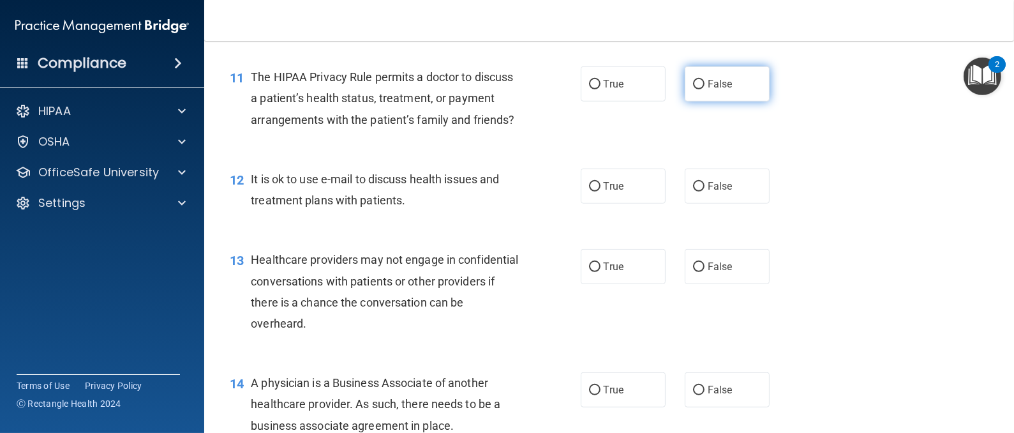
click at [708, 74] on label "False" at bounding box center [727, 83] width 85 height 35
click at [704, 80] on input "False" at bounding box center [698, 85] width 11 height 10
radio input "true"
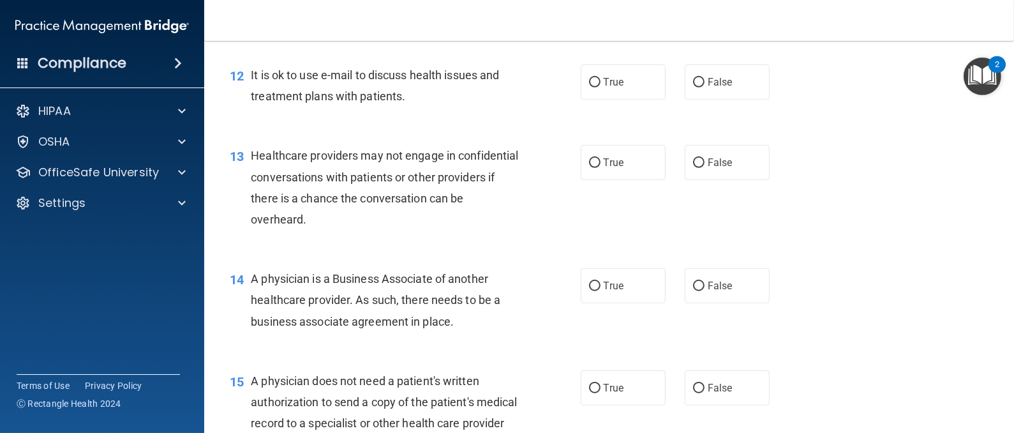
scroll to position [1291, 0]
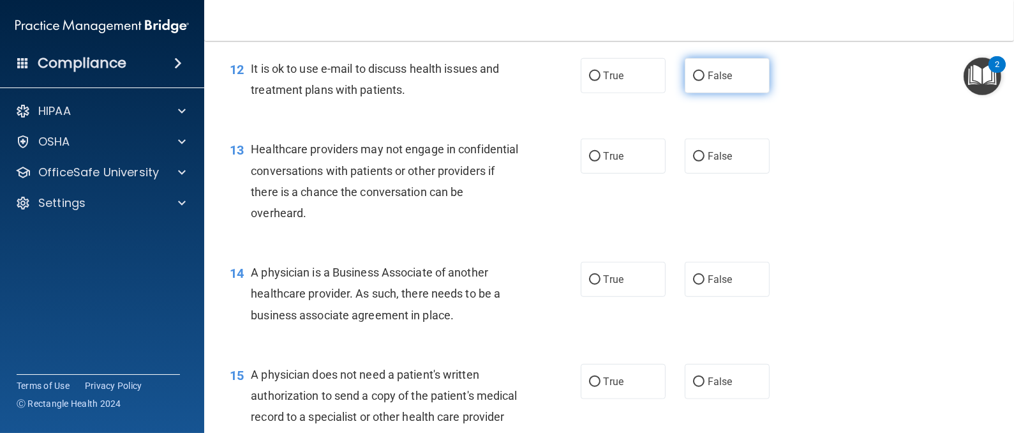
click at [708, 82] on span "False" at bounding box center [720, 76] width 25 height 12
click at [702, 81] on input "False" at bounding box center [698, 76] width 11 height 10
radio input "true"
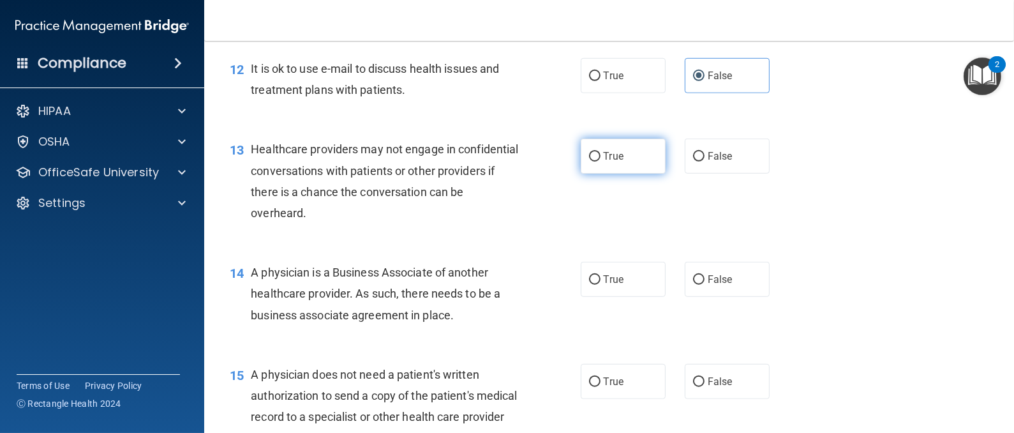
click at [626, 174] on label "True" at bounding box center [623, 155] width 85 height 35
click at [600, 161] on input "True" at bounding box center [594, 157] width 11 height 10
radio input "true"
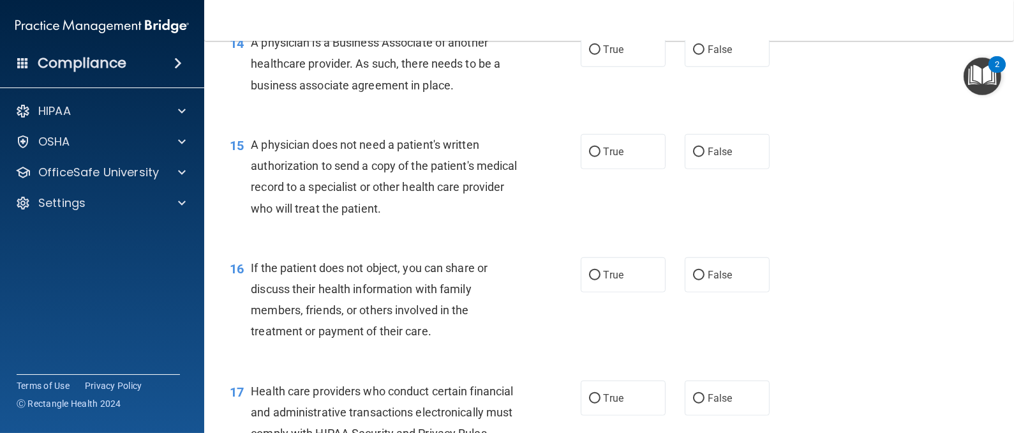
scroll to position [1519, 0]
click at [607, 57] on span "True" at bounding box center [614, 51] width 20 height 12
click at [600, 56] on input "True" at bounding box center [594, 52] width 11 height 10
radio input "true"
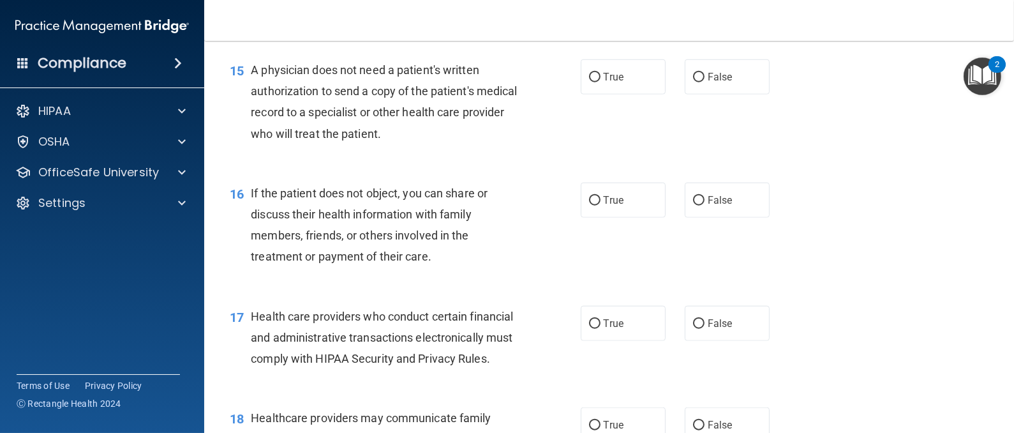
scroll to position [1597, 0]
click at [604, 81] on span "True" at bounding box center [614, 75] width 20 height 12
click at [599, 80] on input "True" at bounding box center [594, 76] width 11 height 10
radio input "true"
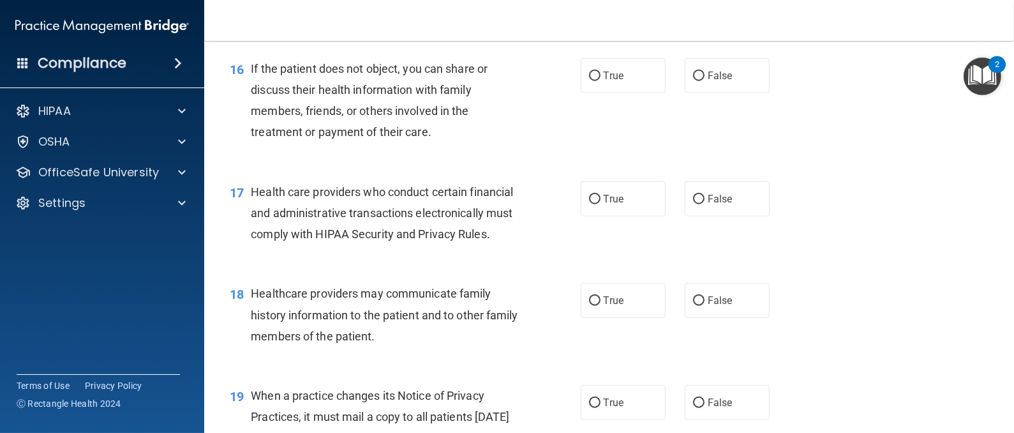
scroll to position [1733, 0]
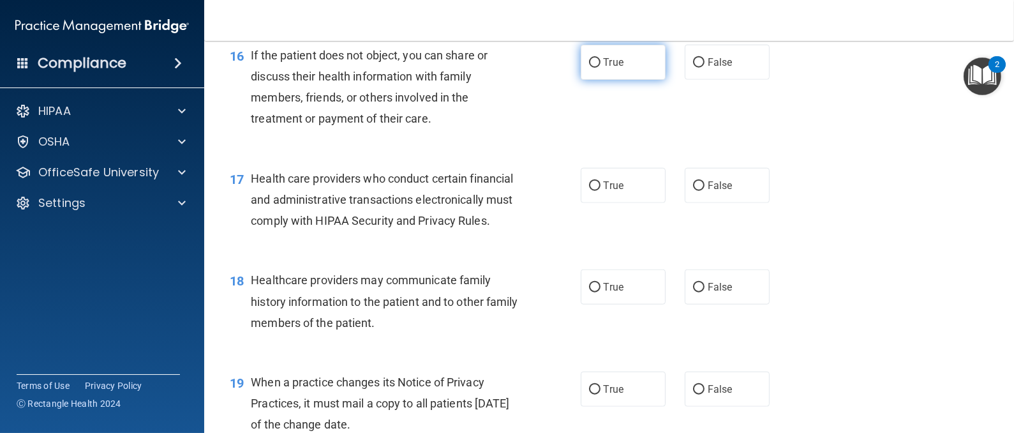
click at [609, 68] on span "True" at bounding box center [614, 62] width 20 height 12
click at [600, 68] on input "True" at bounding box center [594, 63] width 11 height 10
radio input "true"
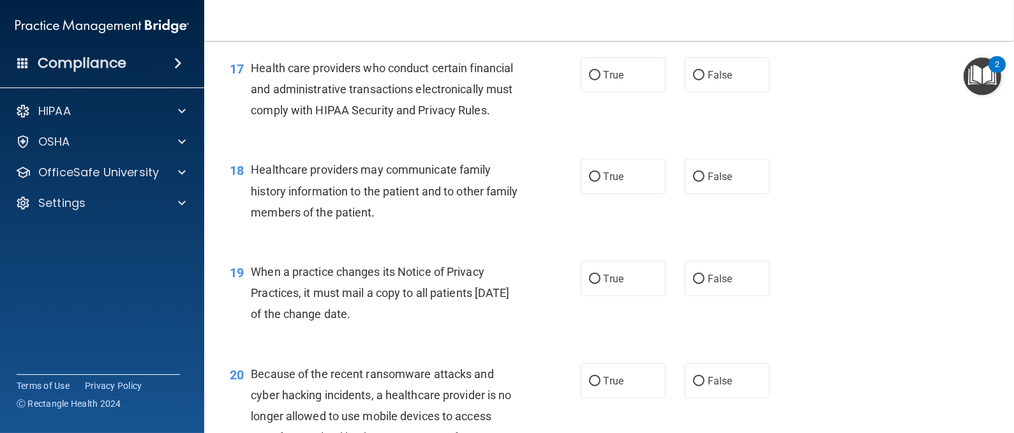
scroll to position [1844, 0]
click at [603, 92] on label "True" at bounding box center [623, 74] width 85 height 35
click at [600, 80] on input "True" at bounding box center [594, 75] width 11 height 10
radio input "true"
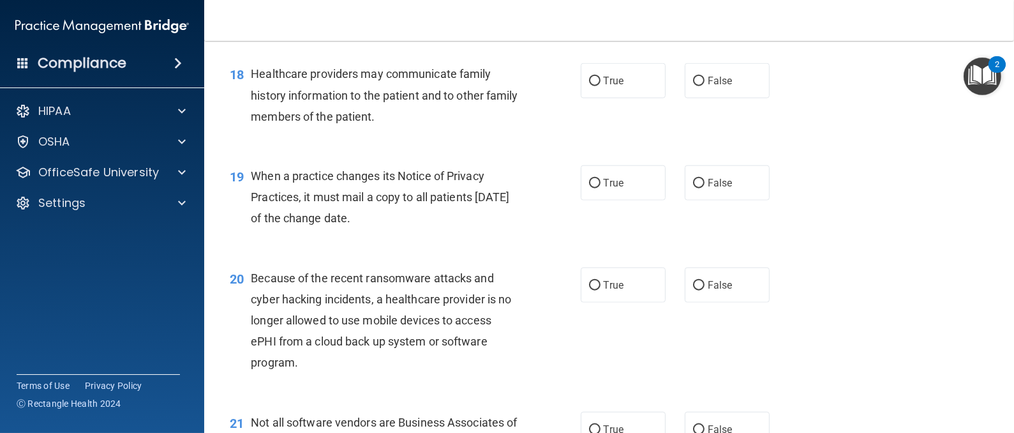
scroll to position [1944, 0]
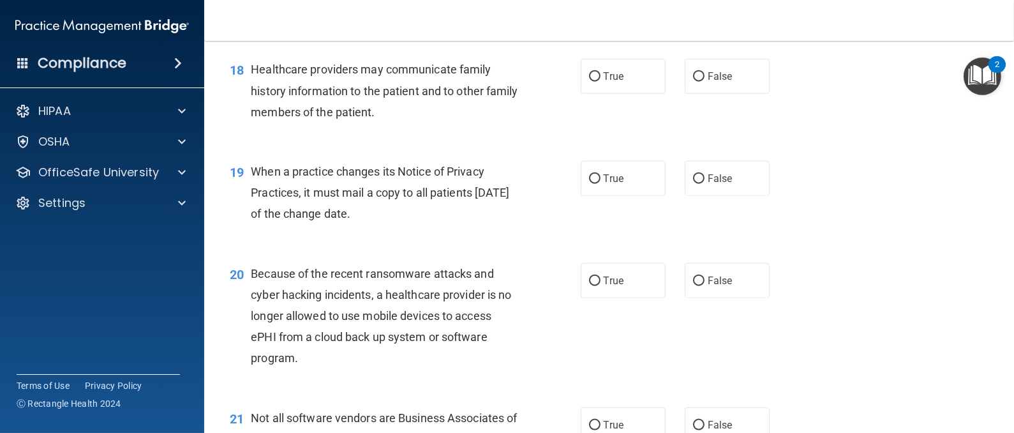
click at [603, 94] on label "True" at bounding box center [623, 76] width 85 height 35
click at [600, 82] on input "True" at bounding box center [594, 77] width 11 height 10
radio input "true"
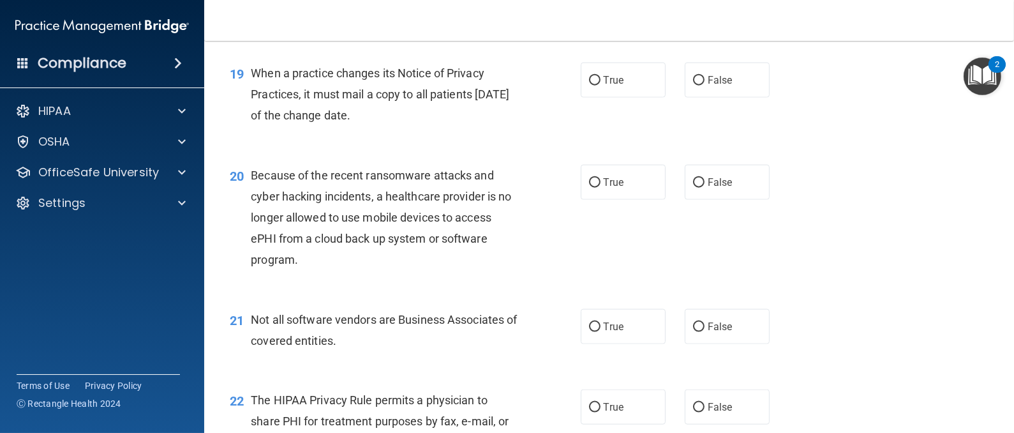
scroll to position [2042, 0]
click at [604, 86] on span "True" at bounding box center [614, 80] width 20 height 12
click at [599, 86] on input "True" at bounding box center [594, 81] width 11 height 10
radio input "true"
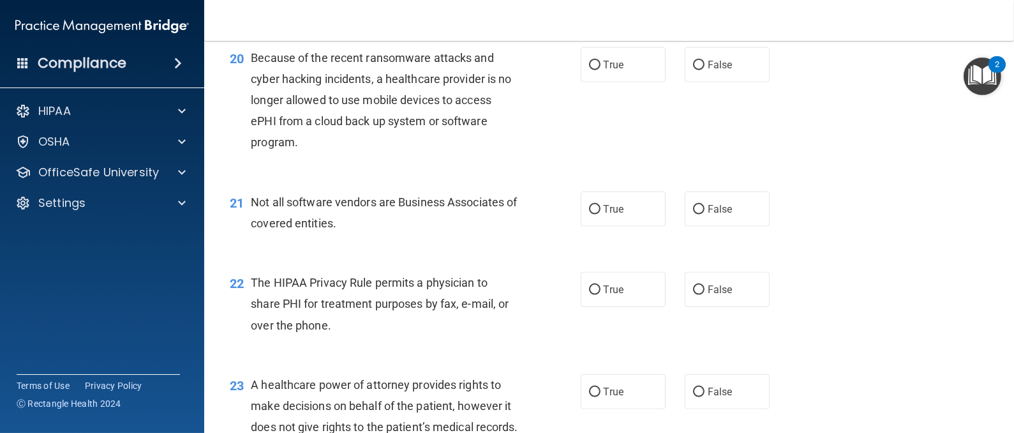
scroll to position [2160, 0]
click at [621, 82] on label "True" at bounding box center [623, 64] width 85 height 35
click at [600, 70] on input "True" at bounding box center [594, 65] width 11 height 10
radio input "true"
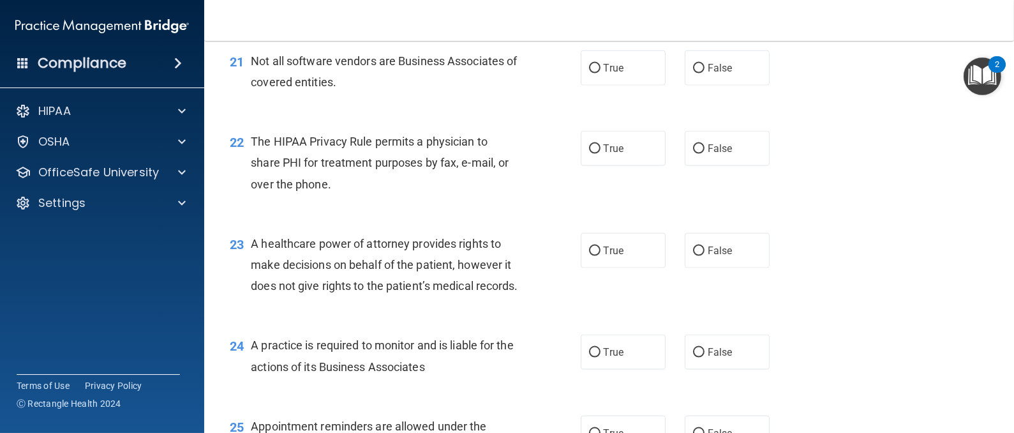
scroll to position [2302, 0]
click at [716, 73] on span "False" at bounding box center [720, 67] width 25 height 12
click at [704, 72] on input "False" at bounding box center [698, 68] width 11 height 10
radio input "true"
click at [624, 165] on label "True" at bounding box center [623, 147] width 85 height 35
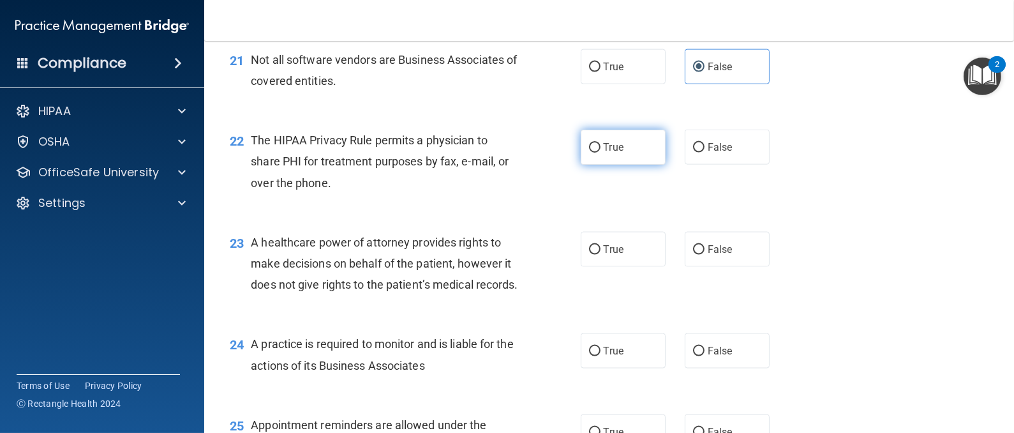
click at [600, 153] on input "True" at bounding box center [594, 148] width 11 height 10
radio input "true"
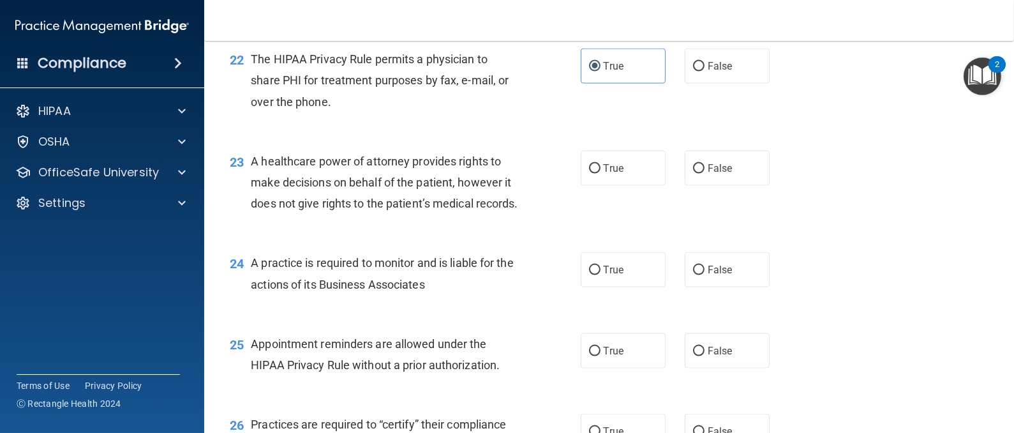
scroll to position [2400, 0]
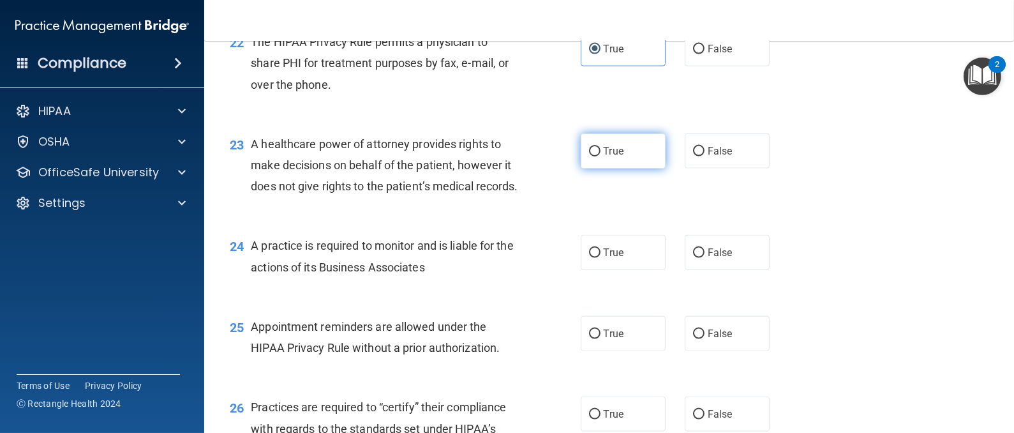
click at [593, 168] on label "True" at bounding box center [623, 150] width 85 height 35
click at [593, 156] on input "True" at bounding box center [594, 152] width 11 height 10
radio input "true"
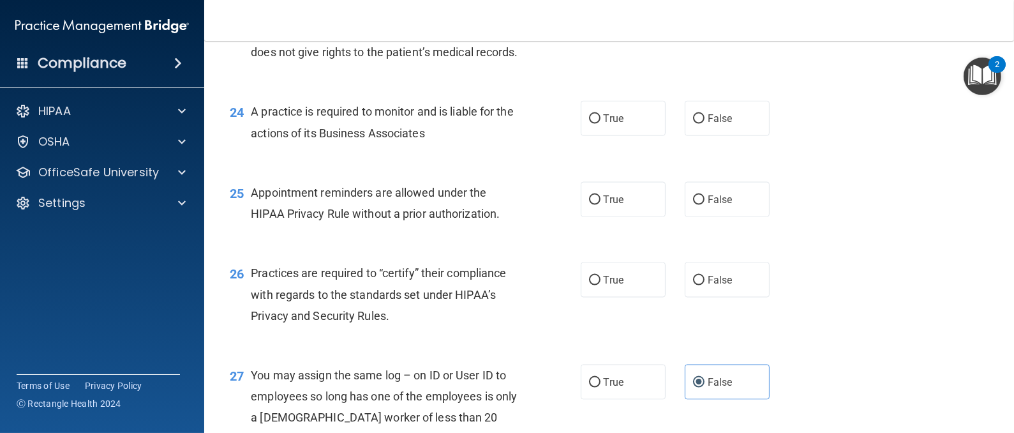
scroll to position [2537, 0]
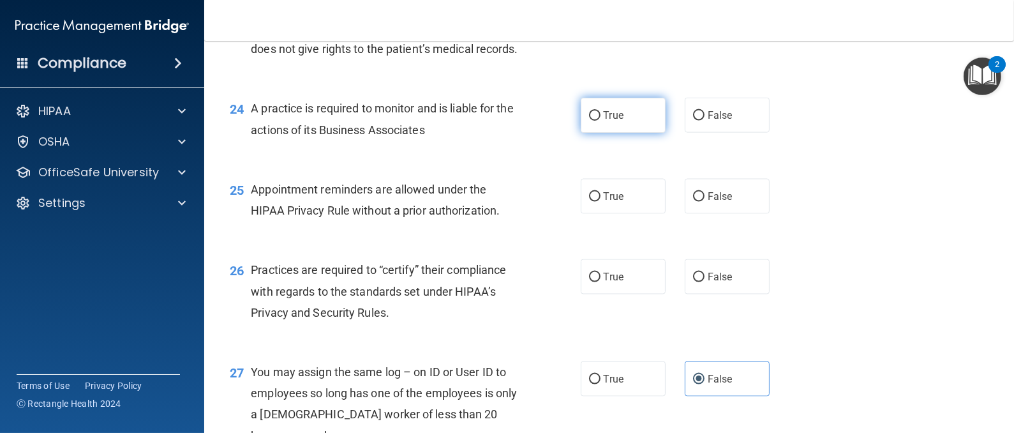
click at [604, 121] on span "True" at bounding box center [614, 115] width 20 height 12
click at [600, 121] on input "True" at bounding box center [594, 116] width 11 height 10
radio input "true"
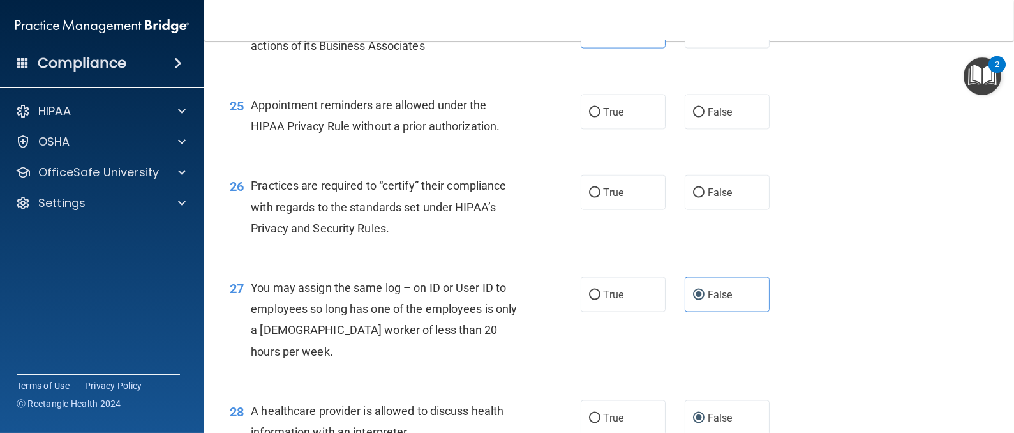
scroll to position [2640, 0]
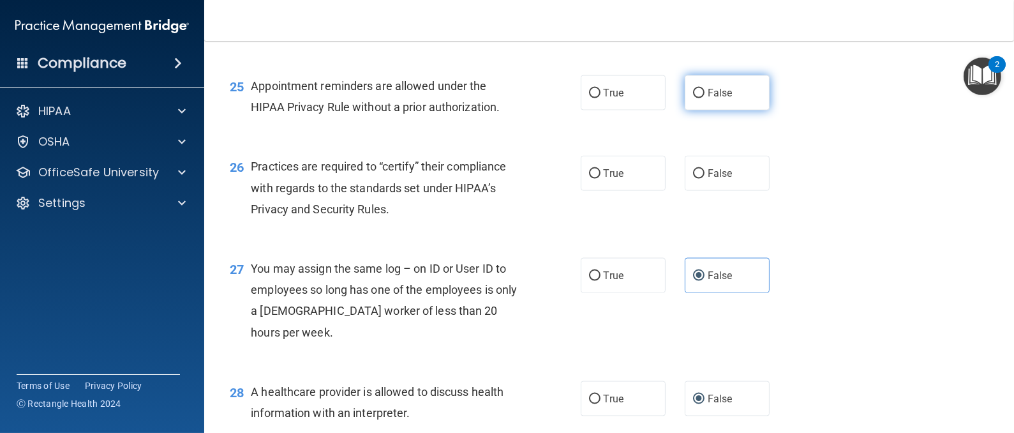
click at [727, 110] on label "False" at bounding box center [727, 92] width 85 height 35
click at [704, 98] on input "False" at bounding box center [698, 94] width 11 height 10
radio input "true"
click at [593, 191] on label "True" at bounding box center [623, 173] width 85 height 35
click at [593, 179] on input "True" at bounding box center [594, 174] width 11 height 10
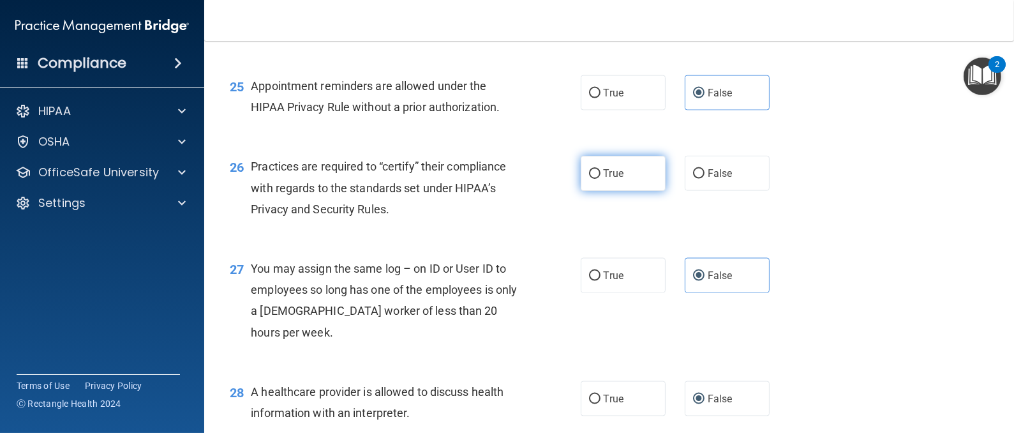
radio input "true"
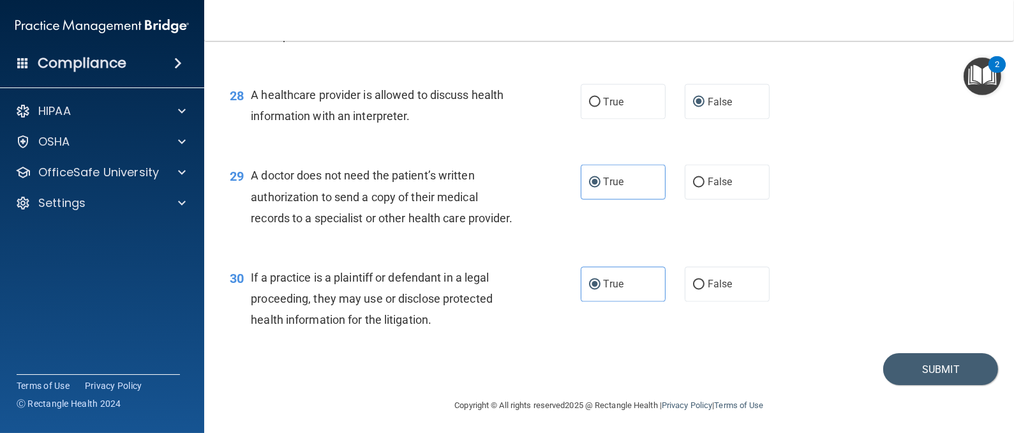
scroll to position [3025, 0]
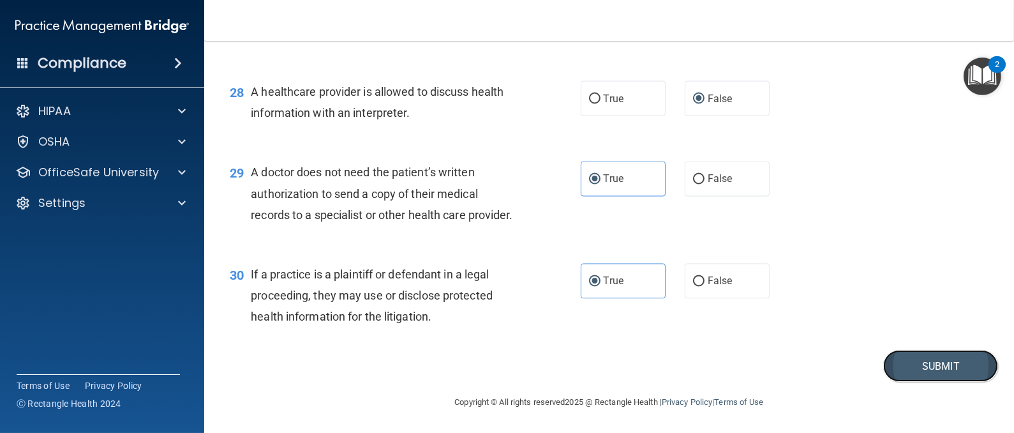
click at [905, 362] on button "Submit" at bounding box center [940, 366] width 115 height 33
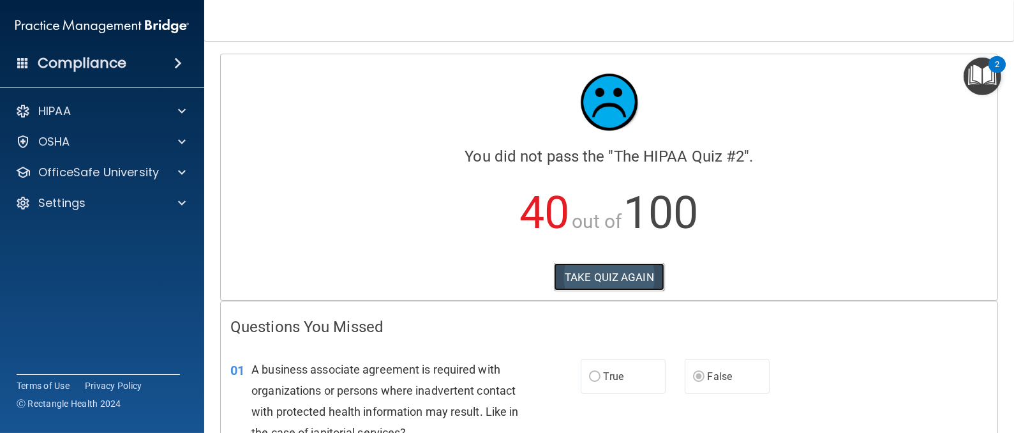
click at [583, 273] on button "TAKE QUIZ AGAIN" at bounding box center [609, 277] width 110 height 28
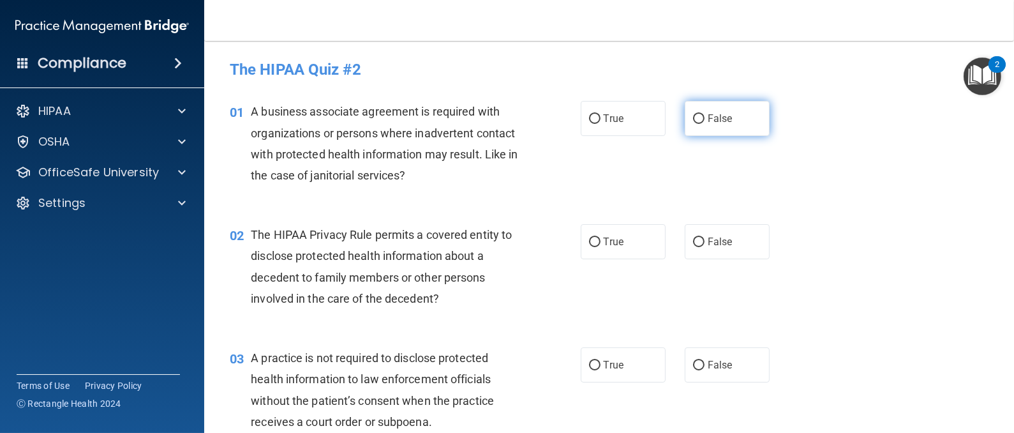
click at [708, 123] on span "False" at bounding box center [720, 118] width 25 height 12
click at [704, 123] on input "False" at bounding box center [698, 119] width 11 height 10
radio input "true"
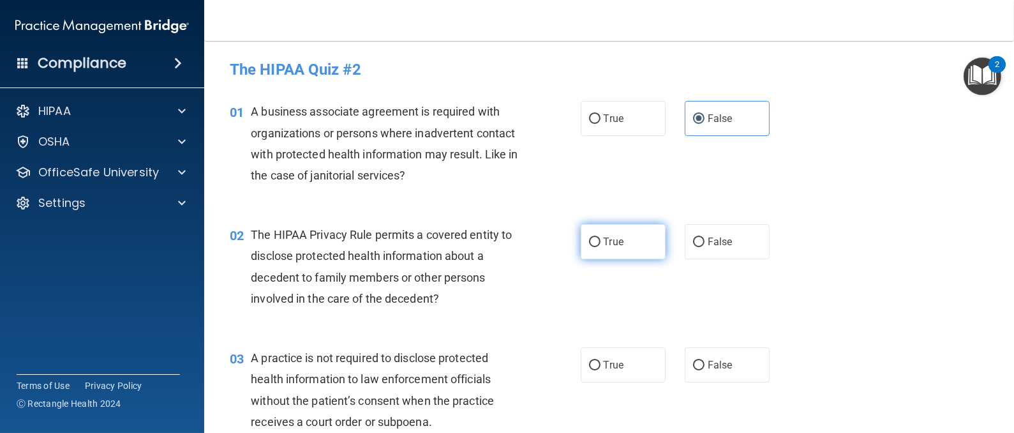
click at [613, 242] on span "True" at bounding box center [614, 241] width 20 height 12
click at [600, 242] on input "True" at bounding box center [594, 242] width 11 height 10
radio input "true"
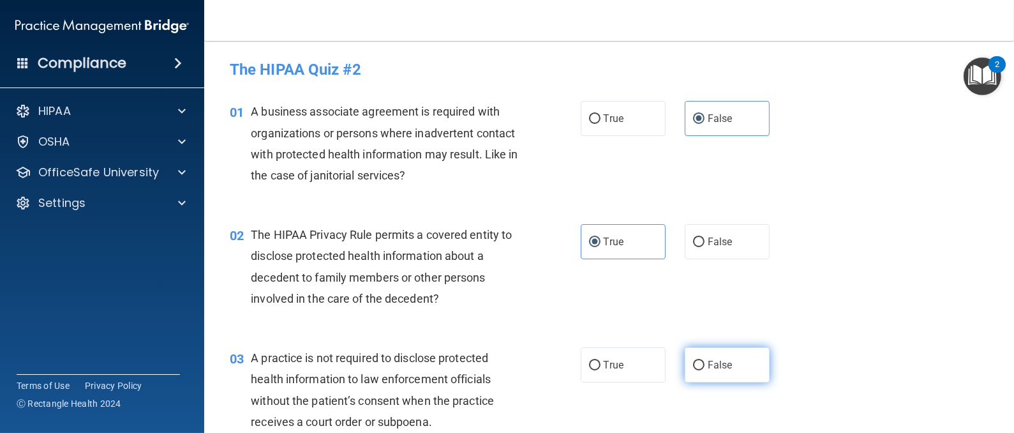
click at [704, 373] on label "False" at bounding box center [727, 364] width 85 height 35
click at [704, 370] on input "False" at bounding box center [698, 366] width 11 height 10
radio input "true"
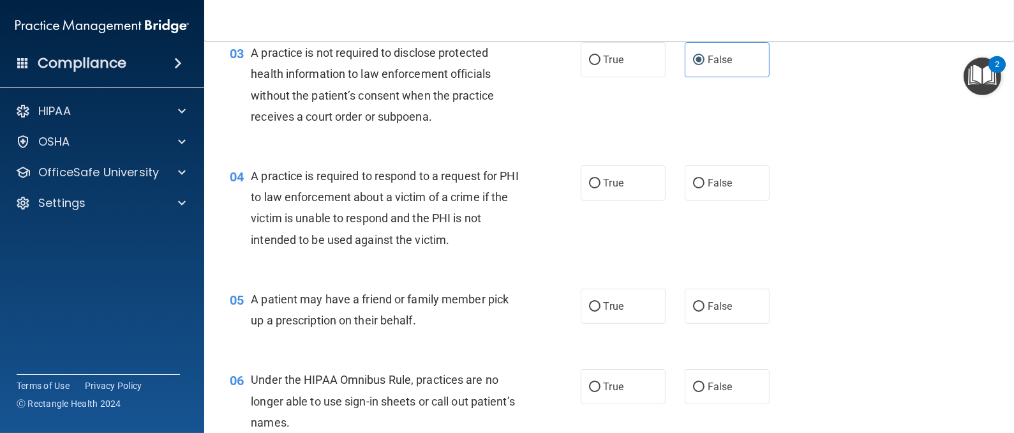
scroll to position [306, 0]
click at [610, 177] on span "True" at bounding box center [614, 182] width 20 height 12
click at [600, 178] on input "True" at bounding box center [594, 183] width 11 height 10
radio input "true"
click at [612, 308] on span "True" at bounding box center [614, 305] width 20 height 12
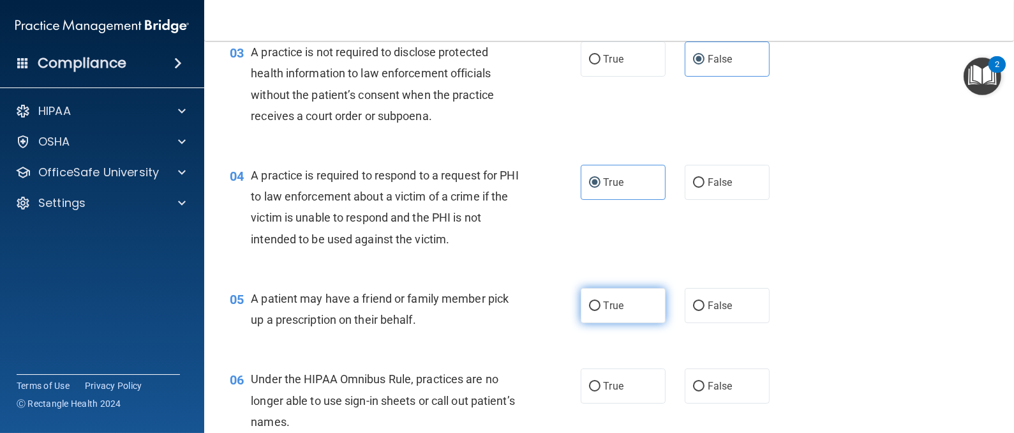
click at [600, 308] on input "True" at bounding box center [594, 306] width 11 height 10
radio input "true"
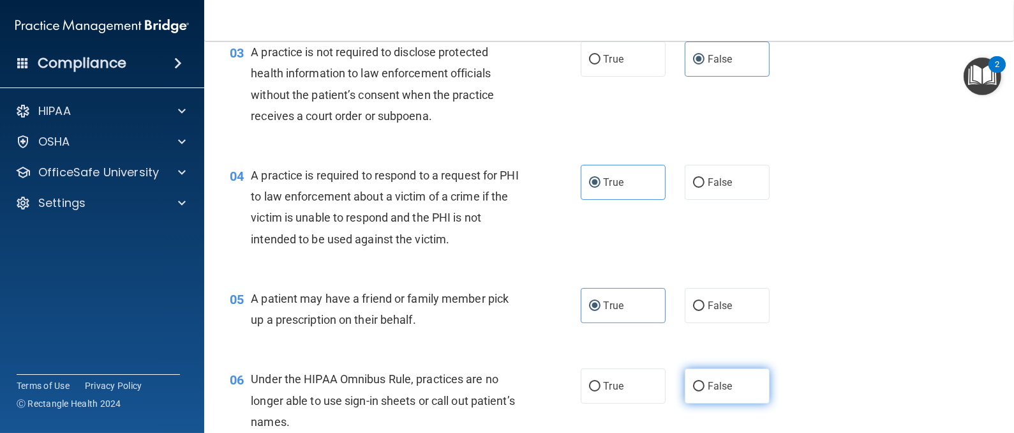
click at [725, 376] on label "False" at bounding box center [727, 385] width 85 height 35
click at [704, 382] on input "False" at bounding box center [698, 387] width 11 height 10
radio input "true"
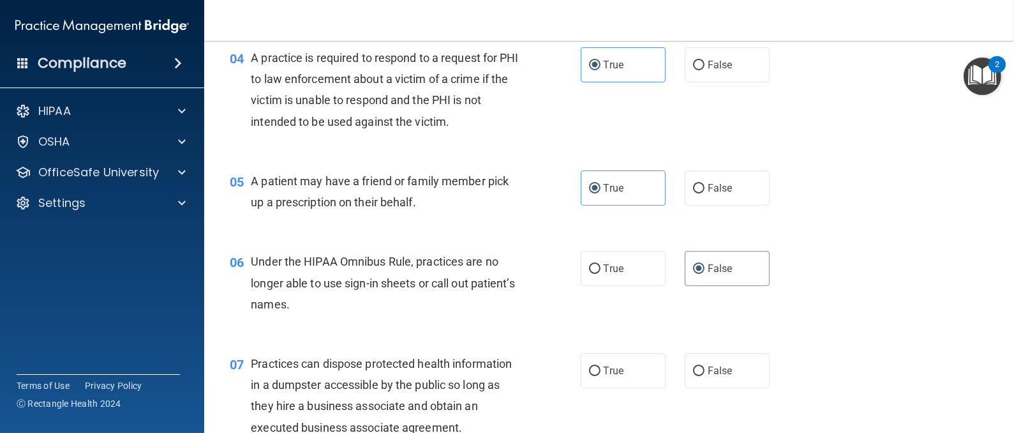
scroll to position [428, 0]
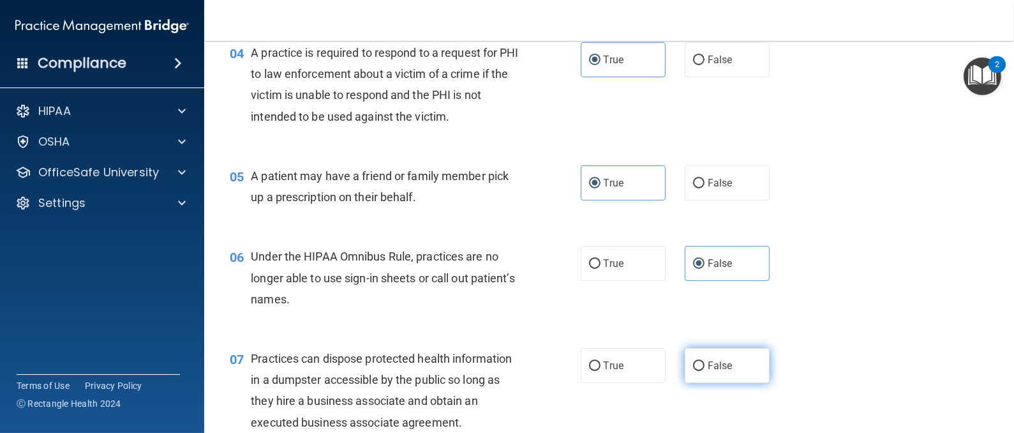
click at [713, 366] on span "False" at bounding box center [720, 365] width 25 height 12
click at [704, 366] on input "False" at bounding box center [698, 366] width 11 height 10
radio input "true"
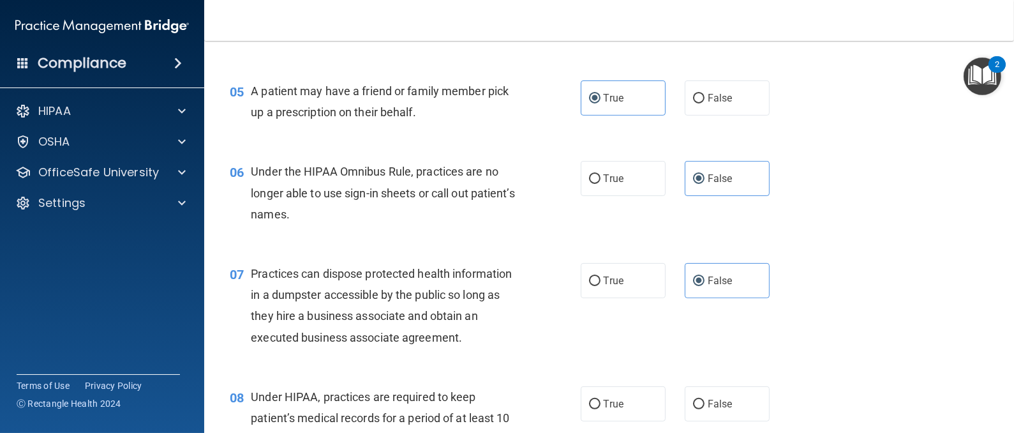
scroll to position [524, 0]
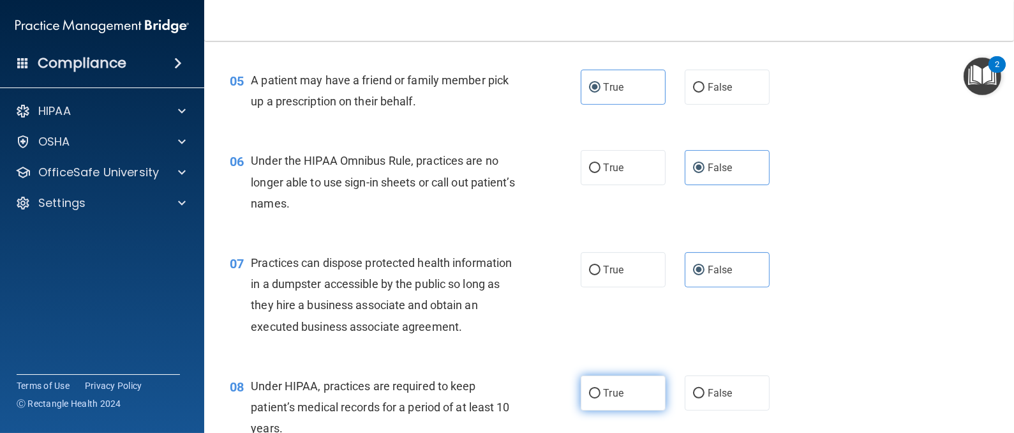
click at [621, 385] on label "True" at bounding box center [623, 392] width 85 height 35
click at [600, 389] on input "True" at bounding box center [594, 394] width 11 height 10
radio input "true"
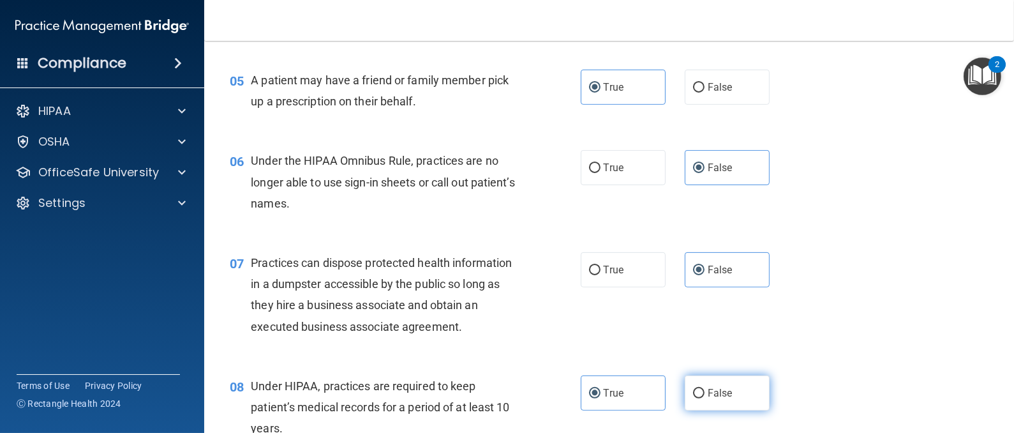
click at [693, 394] on input "False" at bounding box center [698, 394] width 11 height 10
radio input "true"
radio input "false"
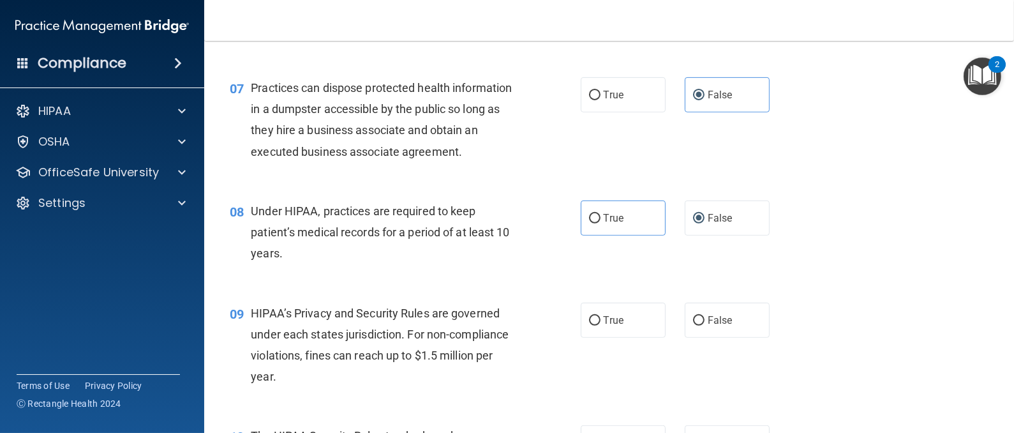
scroll to position [699, 0]
click at [740, 328] on label "False" at bounding box center [727, 319] width 85 height 35
click at [704, 325] on input "False" at bounding box center [698, 320] width 11 height 10
radio input "true"
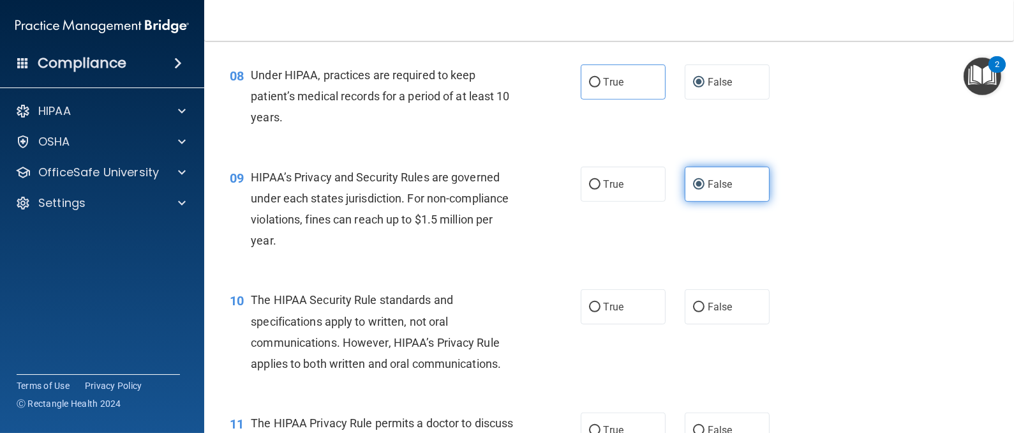
scroll to position [848, 0]
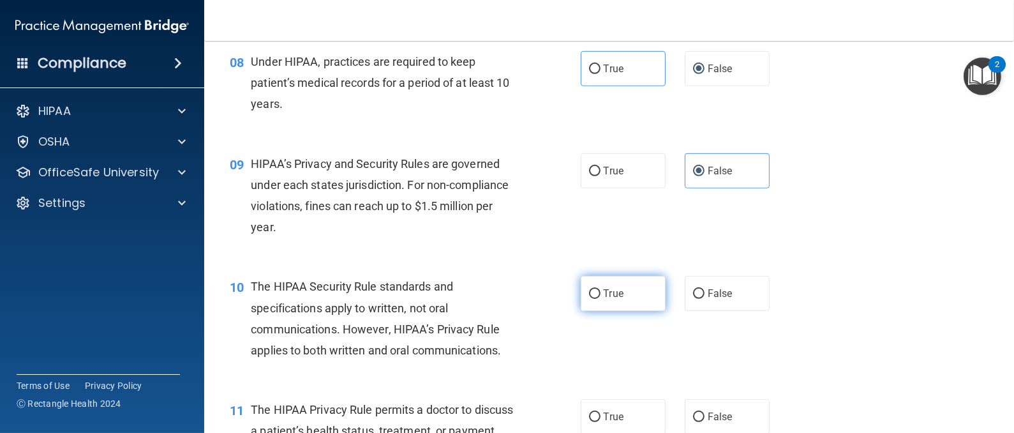
click at [604, 297] on span "True" at bounding box center [614, 293] width 20 height 12
click at [596, 297] on input "True" at bounding box center [594, 294] width 11 height 10
radio input "true"
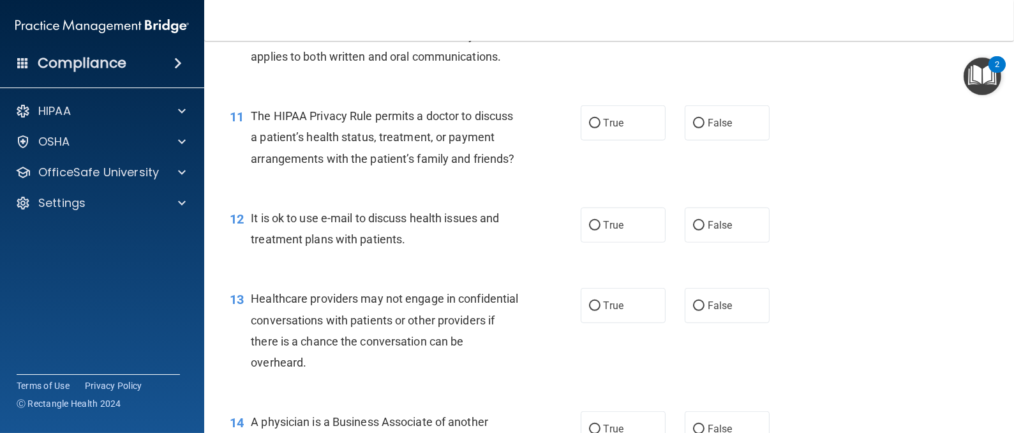
scroll to position [1147, 0]
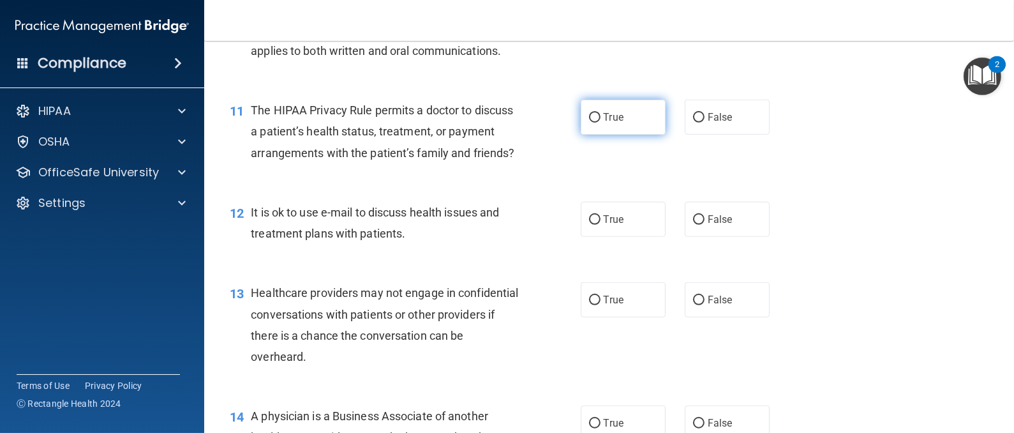
click at [624, 114] on label "True" at bounding box center [623, 117] width 85 height 35
click at [600, 114] on input "True" at bounding box center [594, 118] width 11 height 10
radio input "true"
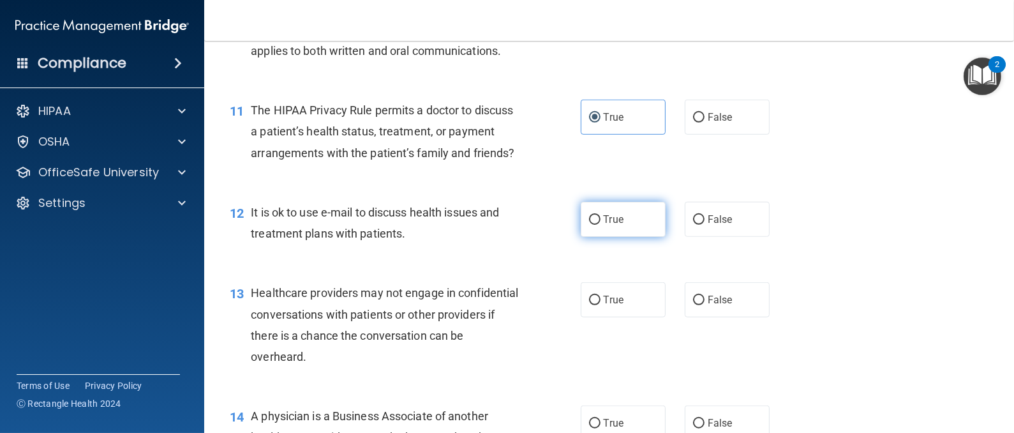
click at [618, 237] on label "True" at bounding box center [623, 219] width 85 height 35
click at [600, 225] on input "True" at bounding box center [594, 220] width 11 height 10
radio input "true"
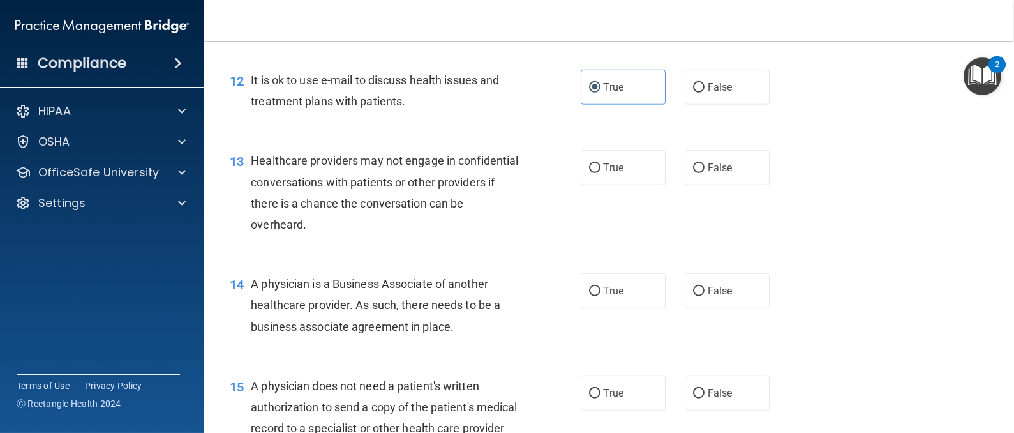
scroll to position [1284, 0]
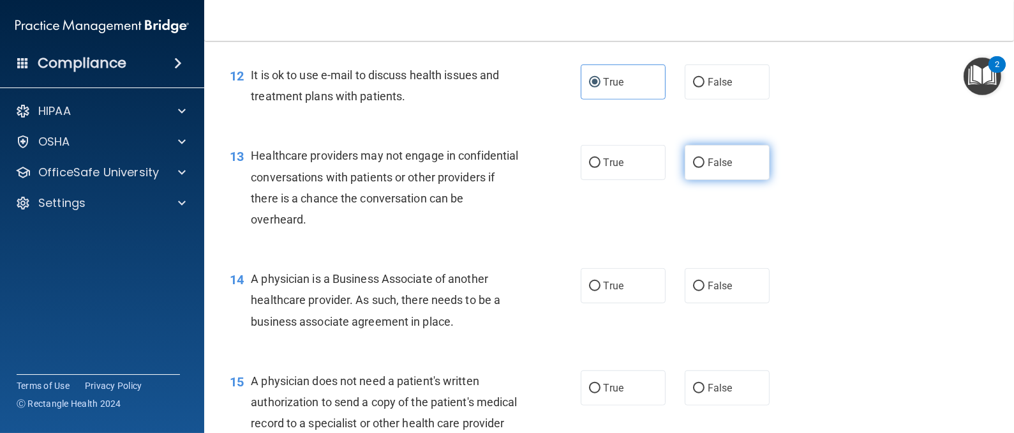
click at [748, 177] on label "False" at bounding box center [727, 162] width 85 height 35
click at [704, 168] on input "False" at bounding box center [698, 163] width 11 height 10
radio input "true"
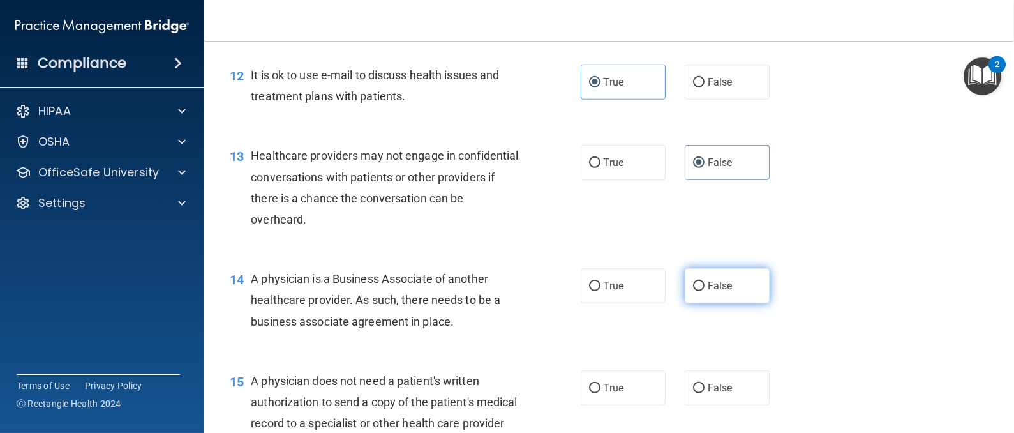
click at [714, 292] on span "False" at bounding box center [720, 285] width 25 height 12
click at [704, 291] on input "False" at bounding box center [698, 286] width 11 height 10
radio input "true"
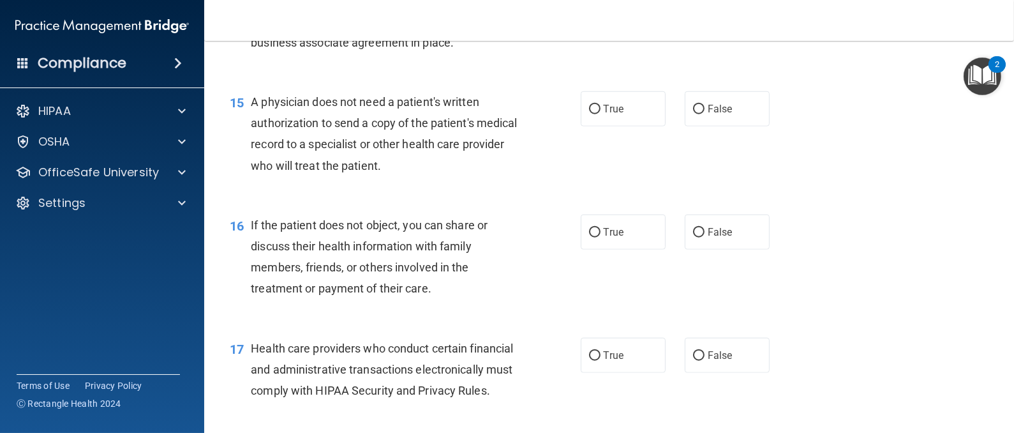
scroll to position [1565, 0]
click at [589, 113] on input "True" at bounding box center [594, 108] width 11 height 10
radio input "true"
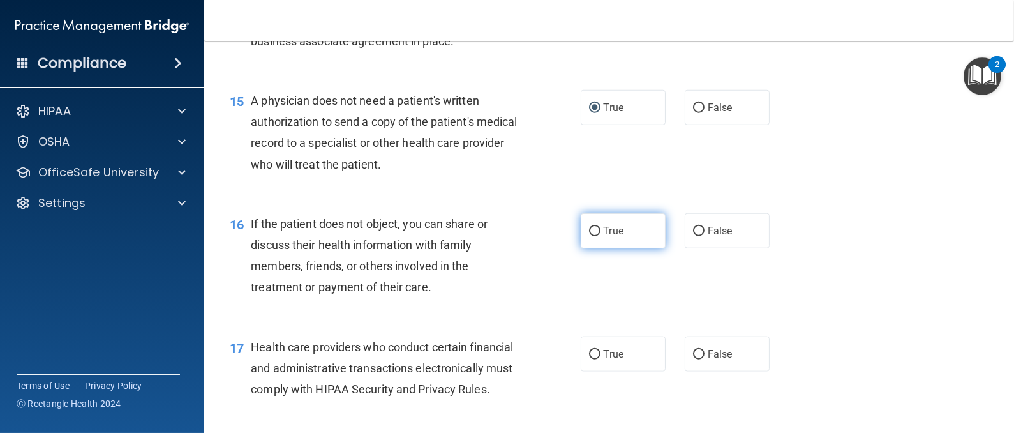
click at [606, 237] on span "True" at bounding box center [614, 231] width 20 height 12
click at [600, 236] on input "True" at bounding box center [594, 232] width 11 height 10
radio input "true"
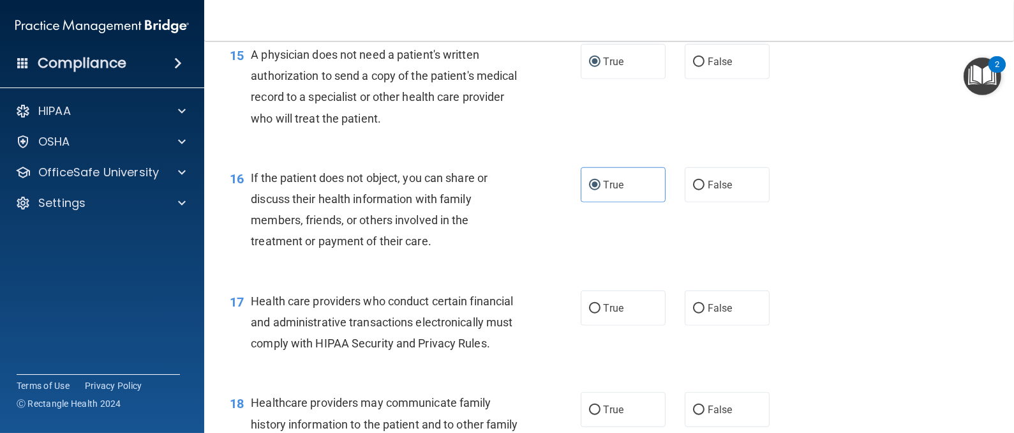
scroll to position [1622, 0]
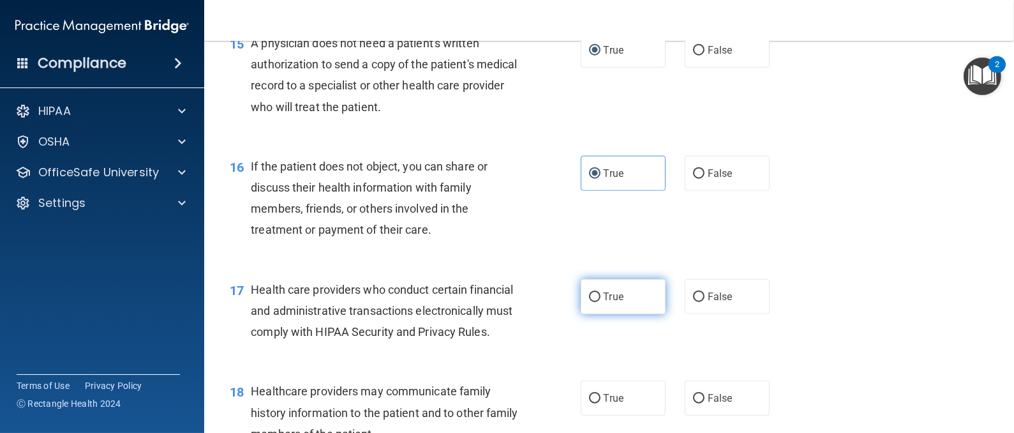
click at [602, 309] on label "True" at bounding box center [623, 296] width 85 height 35
click at [600, 302] on input "True" at bounding box center [594, 297] width 11 height 10
radio input "true"
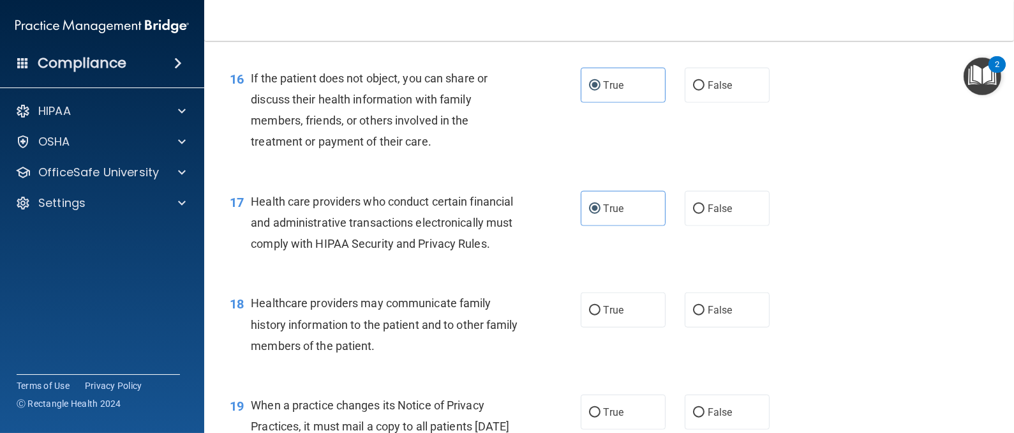
scroll to position [1787, 0]
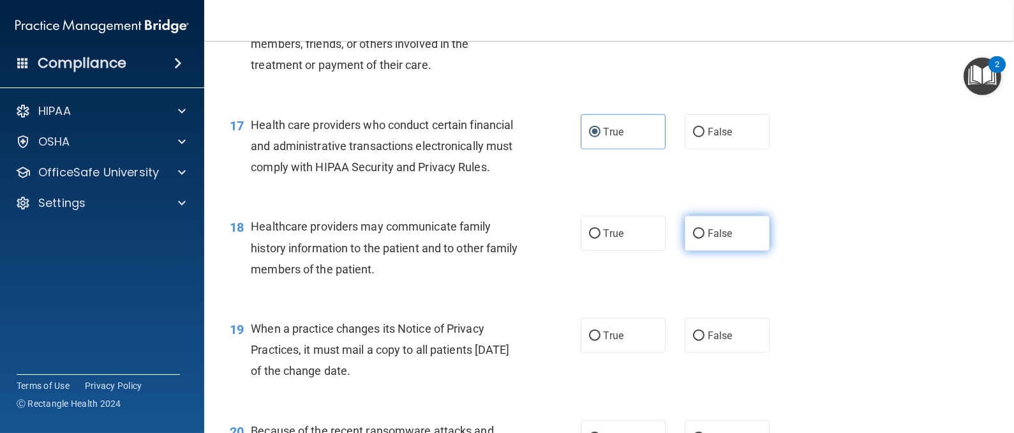
click at [727, 251] on label "False" at bounding box center [727, 233] width 85 height 35
click at [704, 239] on input "False" at bounding box center [698, 234] width 11 height 10
radio input "true"
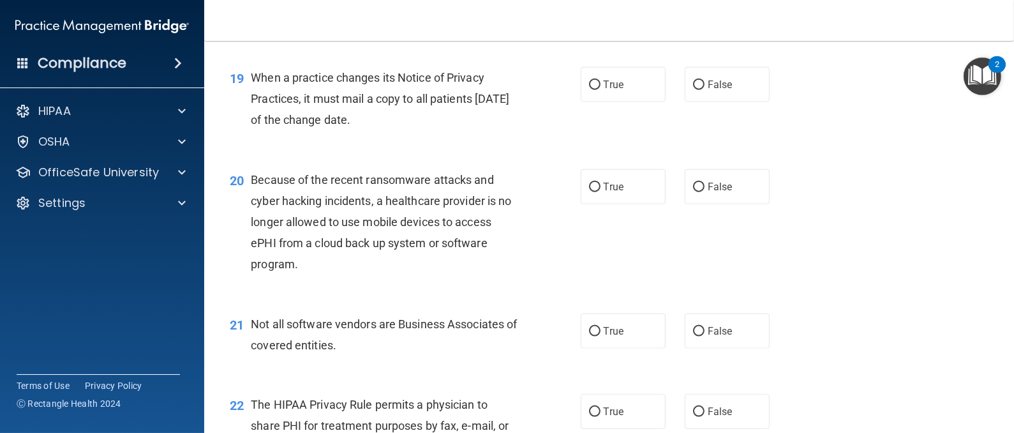
scroll to position [2053, 0]
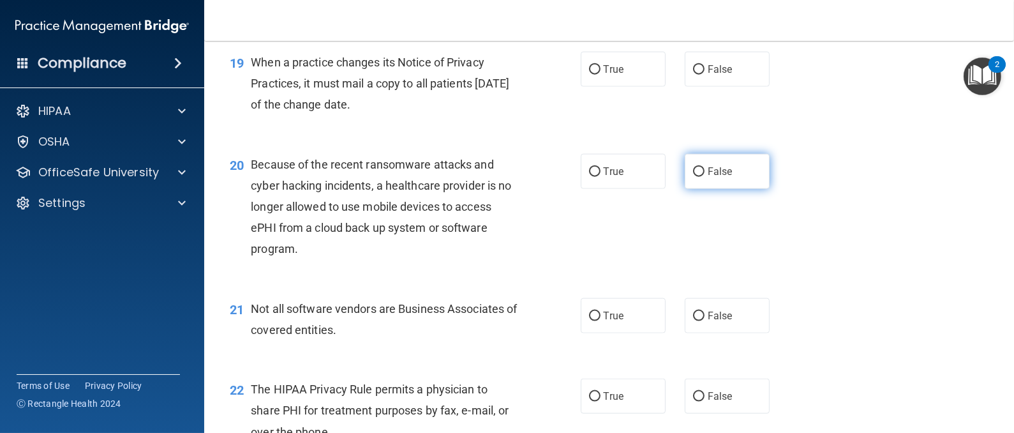
click at [719, 189] on label "False" at bounding box center [727, 171] width 85 height 35
click at [704, 177] on input "False" at bounding box center [698, 172] width 11 height 10
radio input "true"
click at [708, 75] on span "False" at bounding box center [720, 69] width 25 height 12
click at [701, 75] on input "False" at bounding box center [698, 70] width 11 height 10
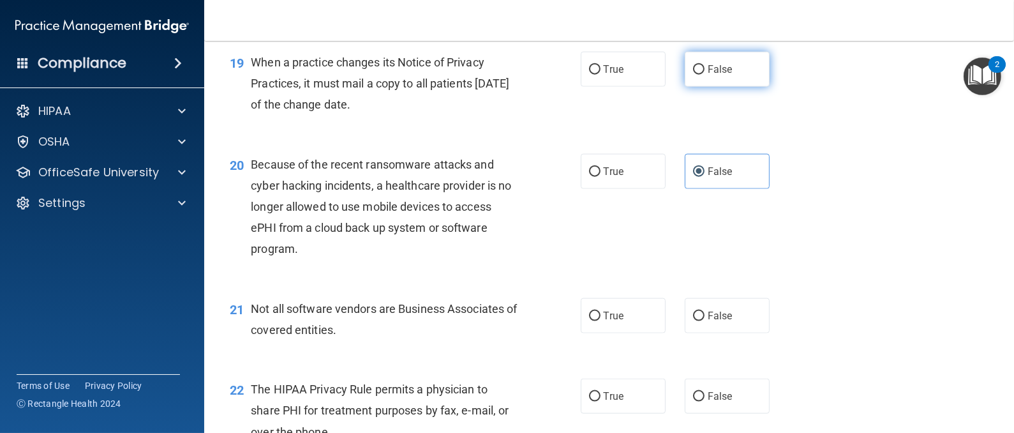
radio input "true"
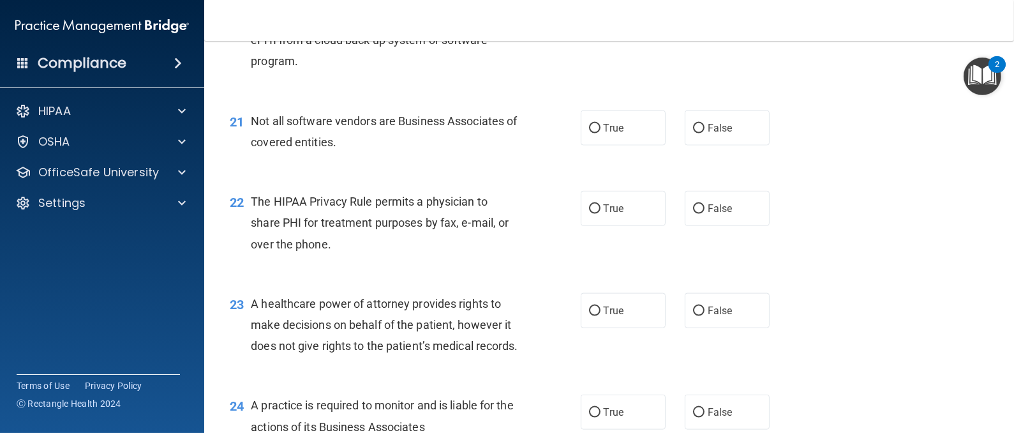
scroll to position [2243, 0]
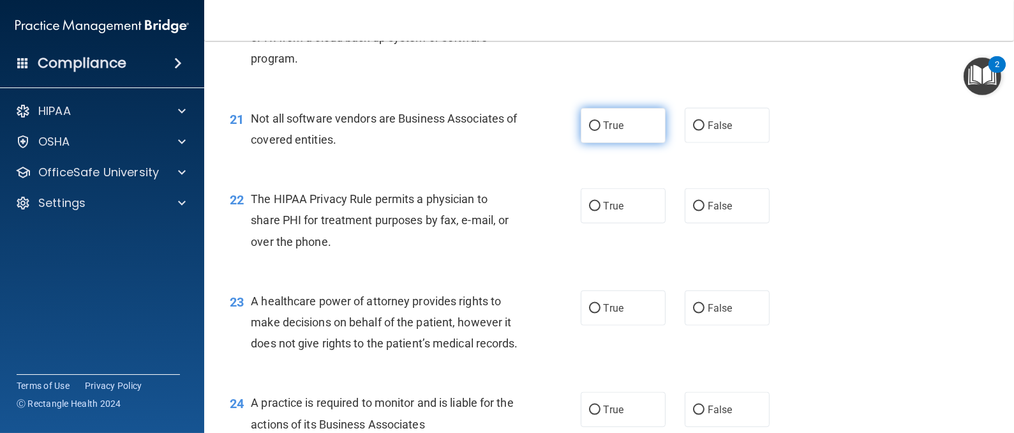
click at [614, 131] on span "True" at bounding box center [614, 125] width 20 height 12
click at [600, 131] on input "True" at bounding box center [594, 126] width 11 height 10
radio input "true"
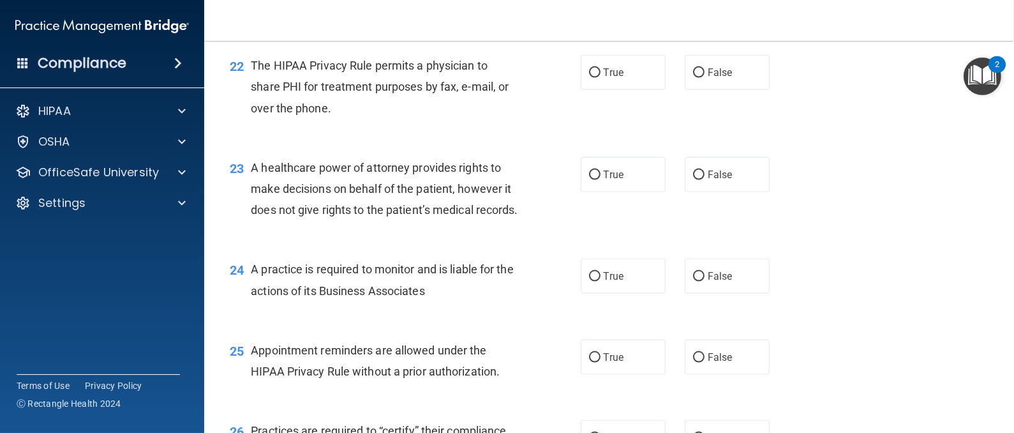
scroll to position [2377, 0]
click at [620, 89] on label "True" at bounding box center [623, 71] width 85 height 35
click at [600, 77] on input "True" at bounding box center [594, 73] width 11 height 10
radio input "true"
click at [713, 180] on span "False" at bounding box center [720, 174] width 25 height 12
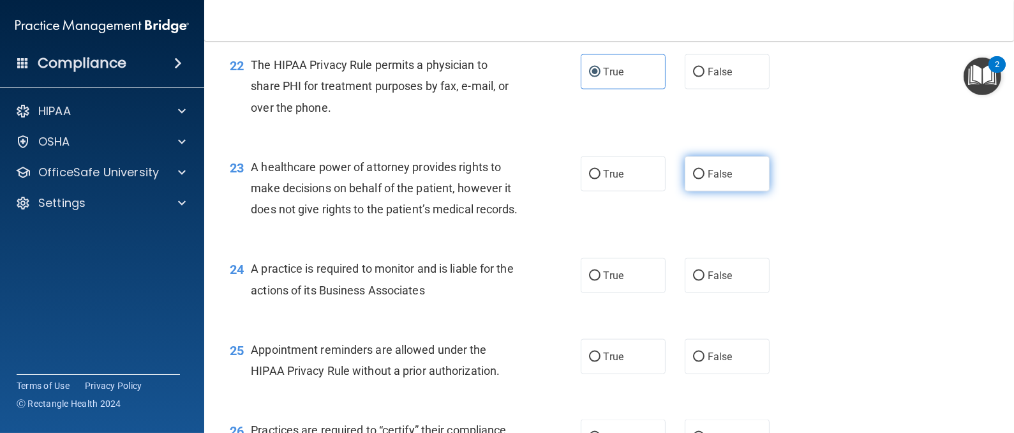
click at [704, 179] on input "False" at bounding box center [698, 175] width 11 height 10
radio input "true"
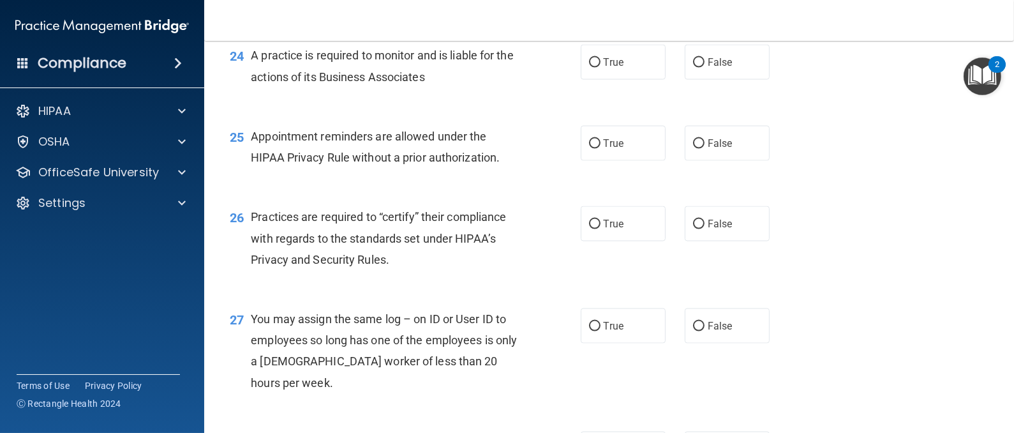
scroll to position [2594, 0]
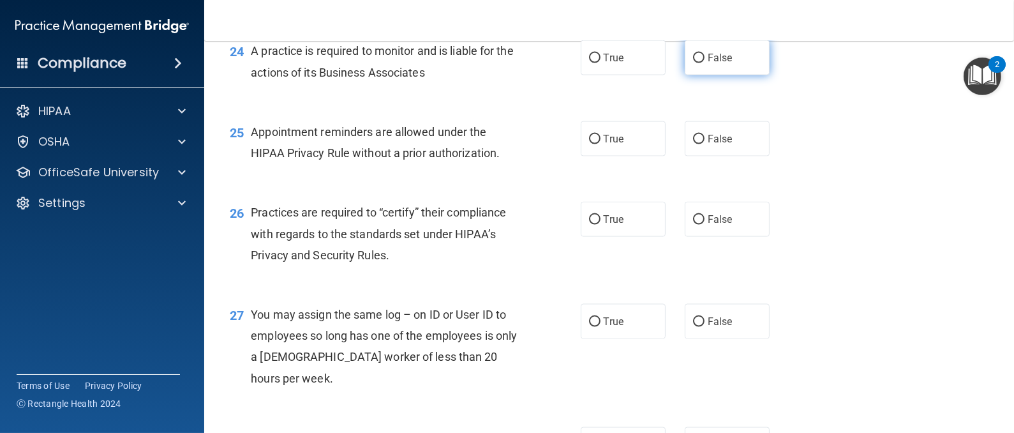
click at [710, 75] on label "False" at bounding box center [727, 57] width 85 height 35
click at [704, 63] on input "False" at bounding box center [698, 59] width 11 height 10
radio input "true"
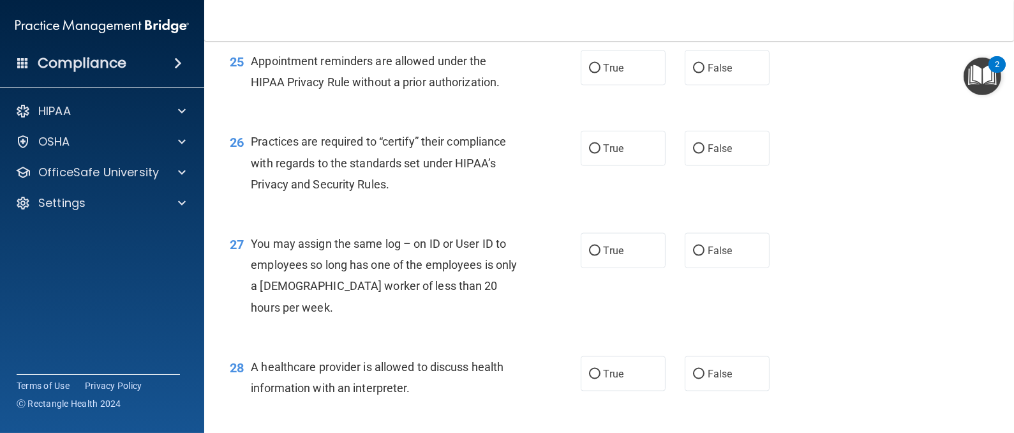
scroll to position [2667, 0]
click at [627, 84] on label "True" at bounding box center [623, 66] width 85 height 35
click at [600, 72] on input "True" at bounding box center [594, 68] width 11 height 10
radio input "true"
click at [729, 165] on label "False" at bounding box center [727, 147] width 85 height 35
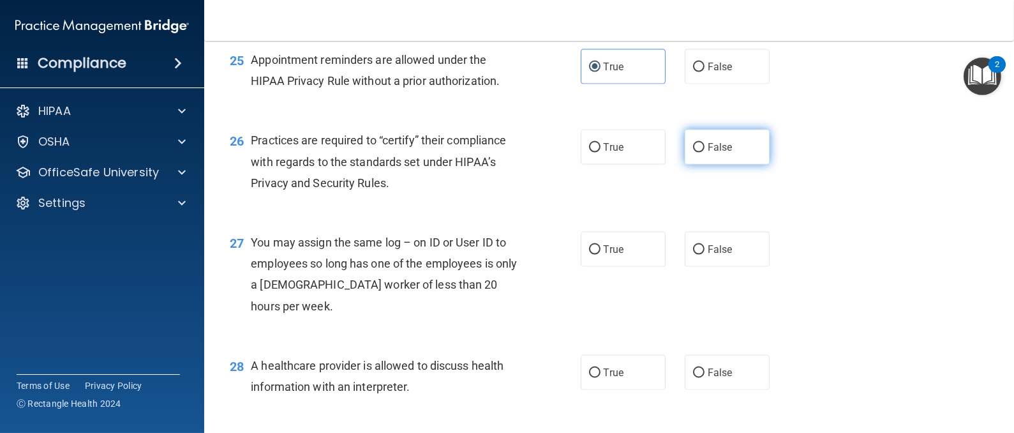
click at [704, 153] on input "False" at bounding box center [698, 148] width 11 height 10
radio input "true"
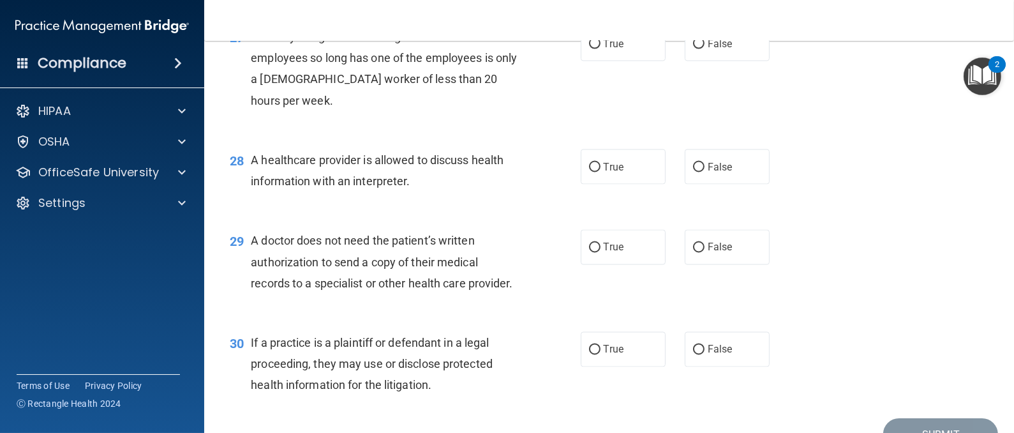
scroll to position [2873, 0]
click at [734, 60] on label "False" at bounding box center [727, 42] width 85 height 35
click at [704, 48] on input "False" at bounding box center [698, 43] width 11 height 10
radio input "true"
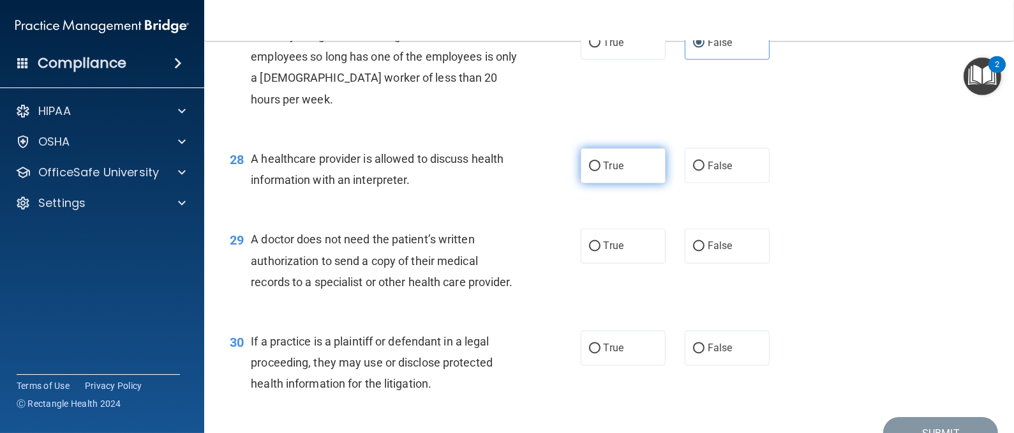
click at [619, 183] on label "True" at bounding box center [623, 165] width 85 height 35
click at [600, 171] on input "True" at bounding box center [594, 166] width 11 height 10
radio input "true"
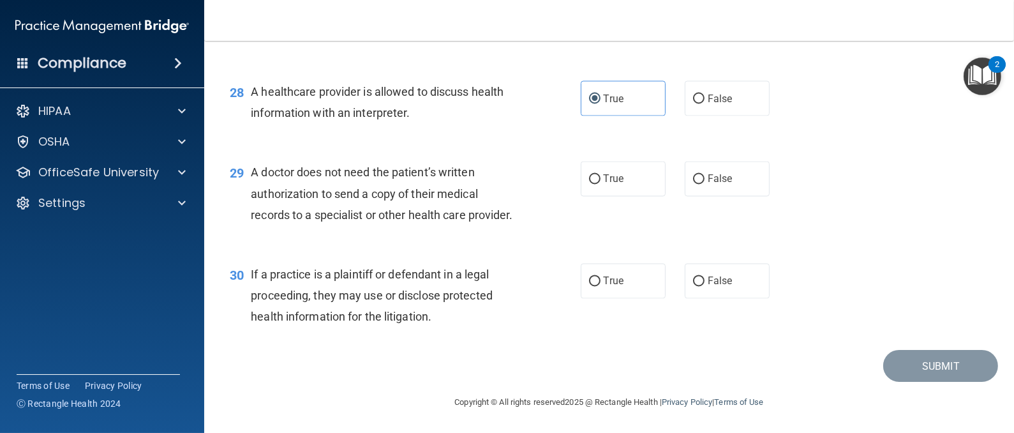
scroll to position [3025, 0]
click at [616, 279] on span "True" at bounding box center [614, 281] width 20 height 12
click at [600, 279] on input "True" at bounding box center [594, 282] width 11 height 10
radio input "true"
click at [704, 168] on label "False" at bounding box center [727, 178] width 85 height 35
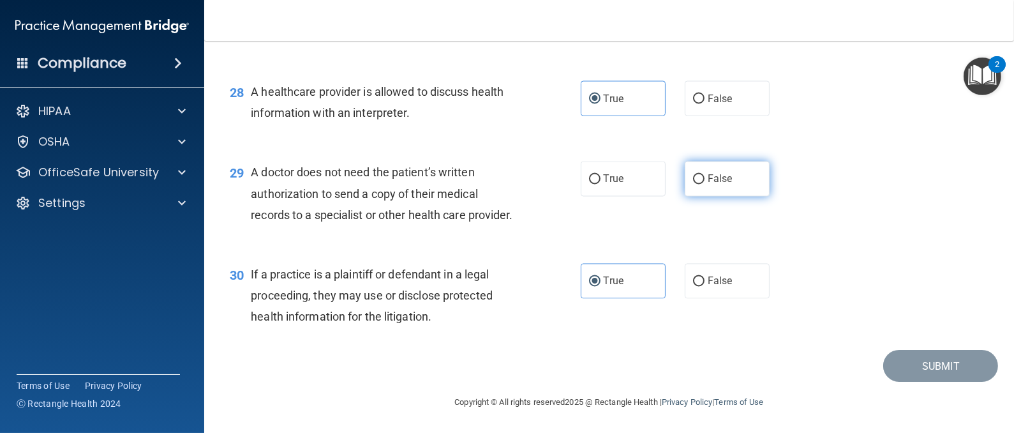
click at [704, 175] on input "False" at bounding box center [698, 180] width 11 height 10
radio input "true"
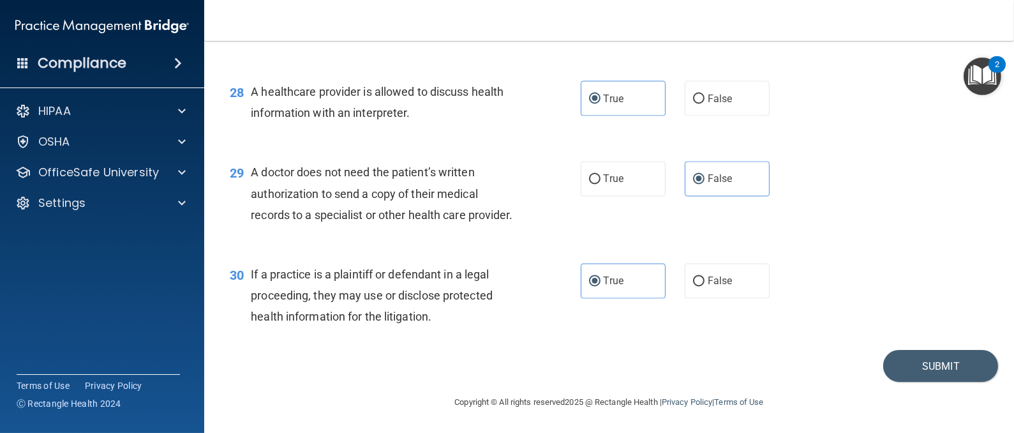
scroll to position [2935, 0]
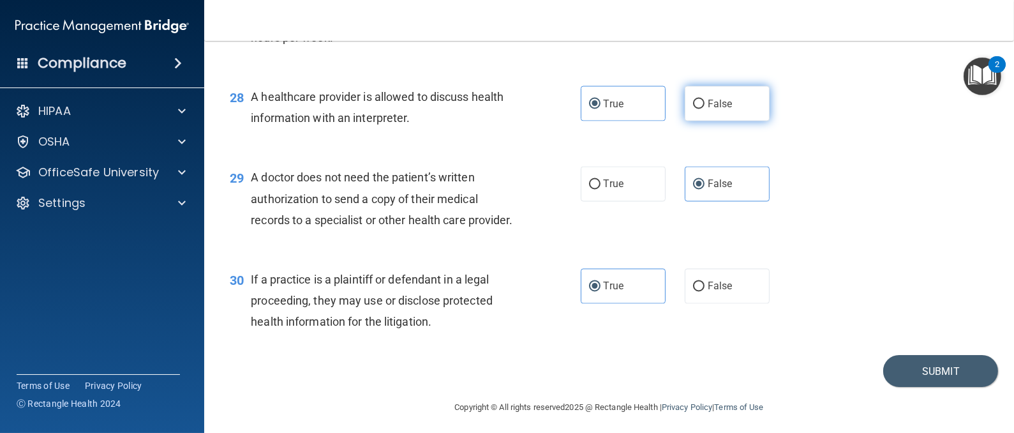
click at [723, 121] on label "False" at bounding box center [727, 103] width 85 height 35
click at [704, 109] on input "False" at bounding box center [698, 105] width 11 height 10
radio input "true"
radio input "false"
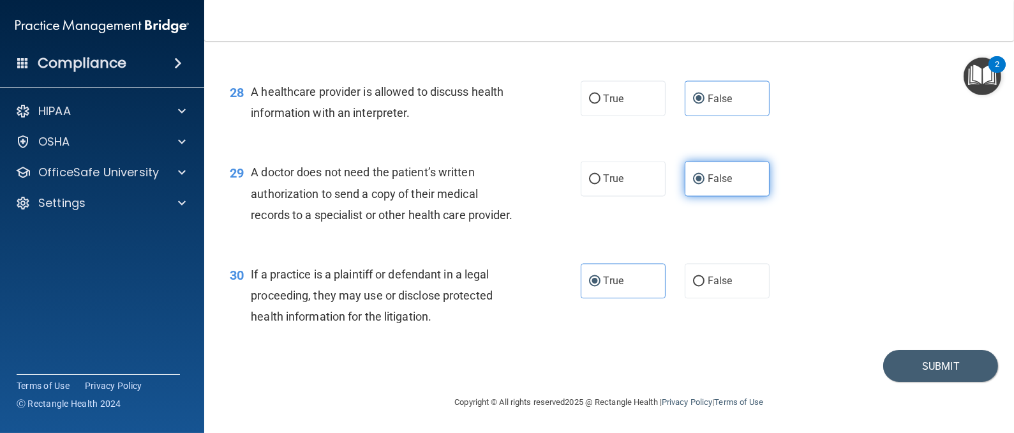
scroll to position [3025, 0]
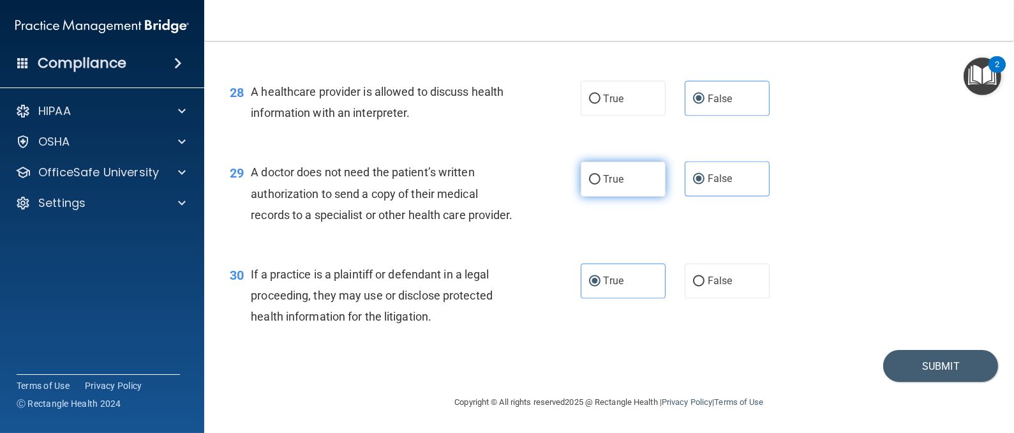
click at [617, 161] on label "True" at bounding box center [623, 178] width 85 height 35
click at [600, 175] on input "True" at bounding box center [594, 180] width 11 height 10
radio input "true"
radio input "false"
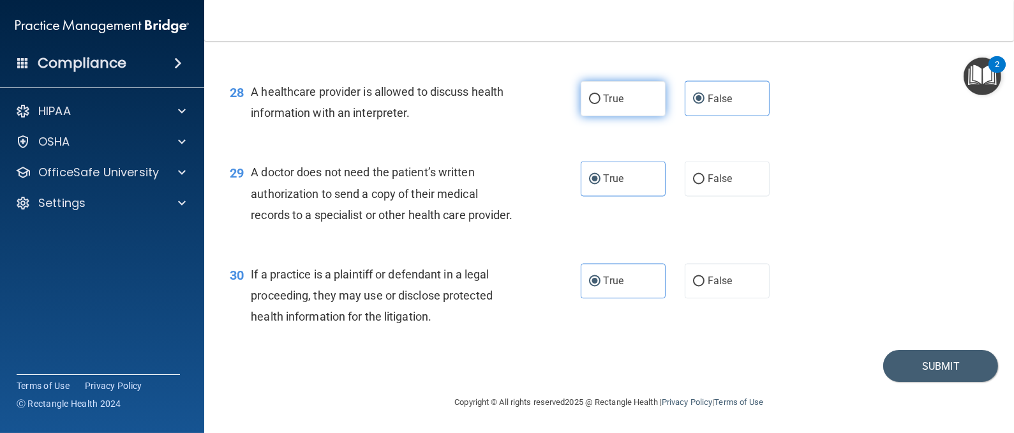
click at [614, 91] on label "True" at bounding box center [623, 98] width 85 height 35
click at [600, 94] on input "True" at bounding box center [594, 99] width 11 height 10
radio input "true"
click at [719, 93] on span "False" at bounding box center [720, 99] width 25 height 12
click at [704, 94] on input "False" at bounding box center [698, 99] width 11 height 10
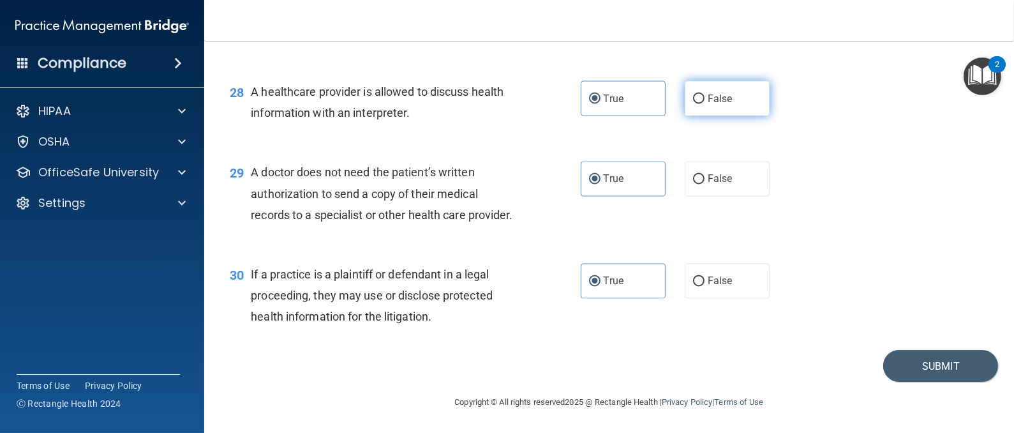
radio input "true"
click at [631, 81] on label "True" at bounding box center [623, 98] width 85 height 35
click at [600, 94] on input "True" at bounding box center [594, 99] width 11 height 10
radio input "true"
radio input "false"
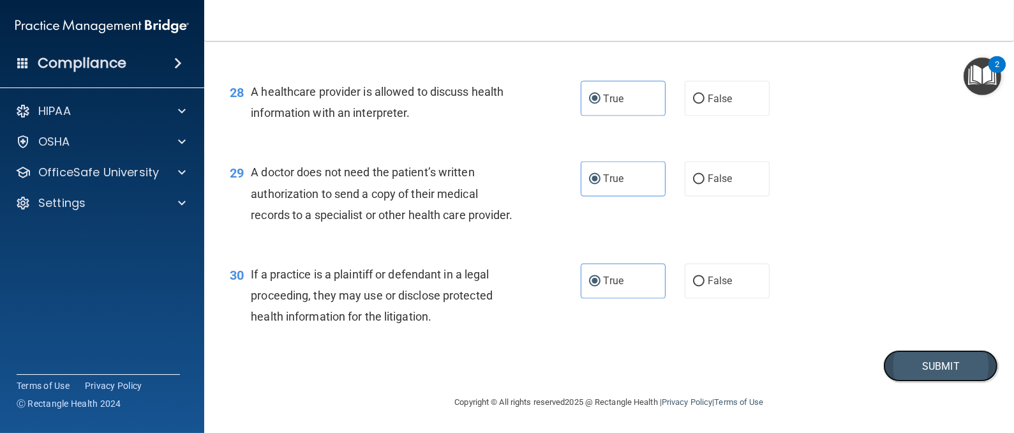
click at [917, 371] on button "Submit" at bounding box center [940, 366] width 115 height 33
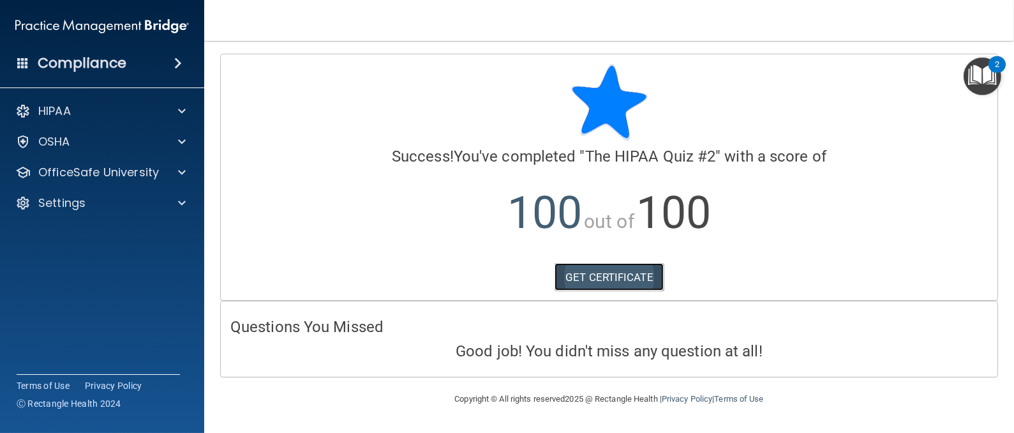
click at [643, 281] on link "GET CERTIFICATE" at bounding box center [608, 277] width 109 height 28
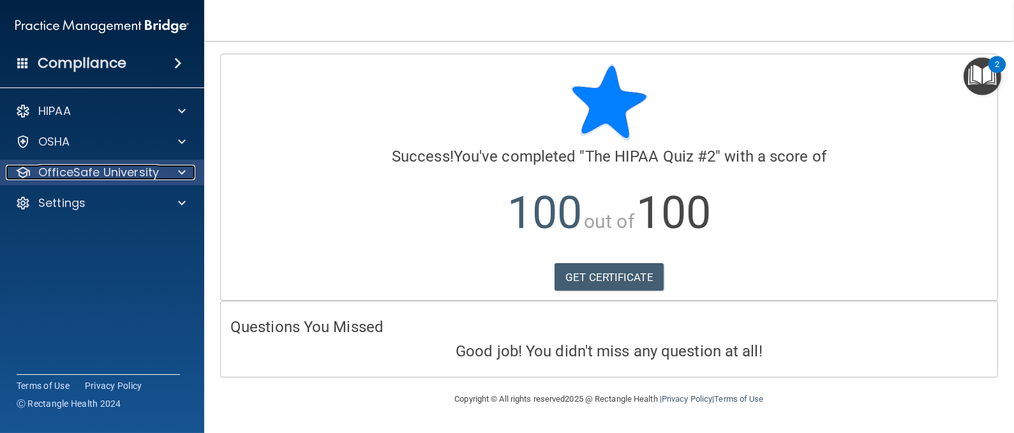
click at [117, 166] on p "OfficeSafe University" at bounding box center [98, 172] width 121 height 15
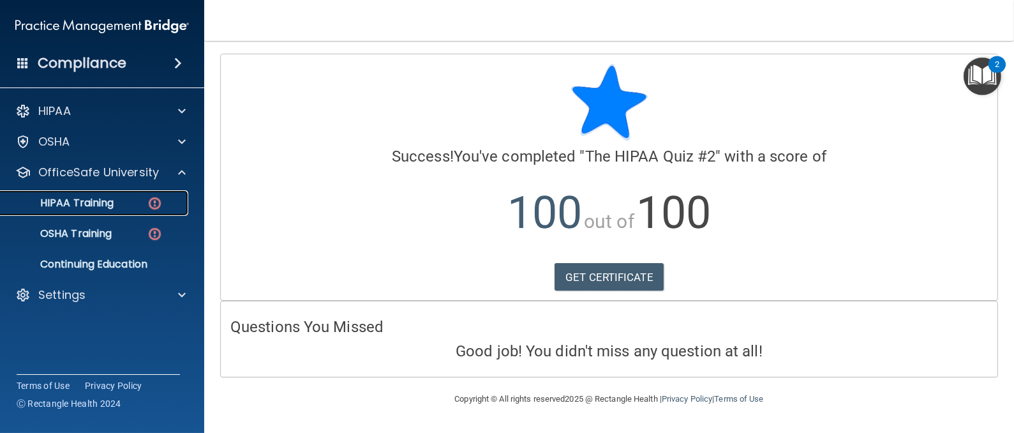
click at [93, 200] on p "HIPAA Training" at bounding box center [60, 203] width 105 height 13
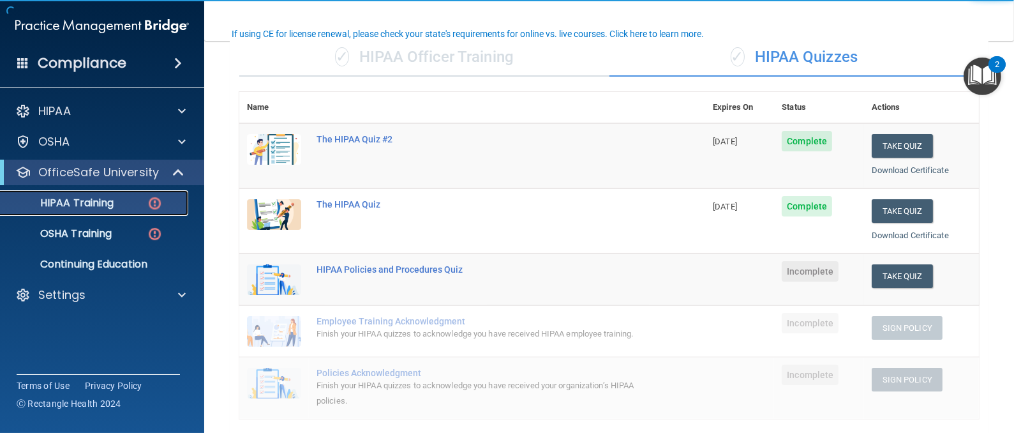
scroll to position [118, 0]
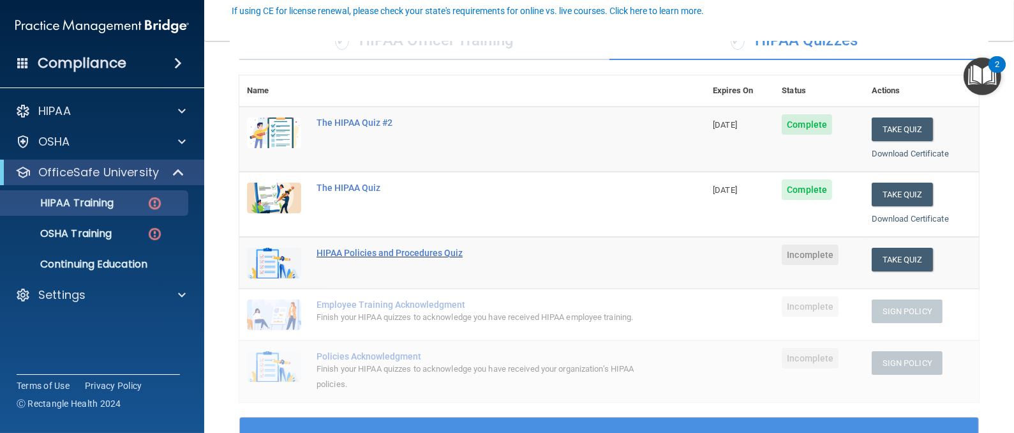
click at [430, 248] on div "HIPAA Policies and Procedures Quiz" at bounding box center [478, 253] width 325 height 10
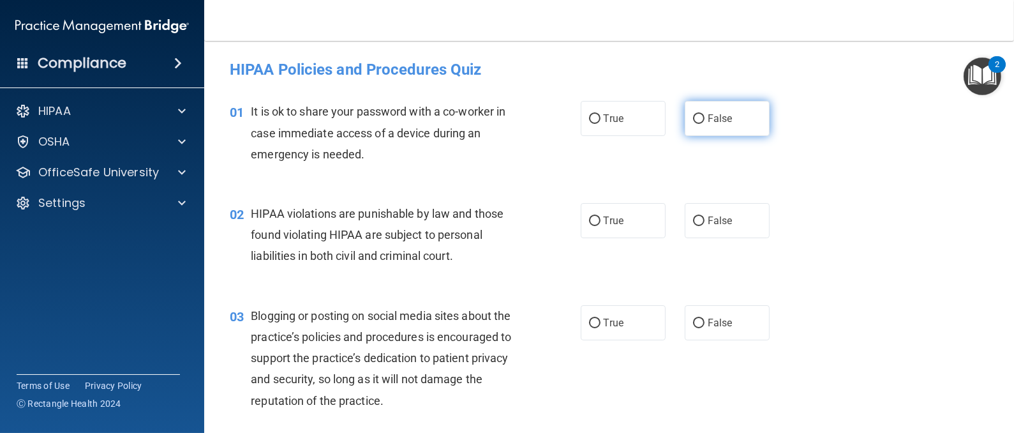
click at [723, 115] on span "False" at bounding box center [720, 118] width 25 height 12
click at [704, 115] on input "False" at bounding box center [698, 119] width 11 height 10
radio input "true"
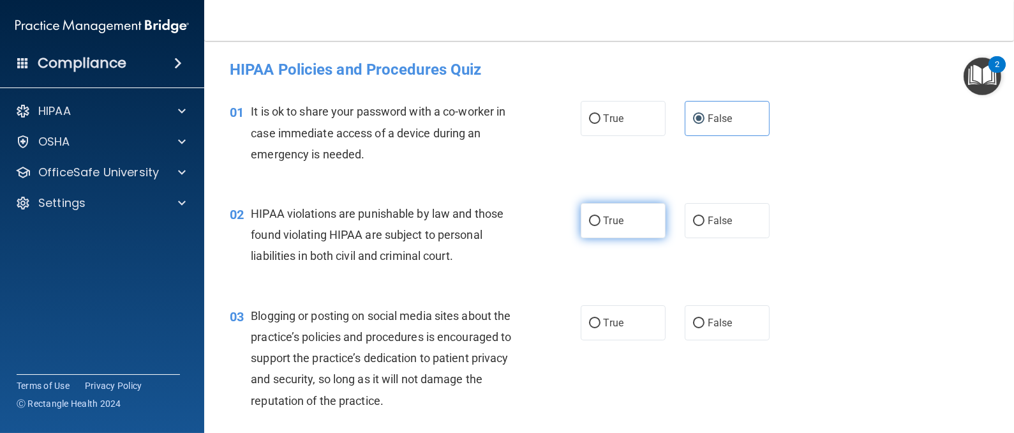
click at [646, 223] on label "True" at bounding box center [623, 220] width 85 height 35
click at [600, 223] on input "True" at bounding box center [594, 221] width 11 height 10
radio input "true"
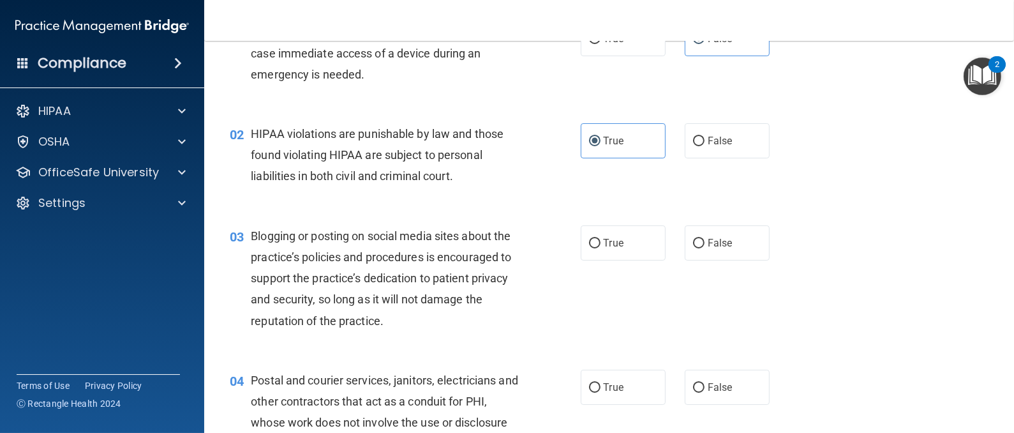
scroll to position [85, 0]
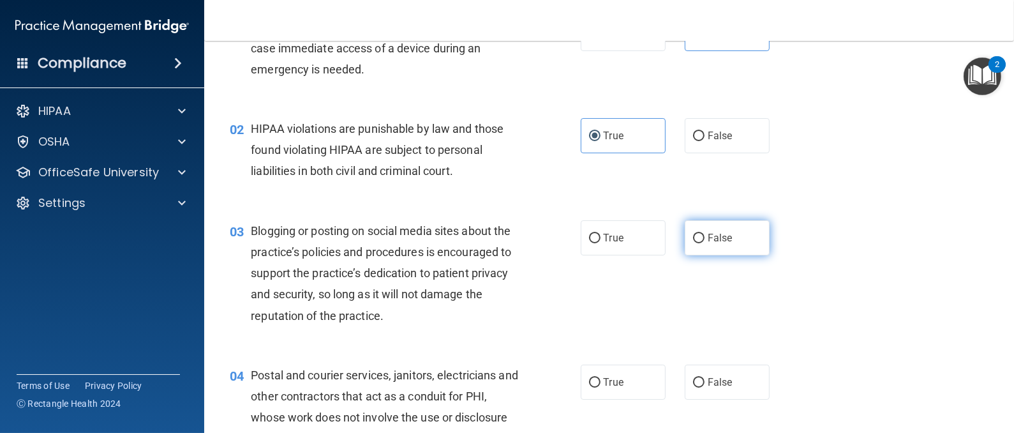
click at [713, 232] on span "False" at bounding box center [720, 238] width 25 height 12
click at [704, 234] on input "False" at bounding box center [698, 239] width 11 height 10
radio input "true"
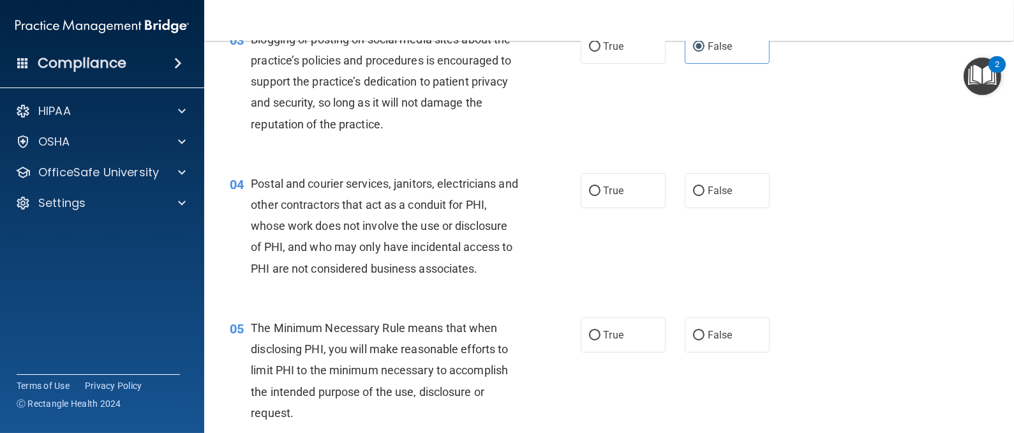
scroll to position [283, 0]
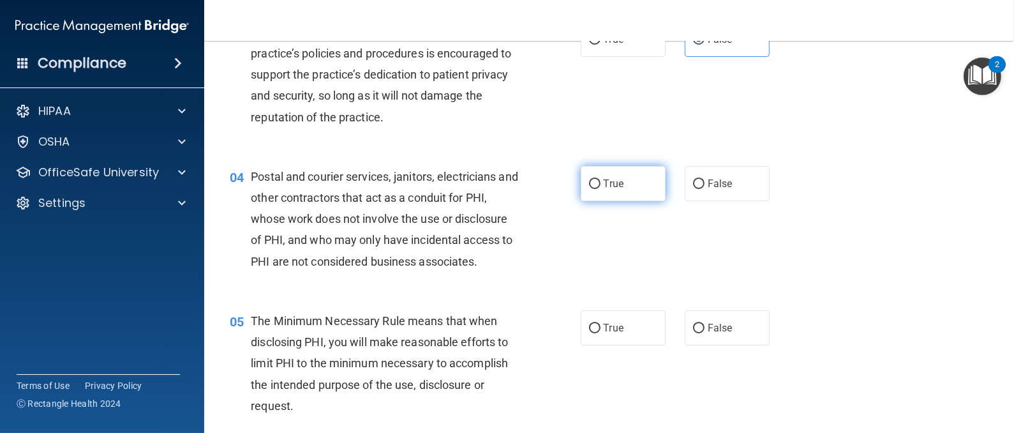
click at [613, 189] on span "True" at bounding box center [614, 183] width 20 height 12
click at [600, 189] on input "True" at bounding box center [594, 184] width 11 height 10
radio input "true"
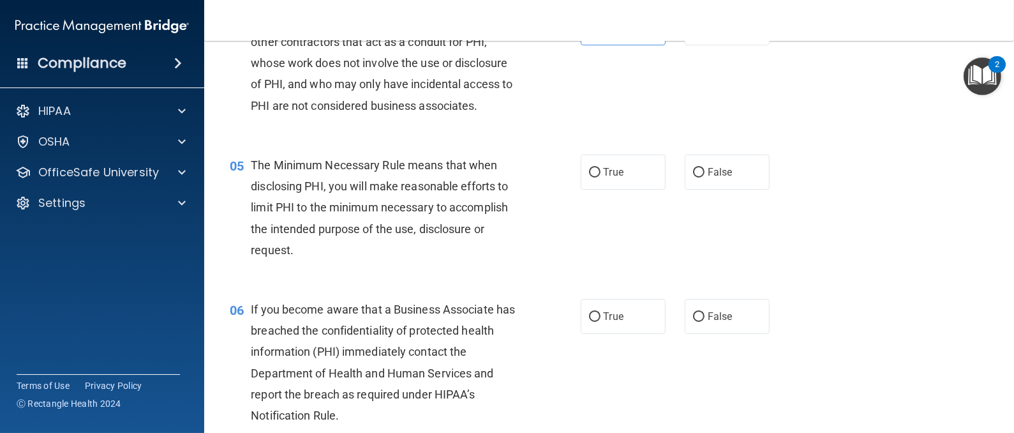
scroll to position [447, 0]
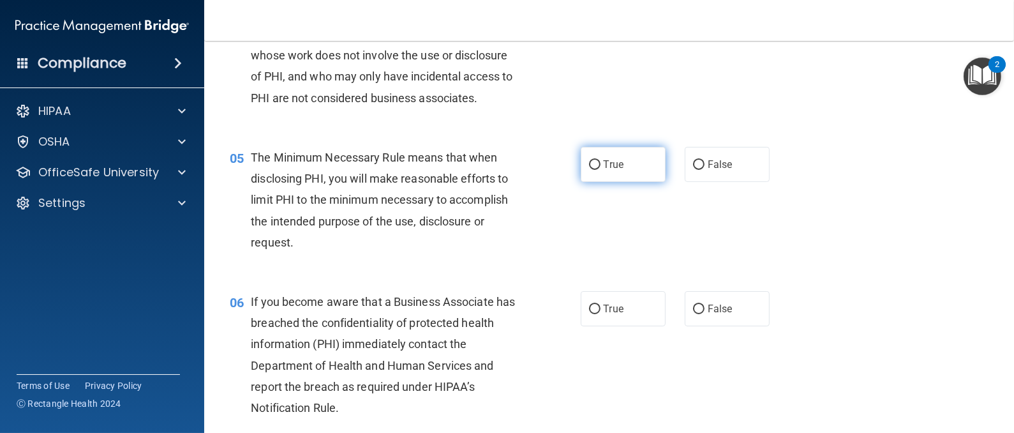
click at [636, 174] on label "True" at bounding box center [623, 164] width 85 height 35
click at [600, 170] on input "True" at bounding box center [594, 165] width 11 height 10
radio input "true"
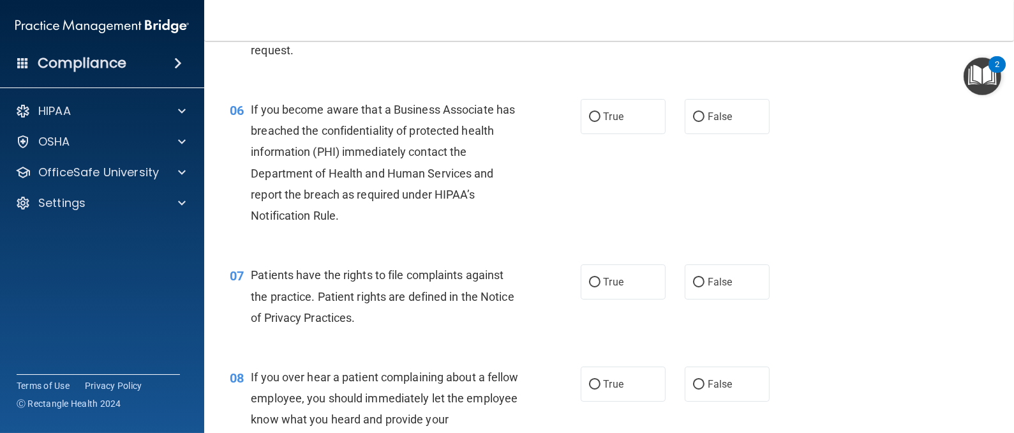
scroll to position [641, 0]
click at [703, 123] on label "False" at bounding box center [727, 114] width 85 height 35
click at [703, 120] on input "False" at bounding box center [698, 115] width 11 height 10
radio input "true"
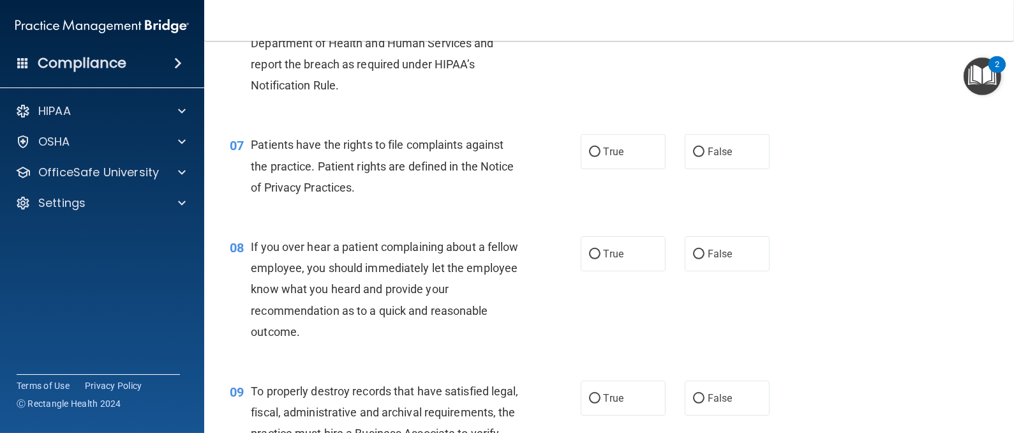
scroll to position [775, 0]
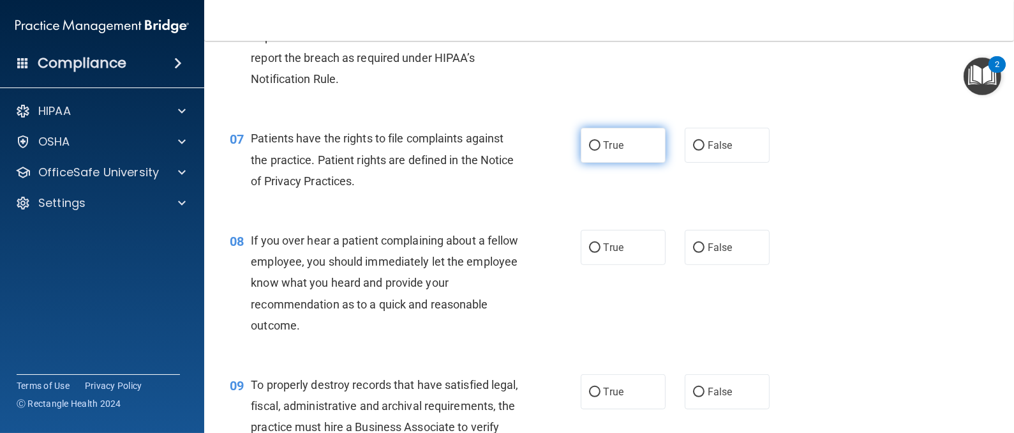
click at [629, 153] on label "True" at bounding box center [623, 145] width 85 height 35
click at [600, 151] on input "True" at bounding box center [594, 146] width 11 height 10
radio input "true"
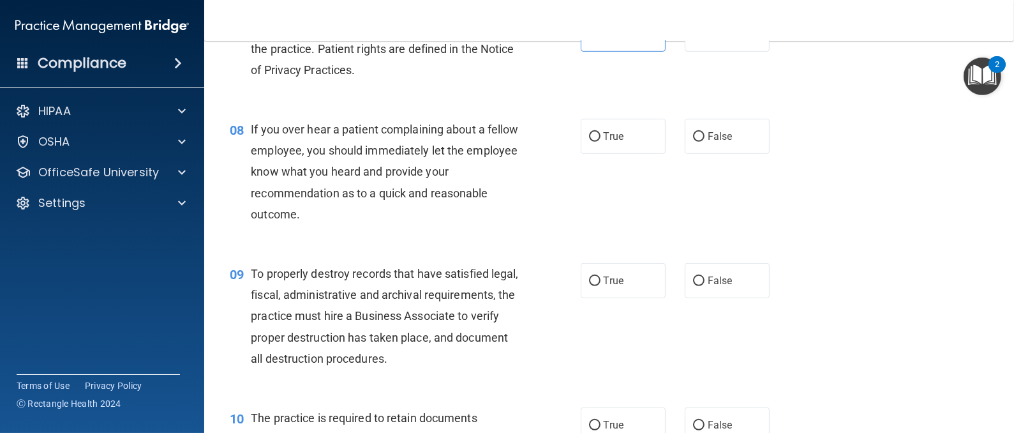
scroll to position [900, 0]
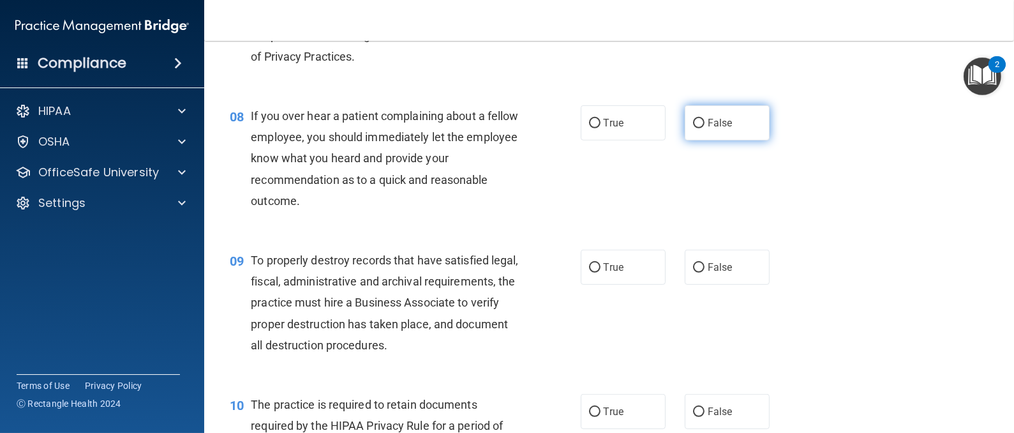
click at [708, 133] on label "False" at bounding box center [727, 122] width 85 height 35
click at [704, 128] on input "False" at bounding box center [698, 124] width 11 height 10
radio input "true"
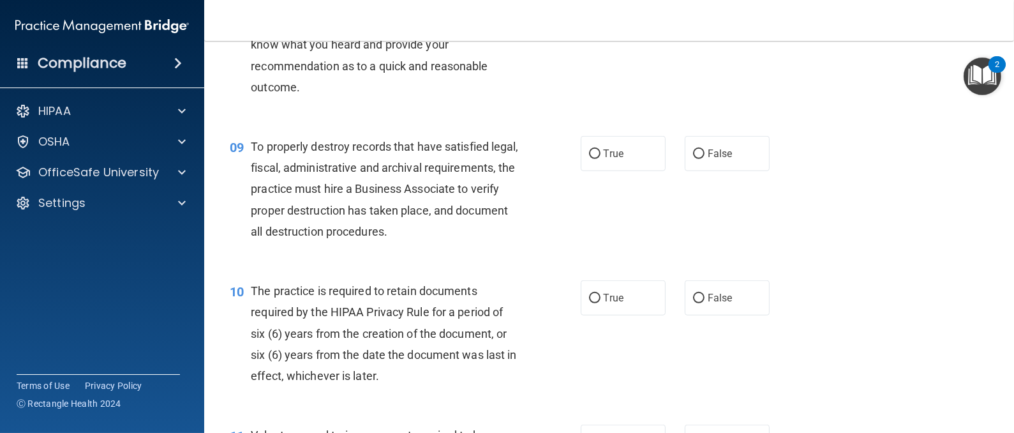
scroll to position [1015, 0]
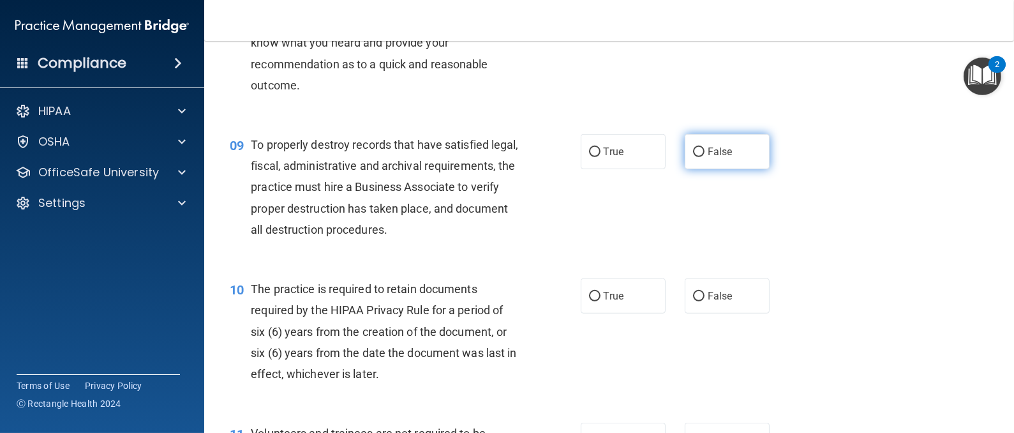
click at [731, 149] on label "False" at bounding box center [727, 151] width 85 height 35
click at [704, 149] on input "False" at bounding box center [698, 152] width 11 height 10
radio input "true"
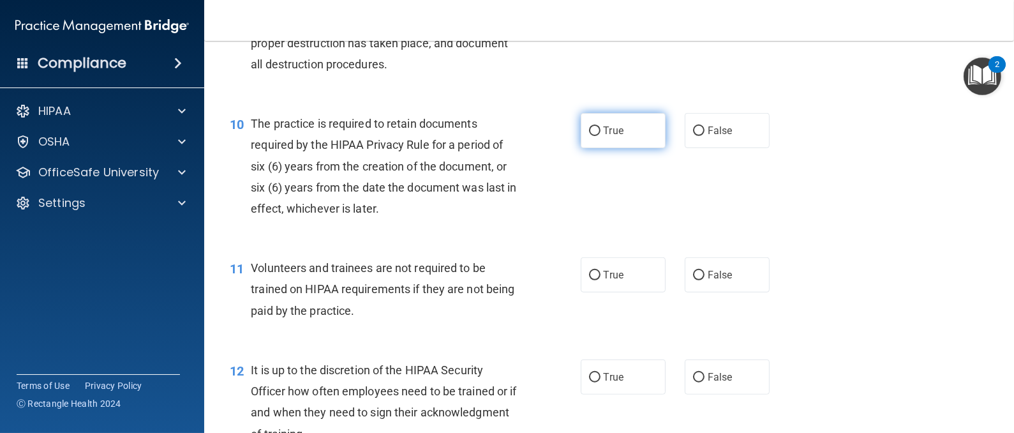
click at [609, 134] on span "True" at bounding box center [614, 130] width 20 height 12
click at [600, 134] on input "True" at bounding box center [594, 131] width 11 height 10
radio input "true"
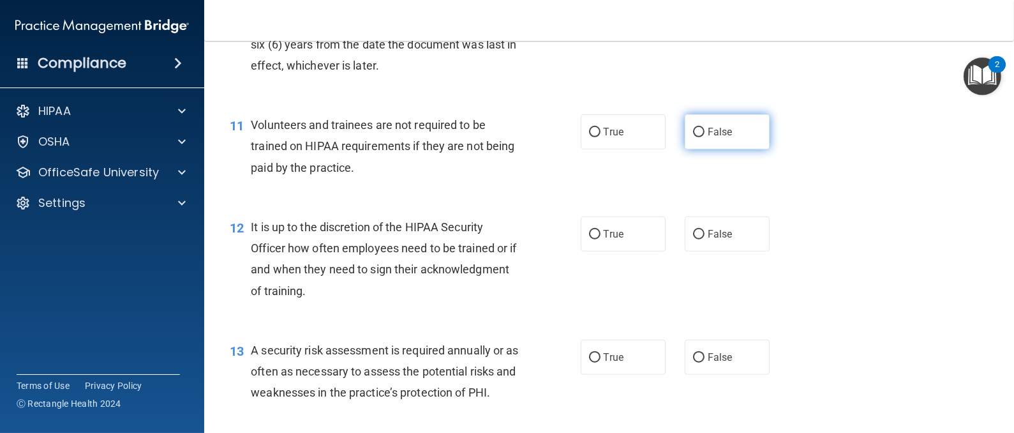
click at [708, 131] on span "False" at bounding box center [720, 132] width 25 height 12
click at [699, 131] on input "False" at bounding box center [698, 133] width 11 height 10
radio input "true"
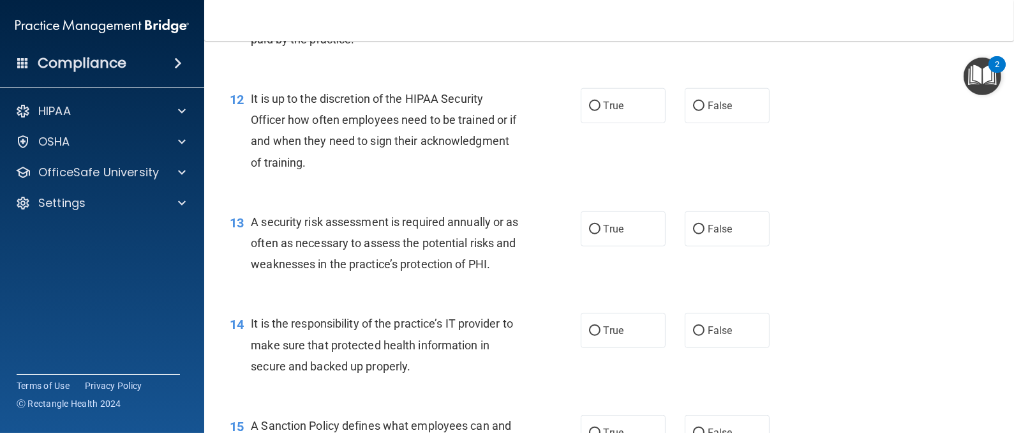
scroll to position [1452, 0]
click at [713, 101] on span "False" at bounding box center [720, 105] width 25 height 12
click at [704, 101] on input "False" at bounding box center [698, 106] width 11 height 10
radio input "true"
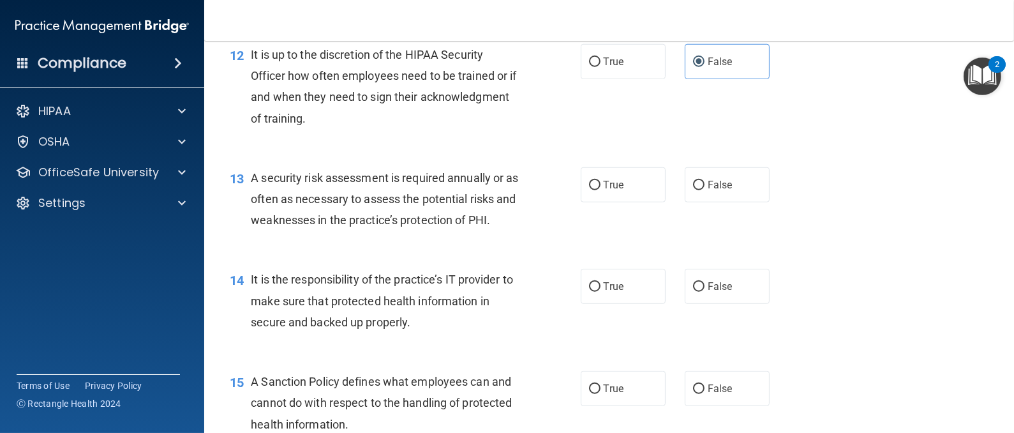
scroll to position [1496, 0]
click at [609, 197] on label "True" at bounding box center [623, 184] width 85 height 35
click at [600, 190] on input "True" at bounding box center [594, 185] width 11 height 10
radio input "true"
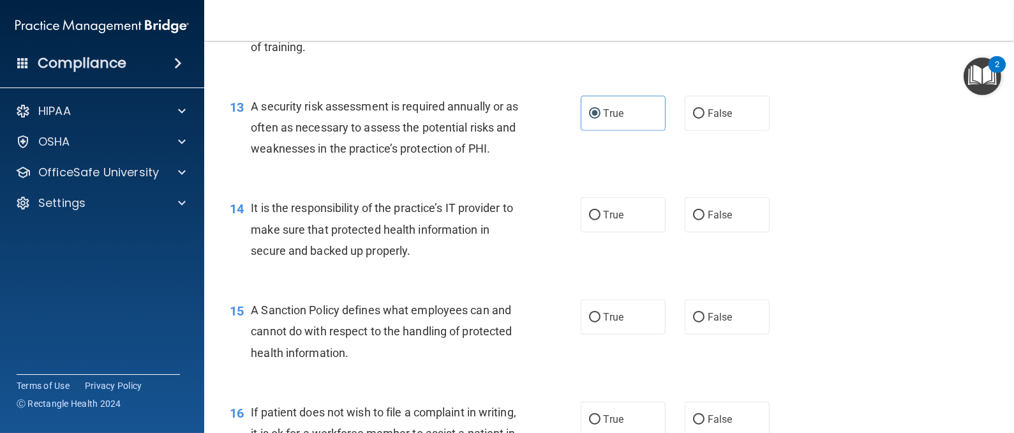
scroll to position [1582, 0]
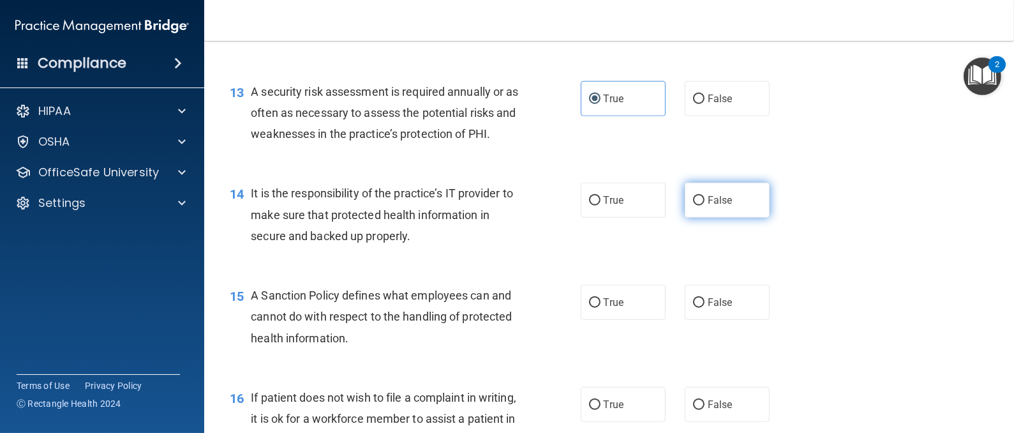
click at [729, 218] on label "False" at bounding box center [727, 199] width 85 height 35
click at [704, 205] on input "False" at bounding box center [698, 201] width 11 height 10
radio input "true"
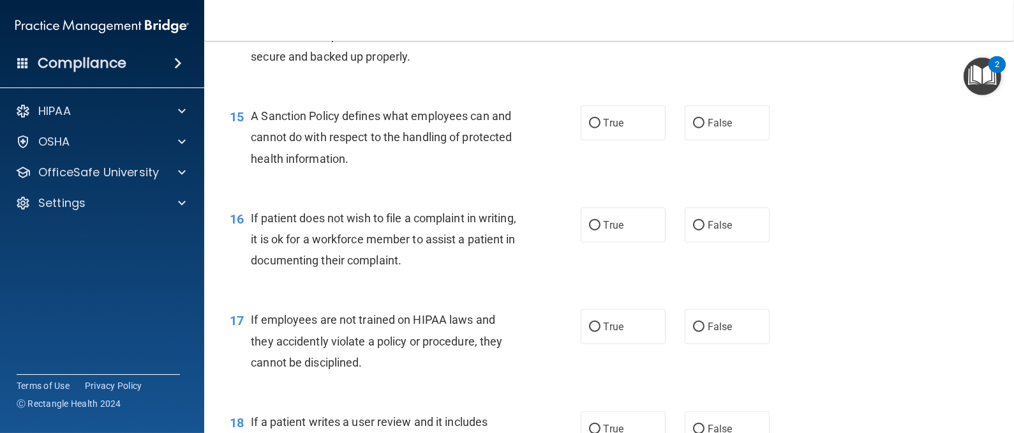
scroll to position [1767, 0]
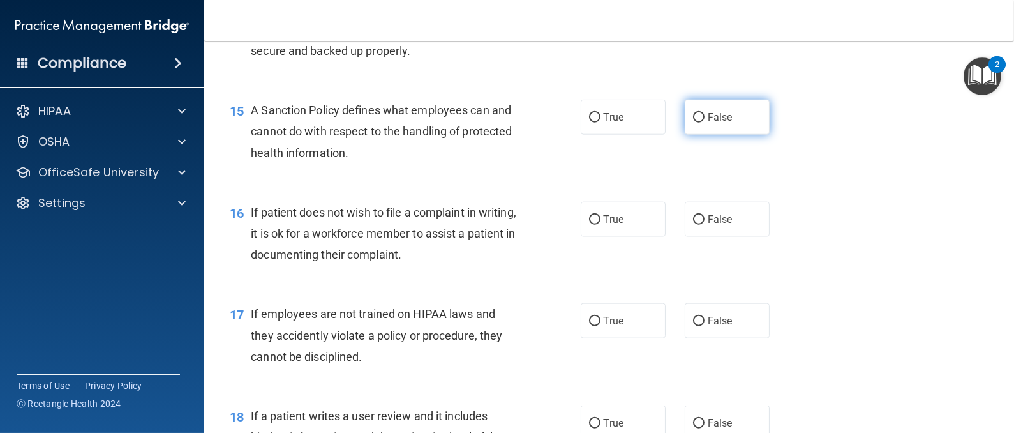
click at [713, 135] on label "False" at bounding box center [727, 117] width 85 height 35
click at [704, 123] on input "False" at bounding box center [698, 118] width 11 height 10
radio input "true"
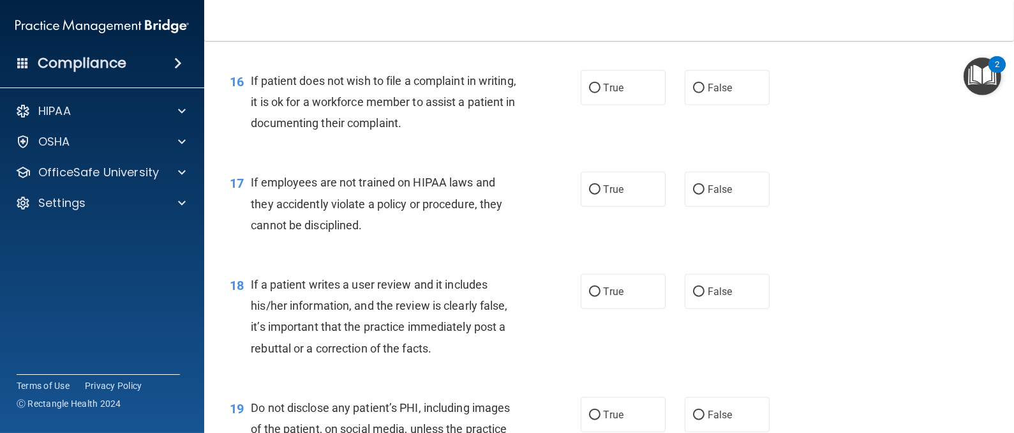
scroll to position [1909, 0]
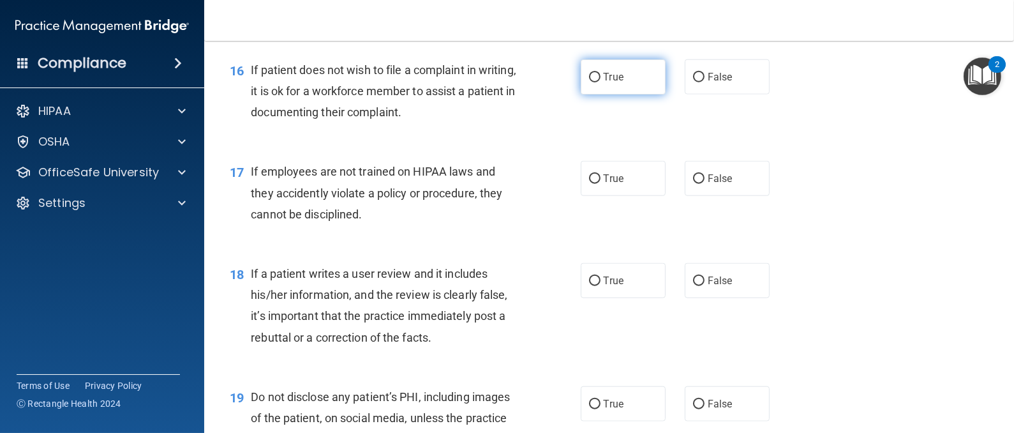
click at [589, 82] on input "True" at bounding box center [594, 78] width 11 height 10
radio input "true"
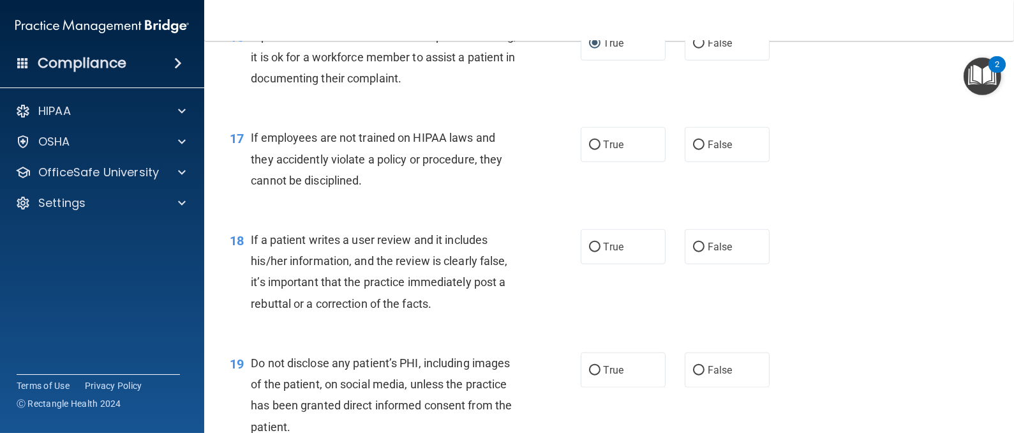
scroll to position [1944, 0]
click at [691, 161] on label "False" at bounding box center [727, 143] width 85 height 35
click at [693, 149] on input "False" at bounding box center [698, 145] width 11 height 10
radio input "true"
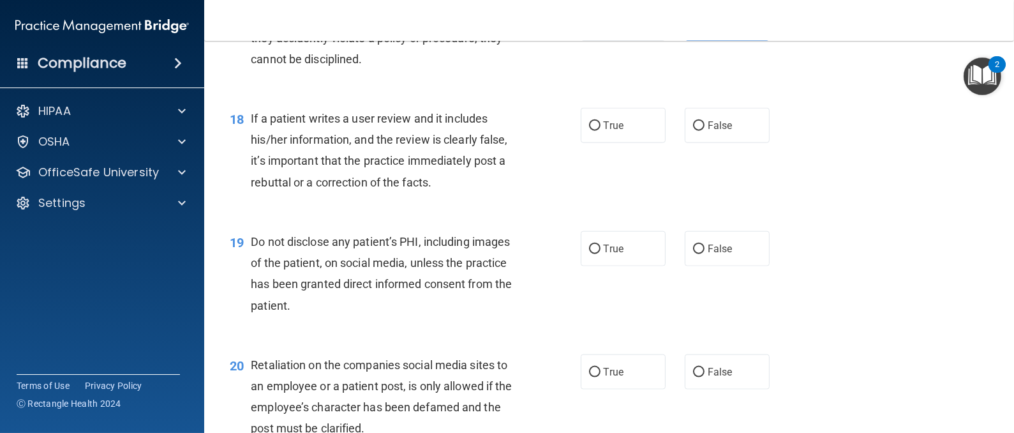
scroll to position [2065, 0]
click at [696, 142] on label "False" at bounding box center [727, 124] width 85 height 35
click at [696, 130] on input "False" at bounding box center [698, 126] width 11 height 10
radio input "true"
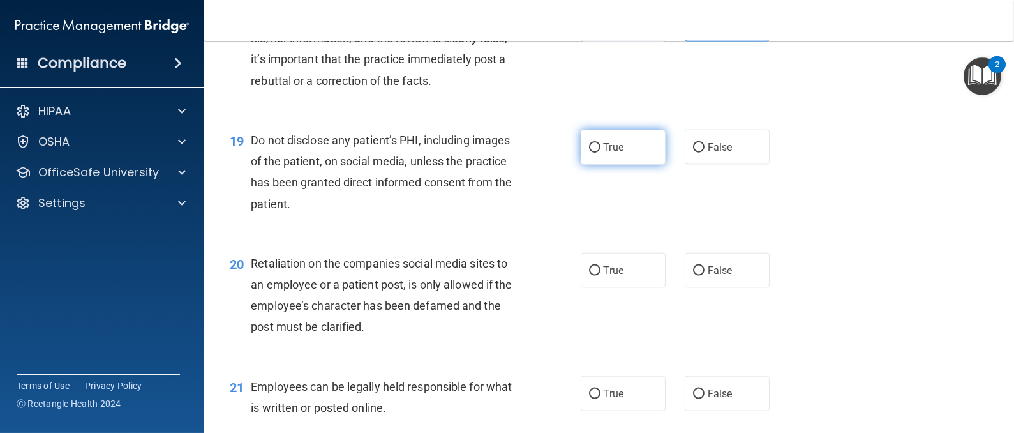
click at [614, 161] on label "True" at bounding box center [623, 147] width 85 height 35
click at [600, 153] on input "True" at bounding box center [594, 148] width 11 height 10
radio input "true"
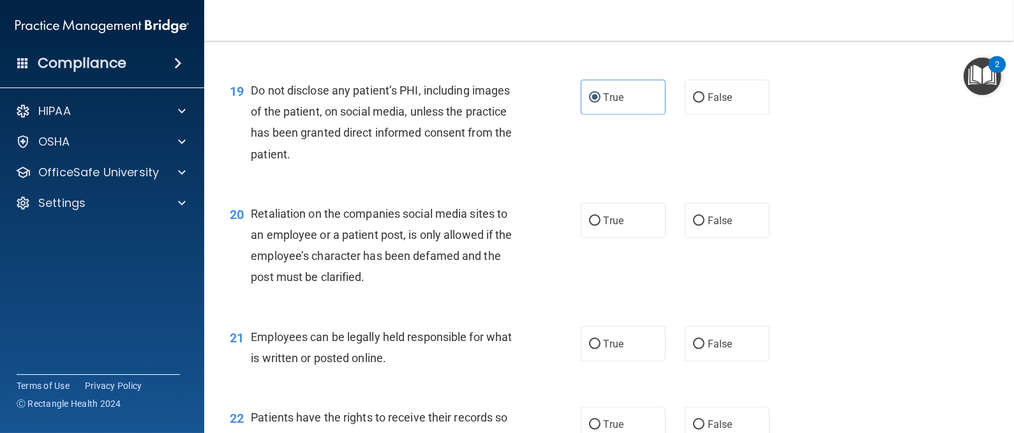
scroll to position [2217, 0]
click at [701, 236] on label "False" at bounding box center [727, 218] width 85 height 35
click at [701, 224] on input "False" at bounding box center [698, 219] width 11 height 10
radio input "true"
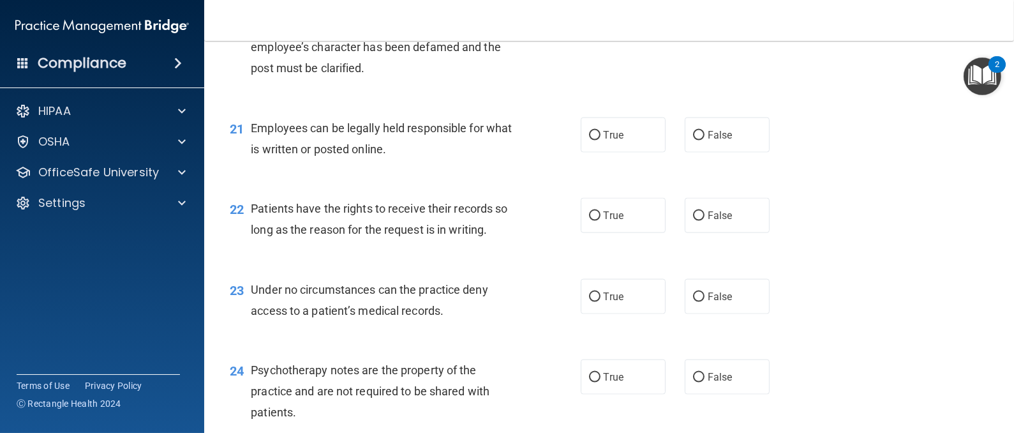
scroll to position [2429, 0]
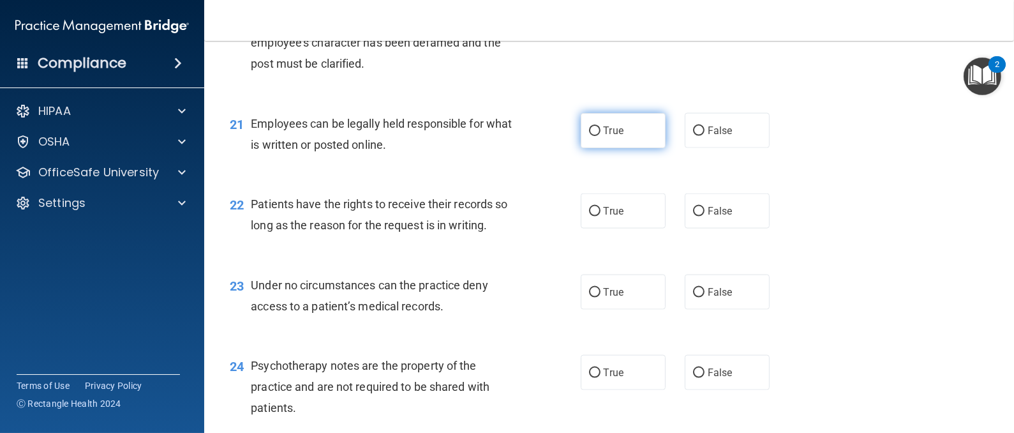
click at [619, 148] on label "True" at bounding box center [623, 130] width 85 height 35
click at [600, 136] on input "True" at bounding box center [594, 131] width 11 height 10
radio input "true"
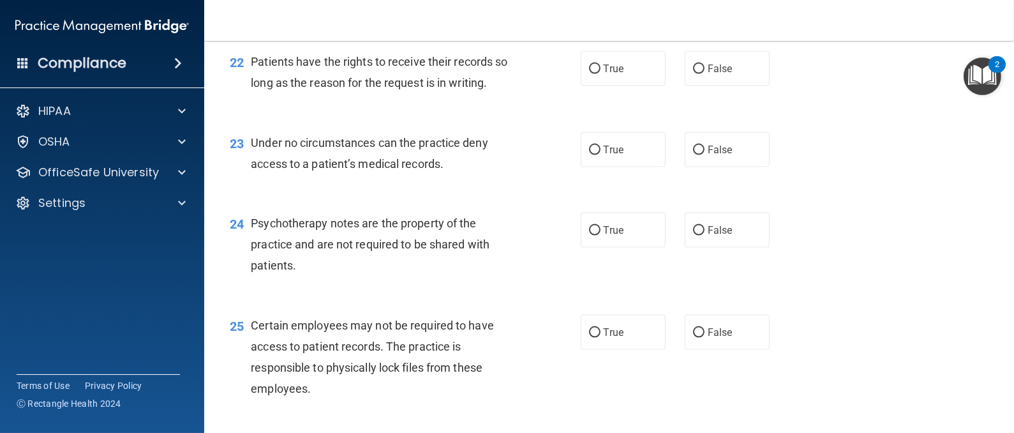
scroll to position [2571, 0]
click at [698, 86] on label "False" at bounding box center [727, 67] width 85 height 35
click at [698, 73] on input "False" at bounding box center [698, 69] width 11 height 10
radio input "true"
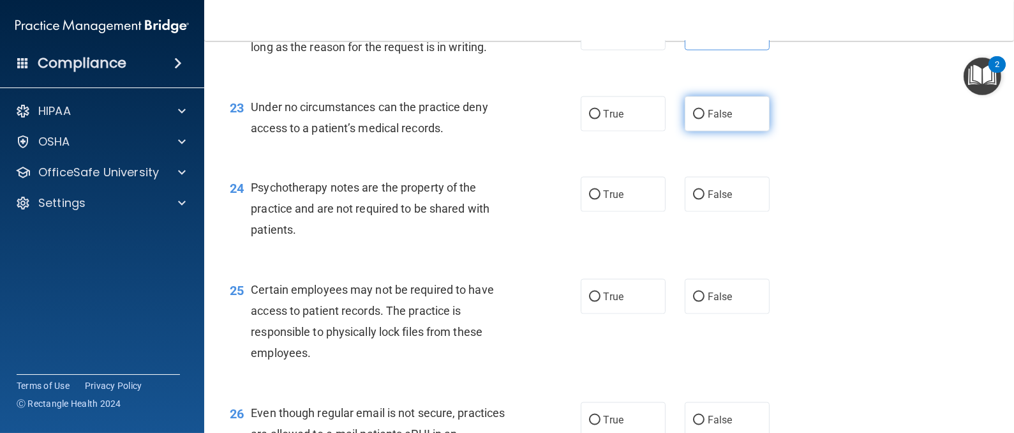
drag, startPoint x: 709, startPoint y: 135, endPoint x: 693, endPoint y: 128, distance: 17.4
click at [693, 128] on label "False" at bounding box center [727, 113] width 85 height 35
click at [693, 119] on input "False" at bounding box center [698, 115] width 11 height 10
radio input "true"
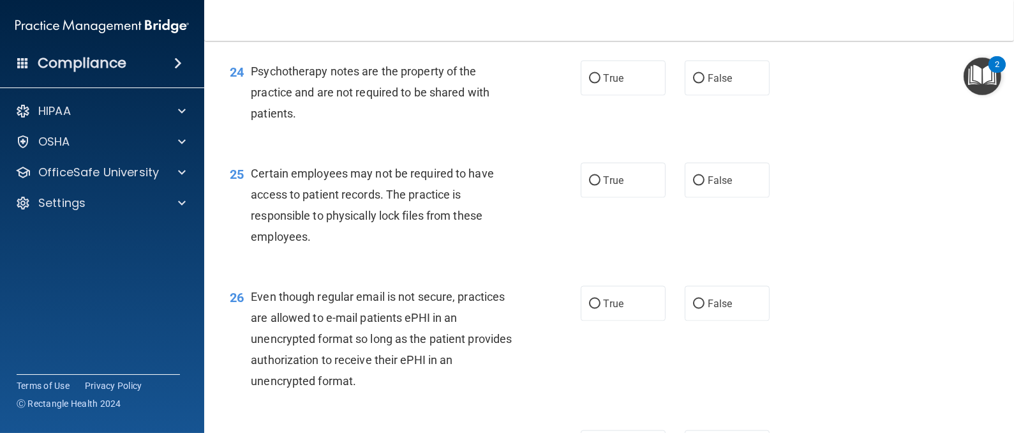
scroll to position [2724, 0]
click at [720, 94] on label "False" at bounding box center [727, 76] width 85 height 35
click at [704, 82] on input "False" at bounding box center [698, 78] width 11 height 10
radio input "true"
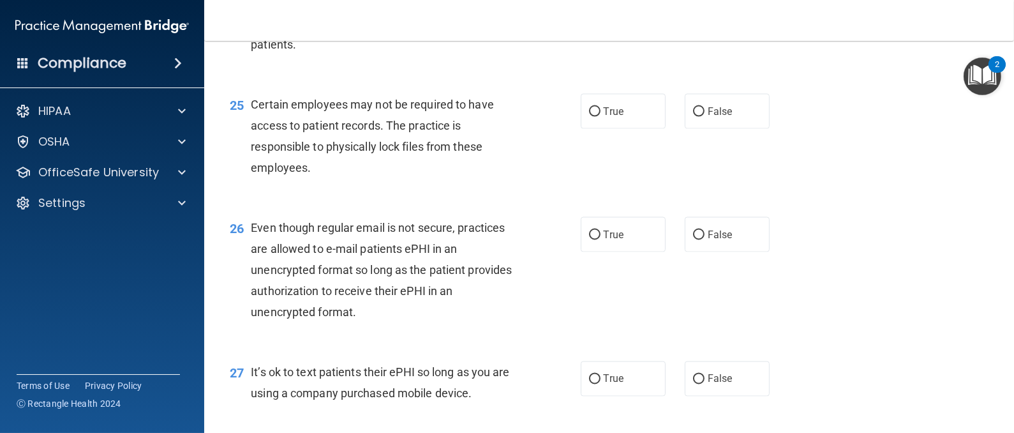
scroll to position [2792, 0]
click at [618, 128] on label "True" at bounding box center [623, 110] width 85 height 35
click at [600, 116] on input "True" at bounding box center [594, 112] width 11 height 10
radio input "true"
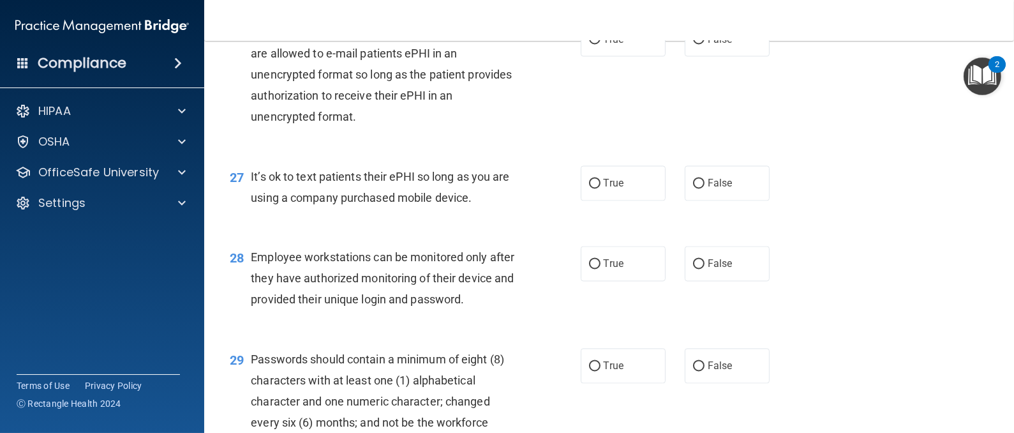
scroll to position [2968, 0]
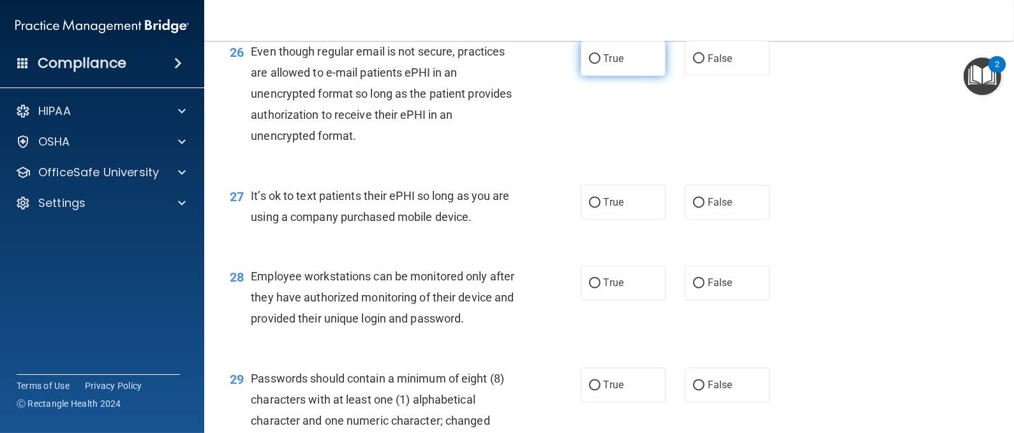
click at [599, 76] on label "True" at bounding box center [623, 58] width 85 height 35
click at [599, 64] on input "True" at bounding box center [594, 59] width 11 height 10
radio input "true"
click at [693, 208] on input "False" at bounding box center [698, 203] width 11 height 10
radio input "true"
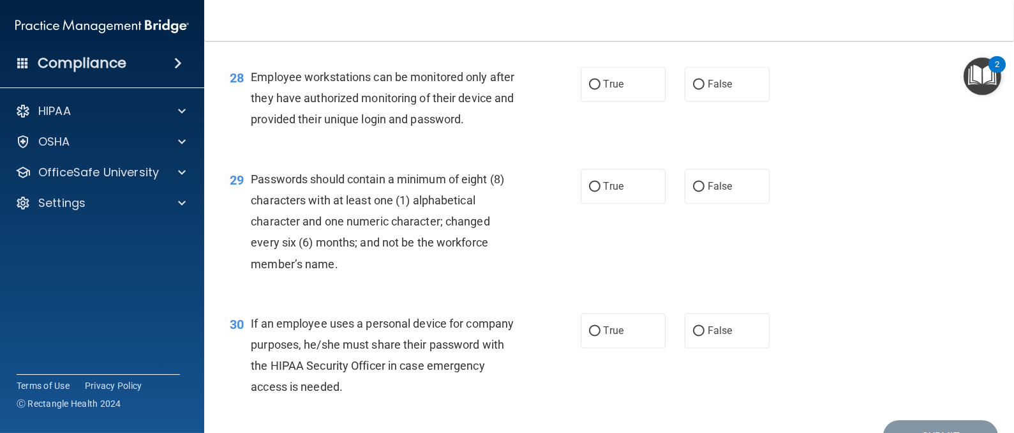
scroll to position [3187, 0]
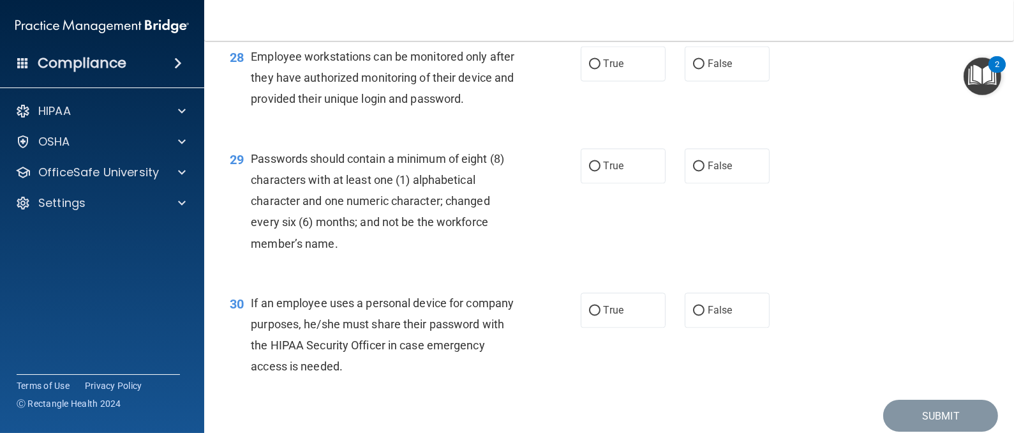
click at [699, 102] on div "28 Employee workstations can be monitored only after they have authorized monit…" at bounding box center [609, 81] width 778 height 102
click at [704, 81] on label "False" at bounding box center [727, 63] width 85 height 35
click at [704, 69] on input "False" at bounding box center [698, 64] width 11 height 10
radio input "true"
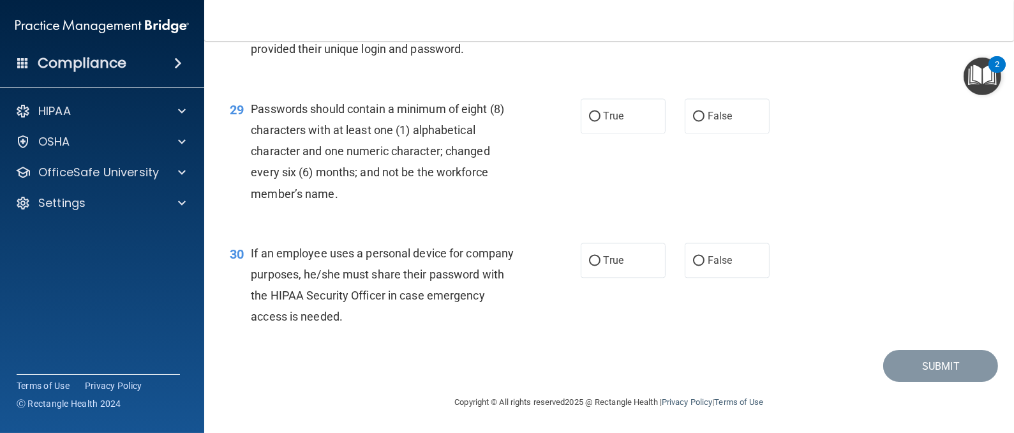
scroll to position [3271, 0]
click at [639, 117] on label "True" at bounding box center [623, 115] width 85 height 35
click at [600, 117] on input "True" at bounding box center [594, 117] width 11 height 10
radio input "true"
click at [717, 257] on label "False" at bounding box center [727, 259] width 85 height 35
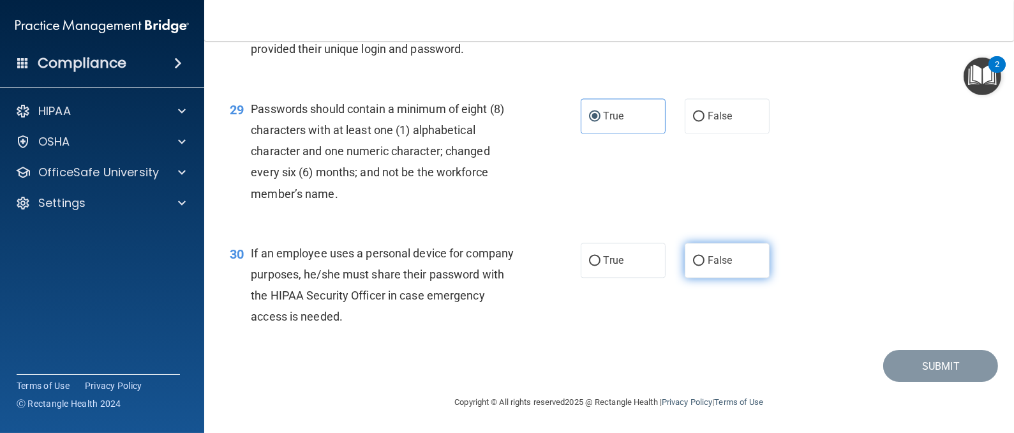
click at [704, 257] on input "False" at bounding box center [698, 261] width 11 height 10
radio input "true"
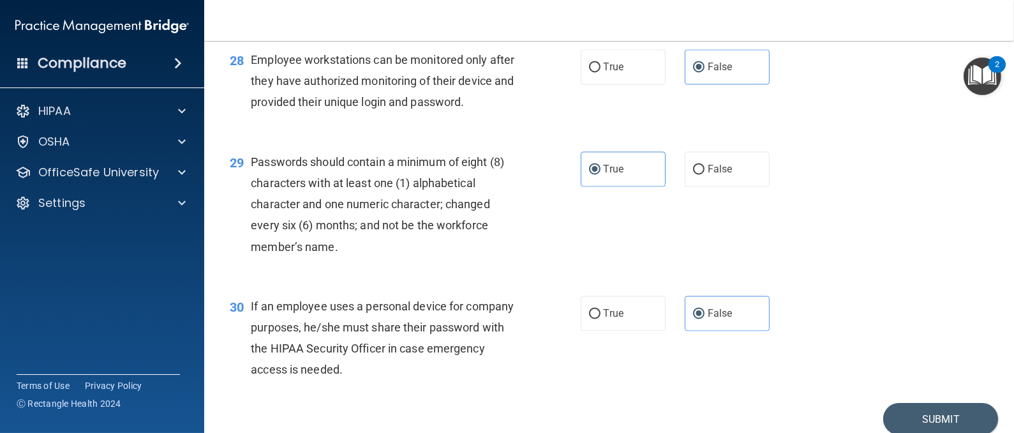
scroll to position [3279, 0]
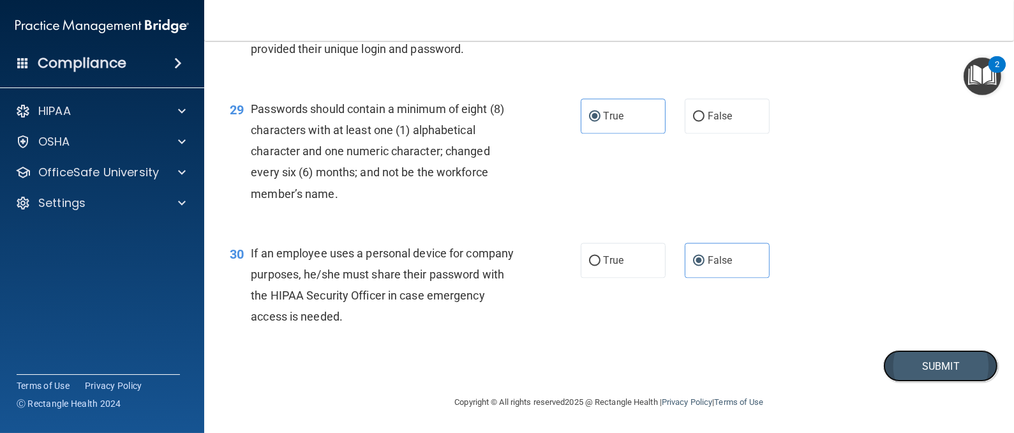
click at [909, 369] on button "Submit" at bounding box center [940, 366] width 115 height 33
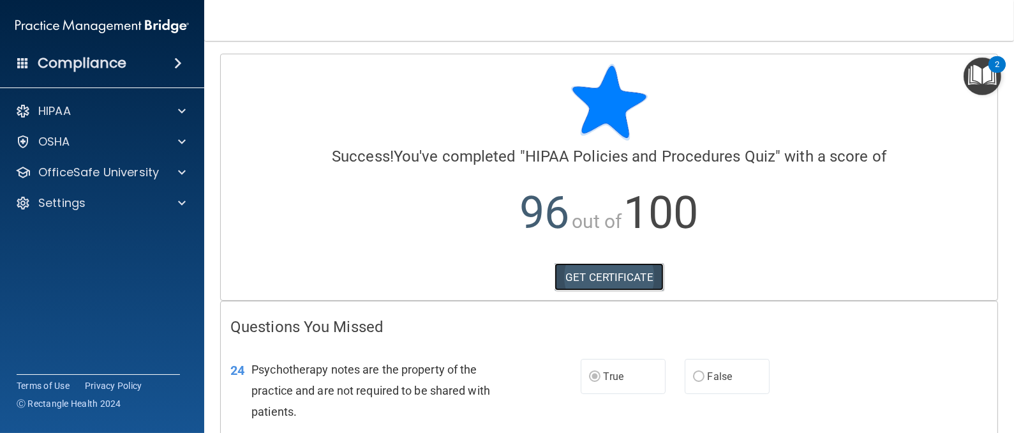
click at [576, 271] on link "GET CERTIFICATE" at bounding box center [608, 277] width 109 height 28
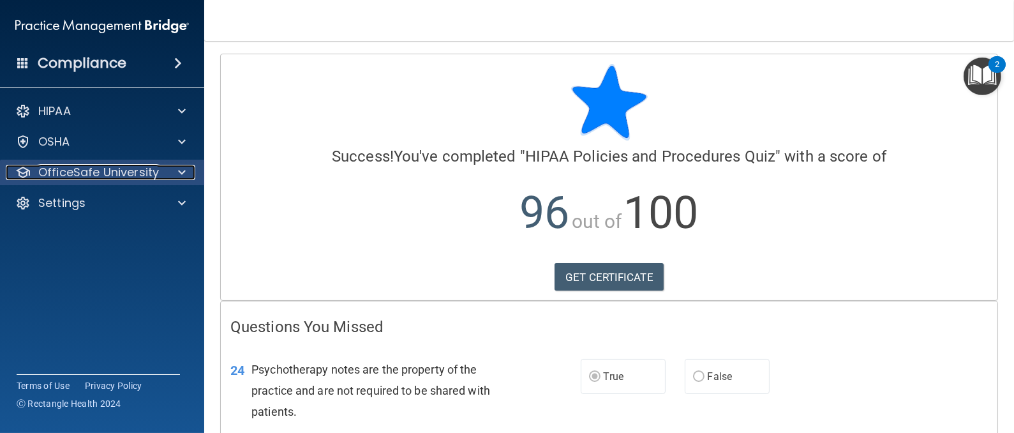
click at [126, 174] on p "OfficeSafe University" at bounding box center [98, 172] width 121 height 15
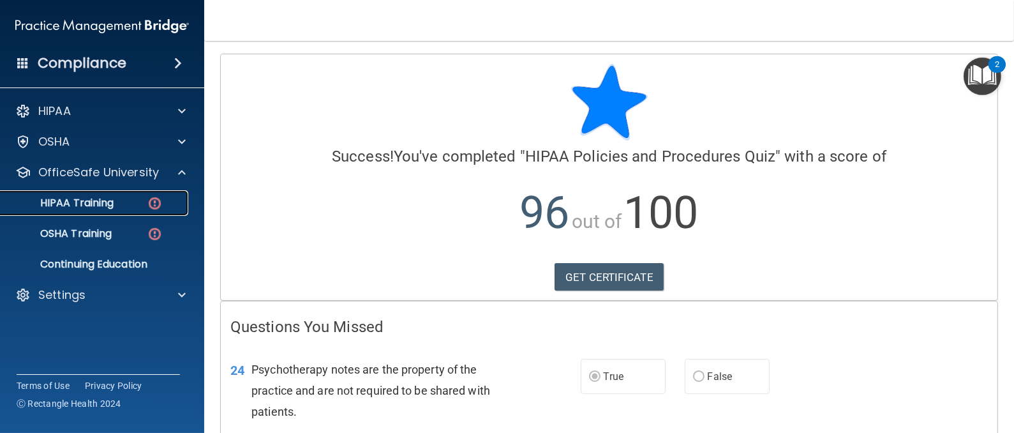
click at [105, 206] on p "HIPAA Training" at bounding box center [60, 203] width 105 height 13
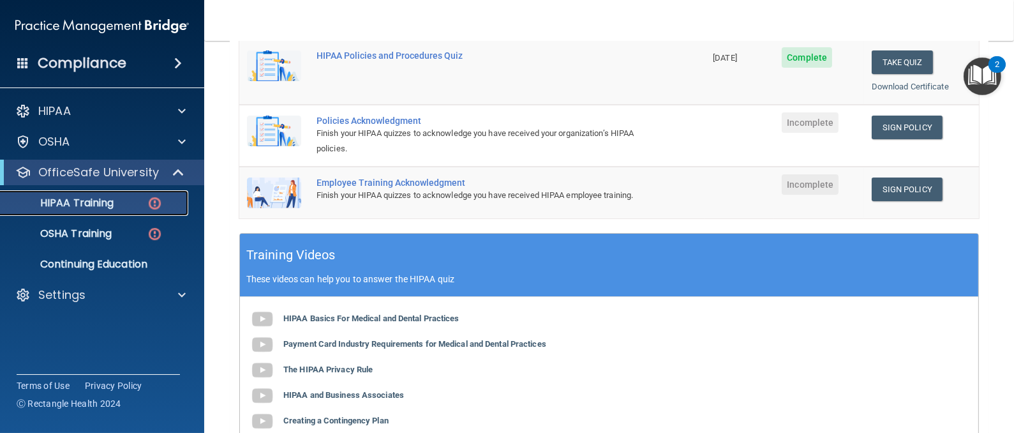
scroll to position [318, 0]
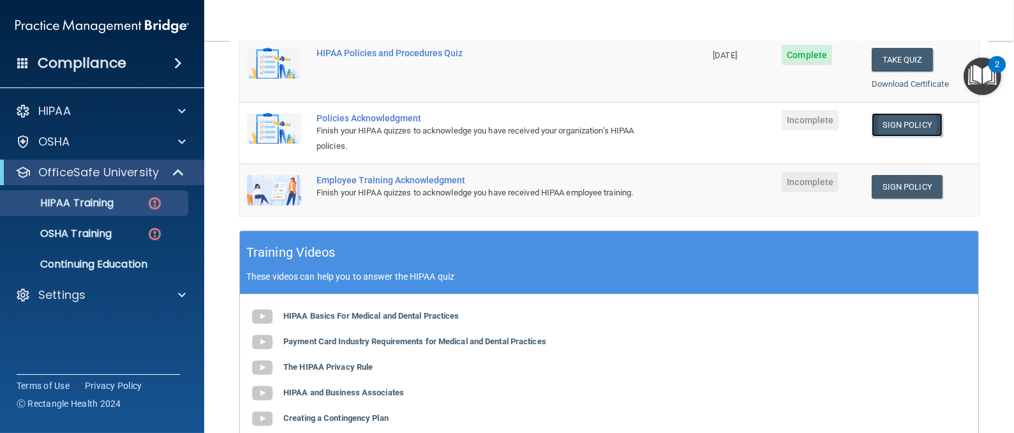
click at [902, 123] on link "Sign Policy" at bounding box center [907, 125] width 71 height 24
click at [907, 184] on link "Sign Policy" at bounding box center [907, 187] width 71 height 24
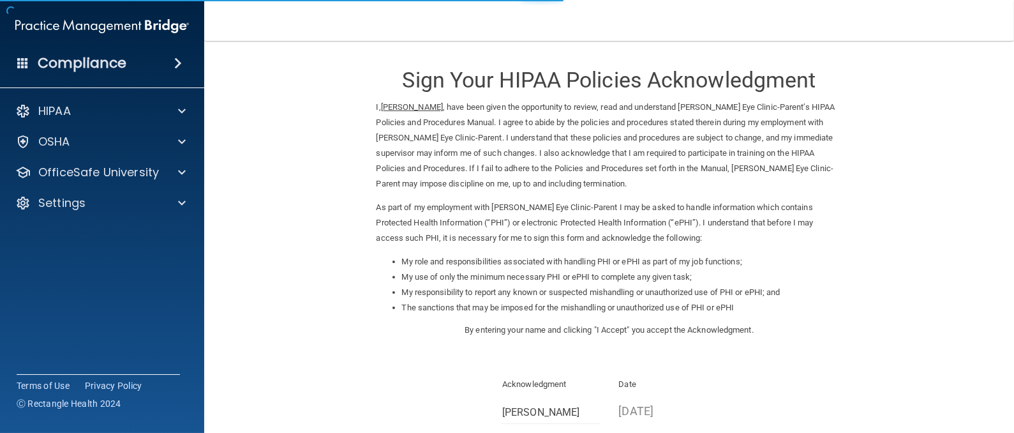
scroll to position [151, 0]
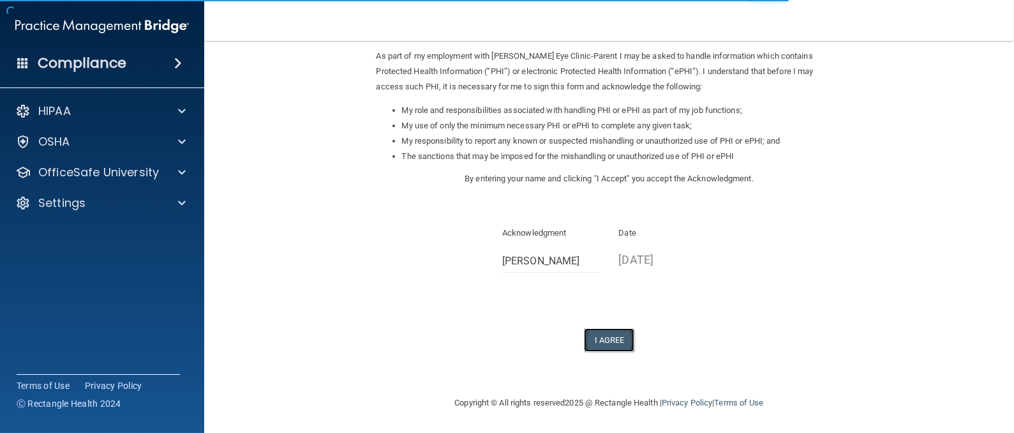
click at [601, 338] on button "I Agree" at bounding box center [609, 340] width 51 height 24
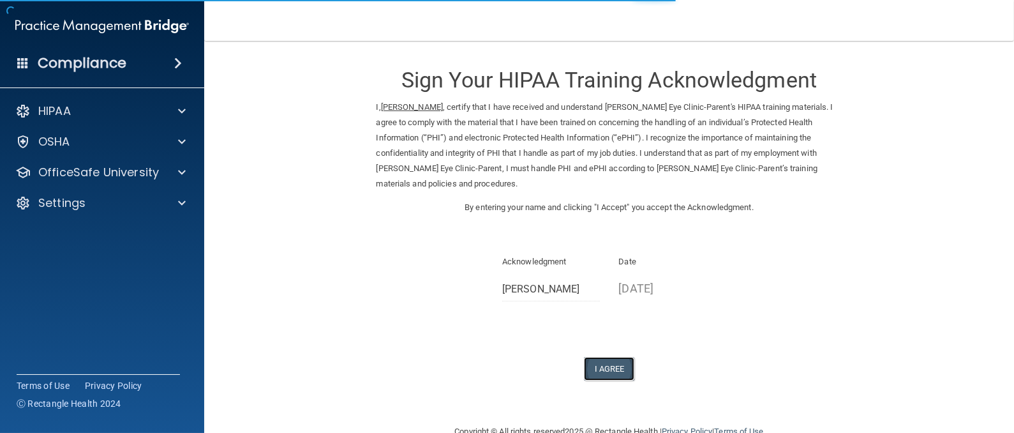
click at [602, 357] on button "I Agree" at bounding box center [609, 369] width 51 height 24
